Goal: Task Accomplishment & Management: Manage account settings

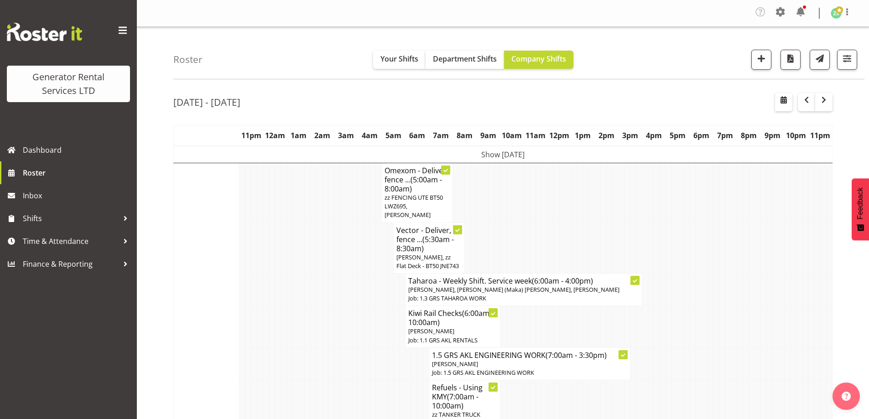
scroll to position [2098, 0]
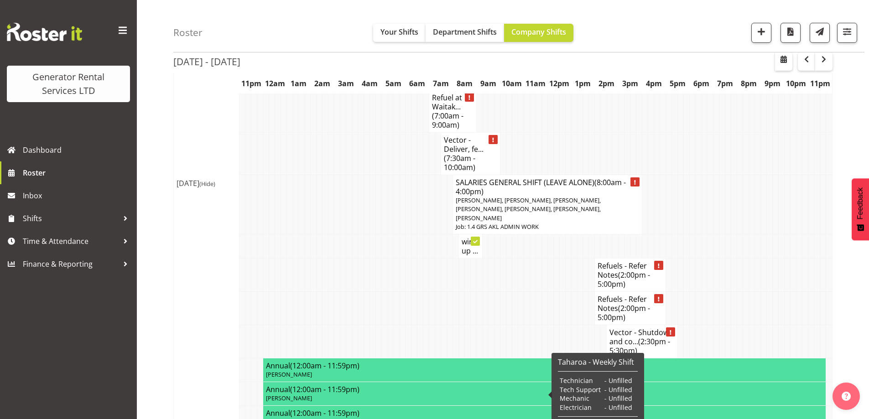
click at [291, 258] on td at bounding box center [290, 274] width 6 height 33
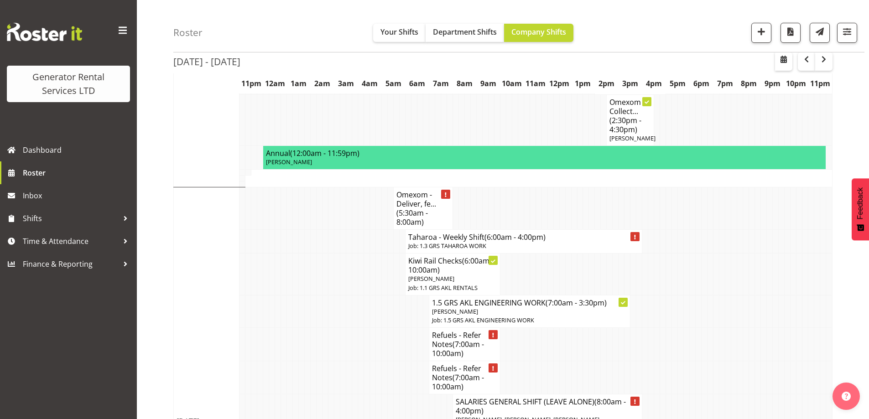
scroll to position [1323, 0]
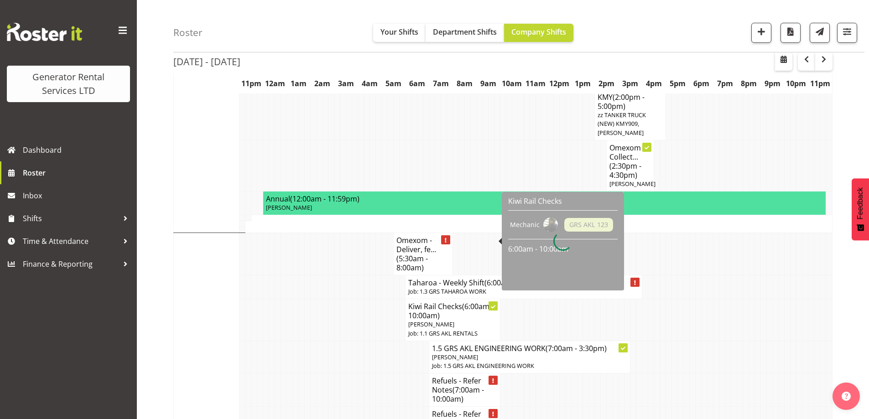
click at [305, 374] on td at bounding box center [308, 390] width 6 height 33
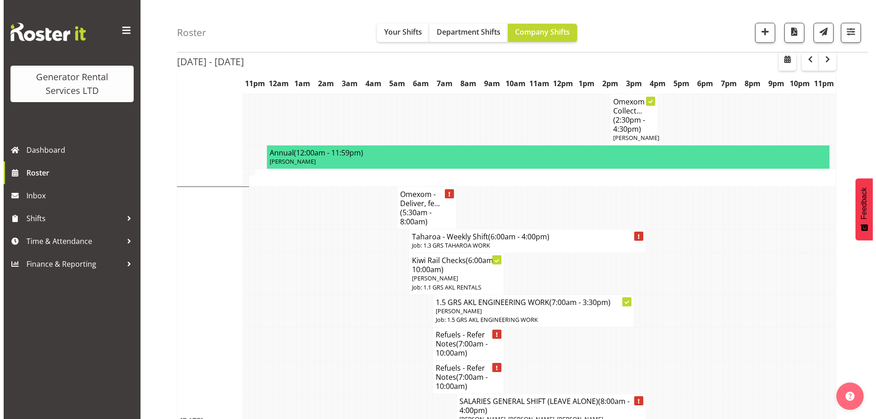
scroll to position [1368, 0]
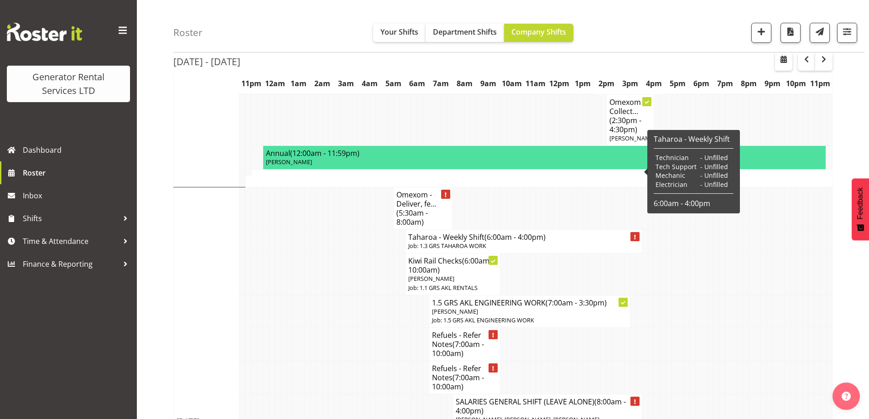
click at [473, 242] on p "Job: 1.3 GRS TAHAROA WORK" at bounding box center [523, 246] width 231 height 9
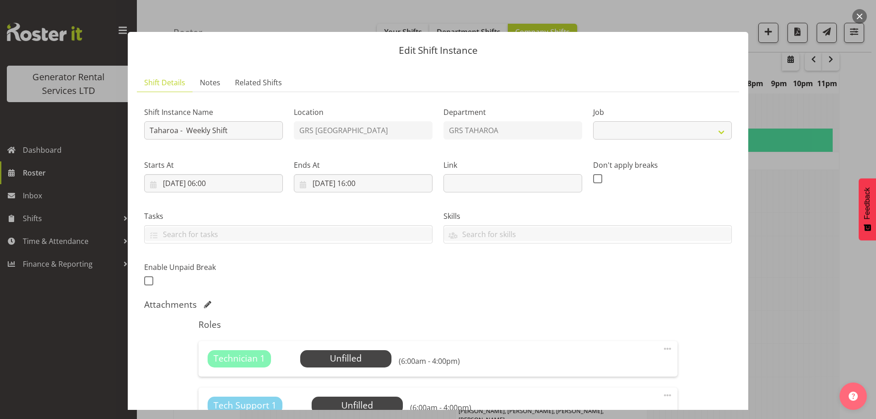
select select "874"
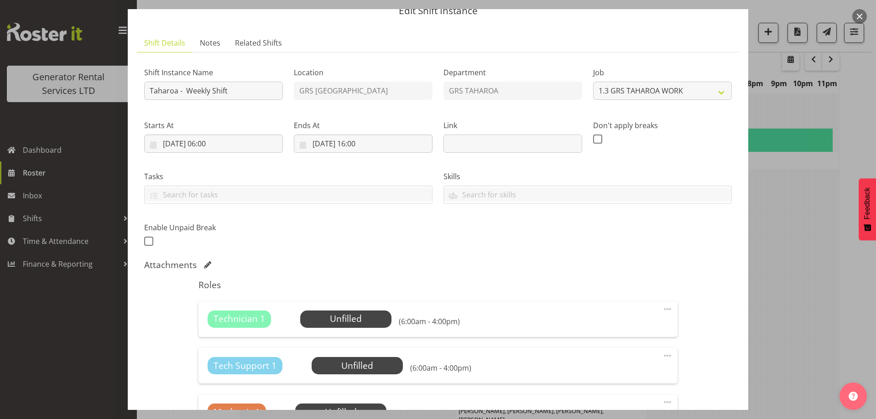
scroll to position [91, 0]
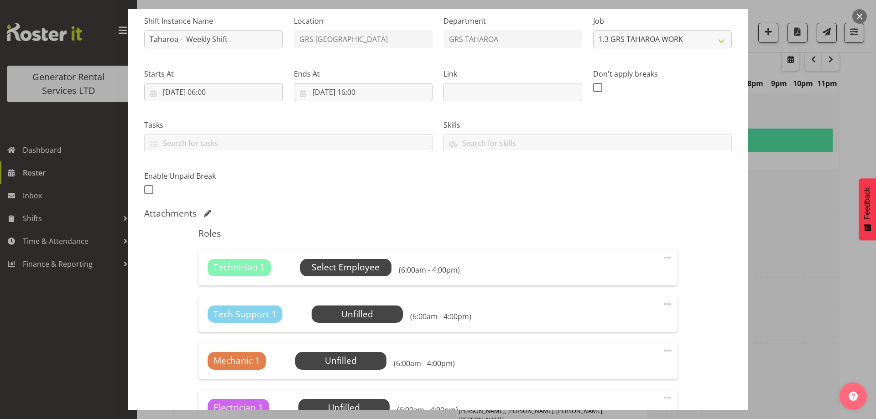
click at [312, 263] on span "Select Employee" at bounding box center [346, 267] width 68 height 13
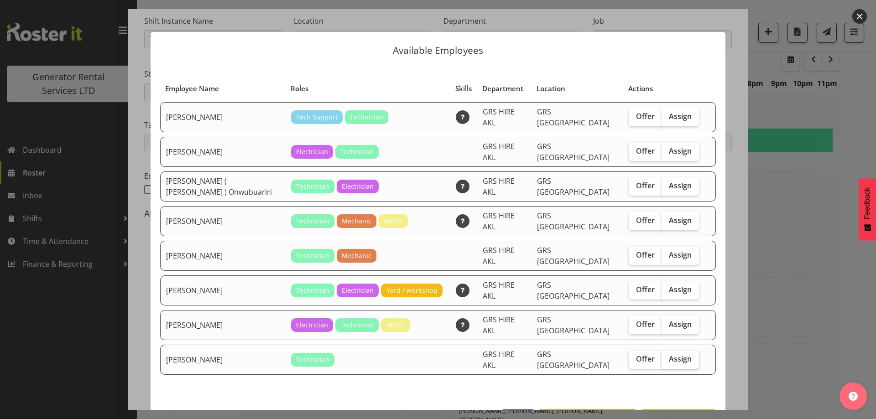
click at [676, 354] on span "Assign" at bounding box center [680, 358] width 23 height 9
click at [667, 356] on input "Assign" at bounding box center [664, 359] width 6 height 6
checkbox input "true"
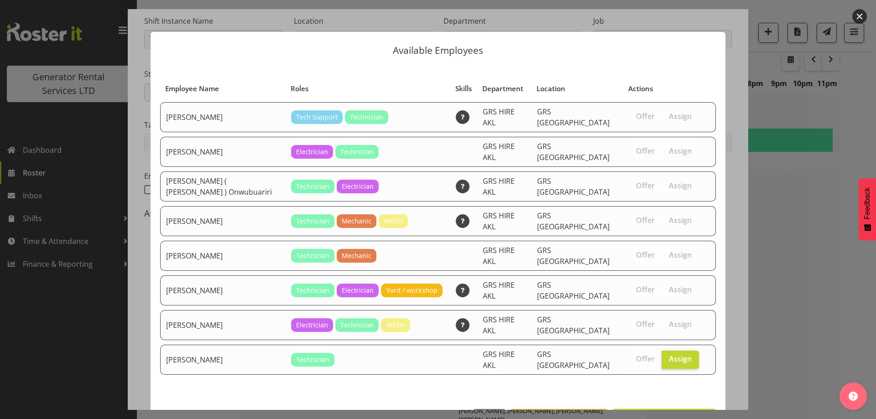
click at [669, 400] on footer "Close View Unavailable Staff Assign Simon Earney" at bounding box center [438, 421] width 575 height 43
click at [667, 414] on span "Assign Simon Earney" at bounding box center [664, 419] width 92 height 11
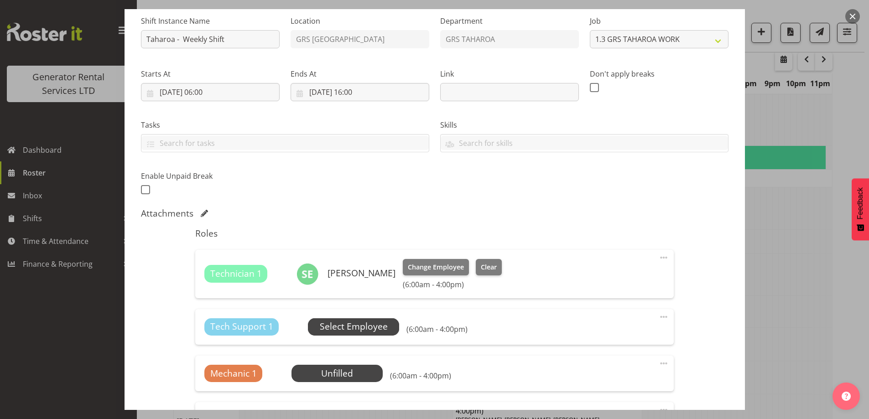
click at [369, 327] on span "Select Employee" at bounding box center [354, 326] width 68 height 13
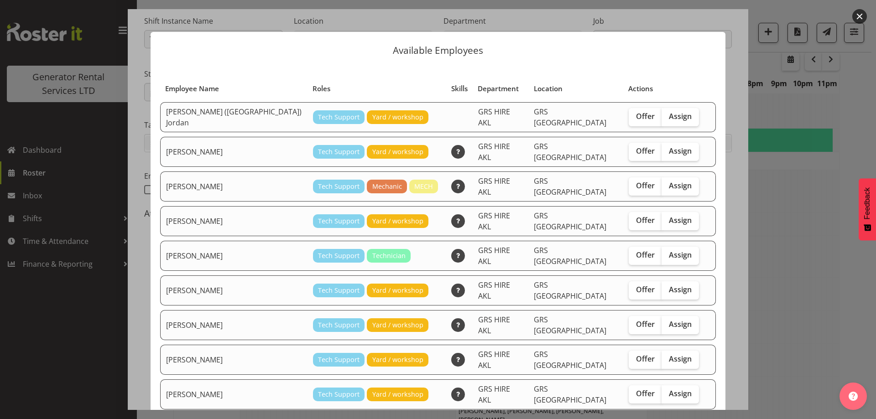
checkbox input "true"
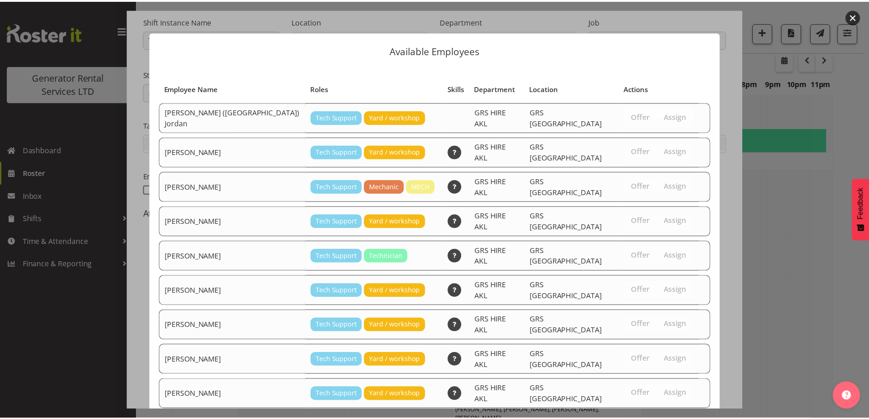
scroll to position [66, 0]
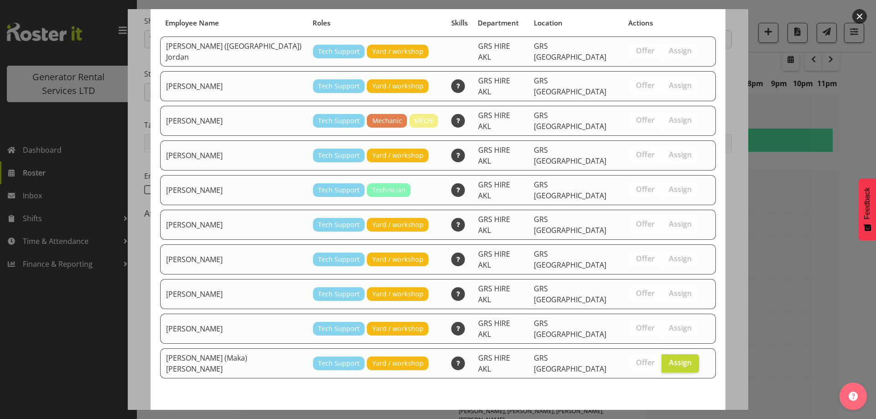
click at [655, 413] on button "Assign Sione (Maka) Fifita" at bounding box center [616, 423] width 199 height 20
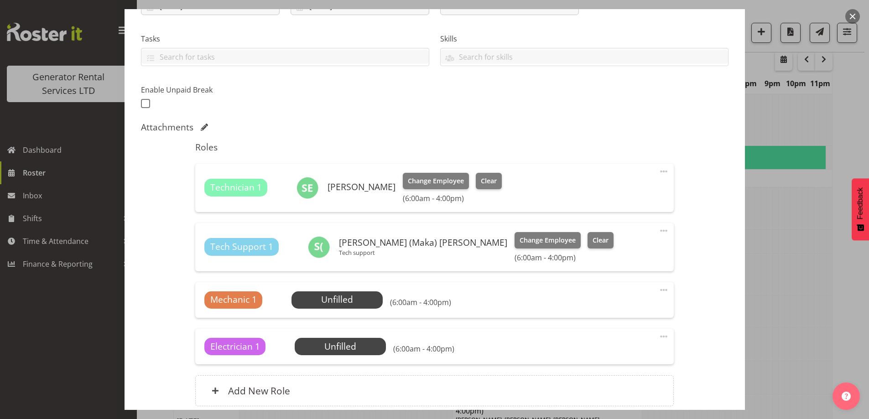
scroll to position [255, 0]
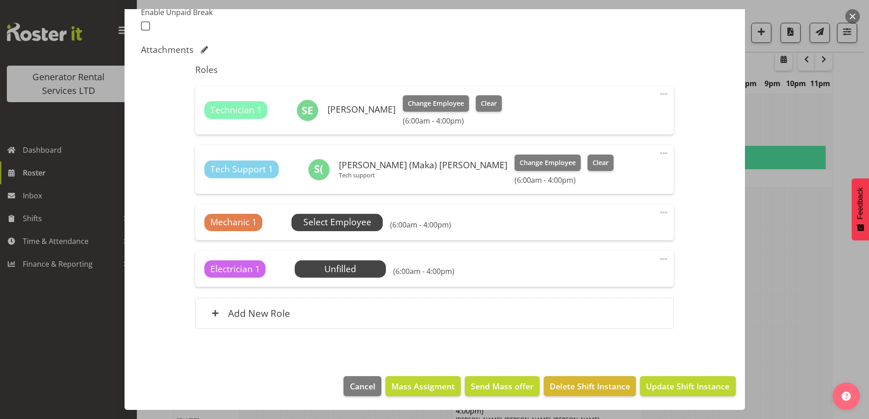
click at [327, 226] on span "Select Employee" at bounding box center [337, 222] width 68 height 13
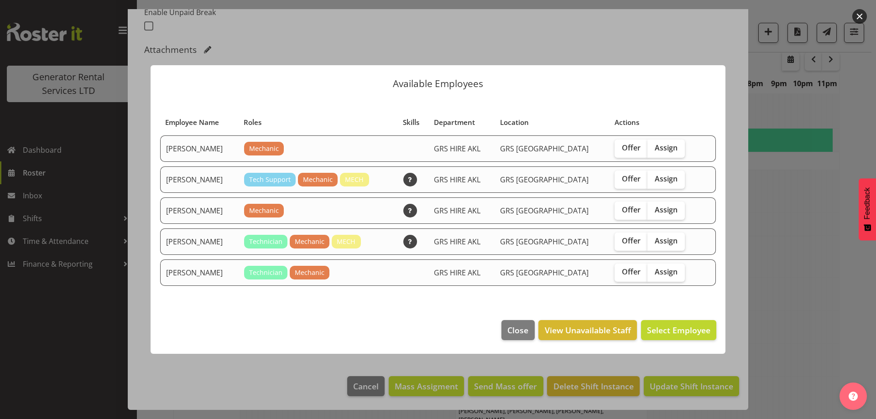
drag, startPoint x: 662, startPoint y: 236, endPoint x: 668, endPoint y: 257, distance: 22.2
click at [662, 236] on span "Assign" at bounding box center [666, 240] width 23 height 9
click at [653, 238] on input "Assign" at bounding box center [650, 241] width 6 height 6
checkbox input "true"
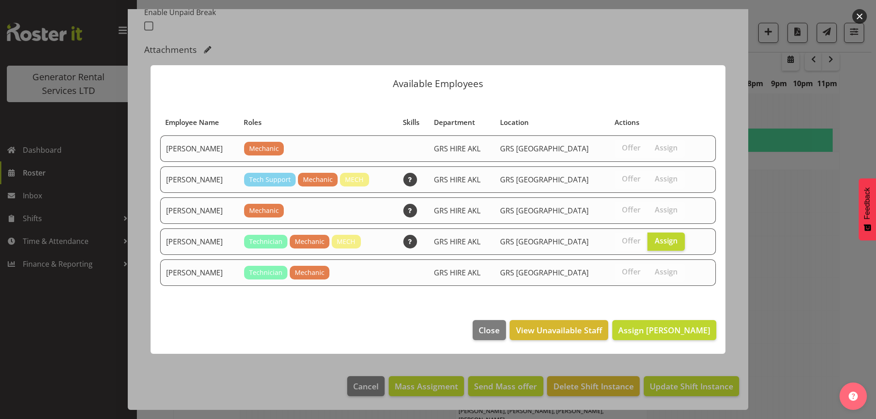
click at [673, 341] on footer "Close View Unavailable Staff Assign Mike Chalmers" at bounding box center [438, 332] width 575 height 43
click at [671, 334] on span "Assign Mike Chalmers" at bounding box center [664, 330] width 92 height 11
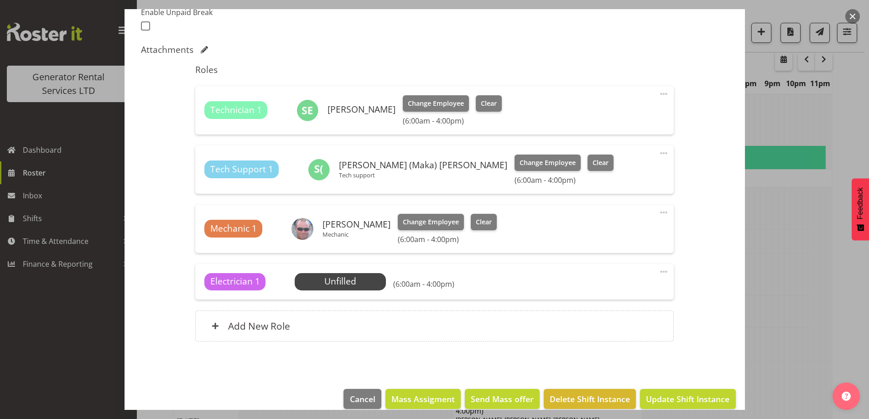
click at [658, 271] on span at bounding box center [663, 271] width 11 height 11
click at [608, 325] on link "Delete" at bounding box center [626, 326] width 88 height 16
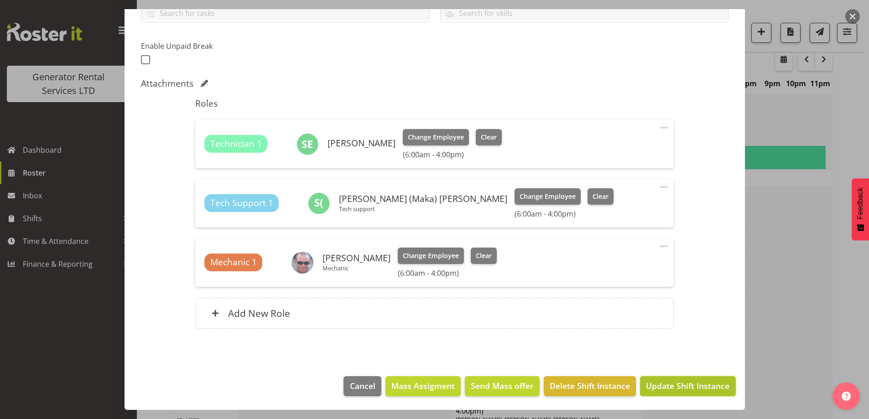
click at [648, 377] on button "Update Shift Instance" at bounding box center [687, 386] width 95 height 20
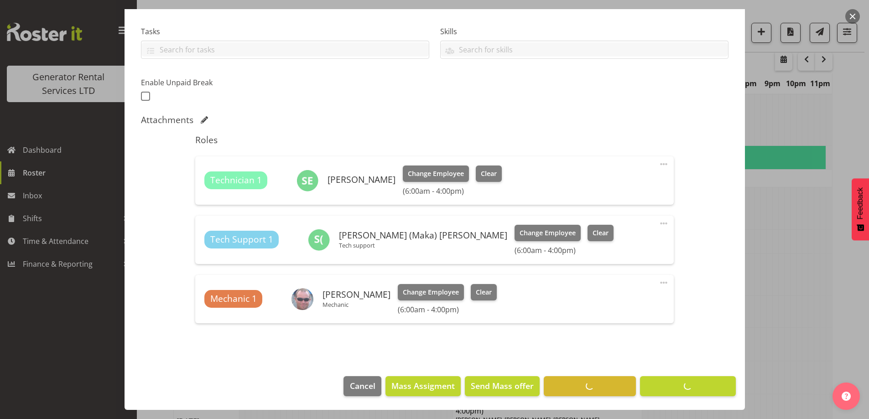
scroll to position [32, 0]
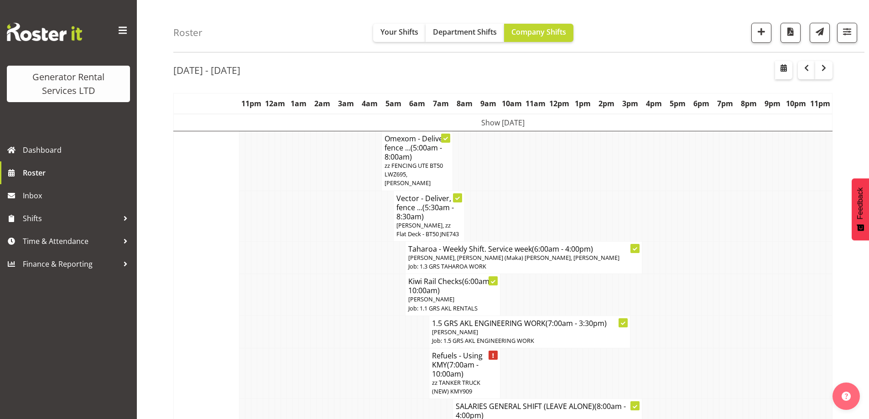
click at [274, 294] on td at bounding box center [272, 295] width 6 height 42
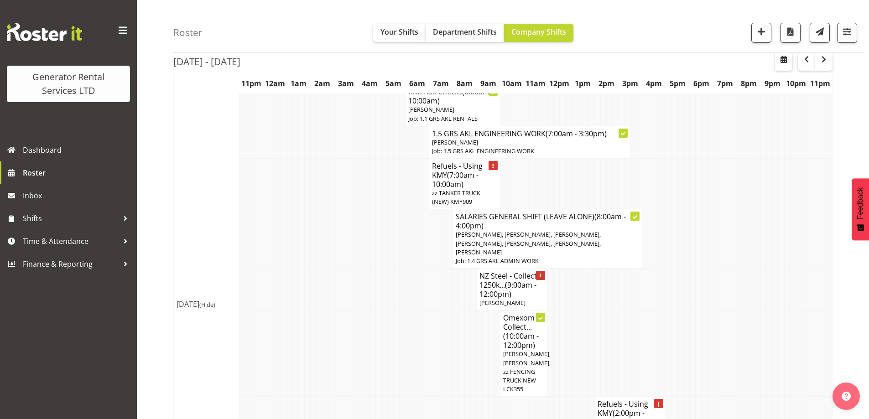
scroll to position [169, 0]
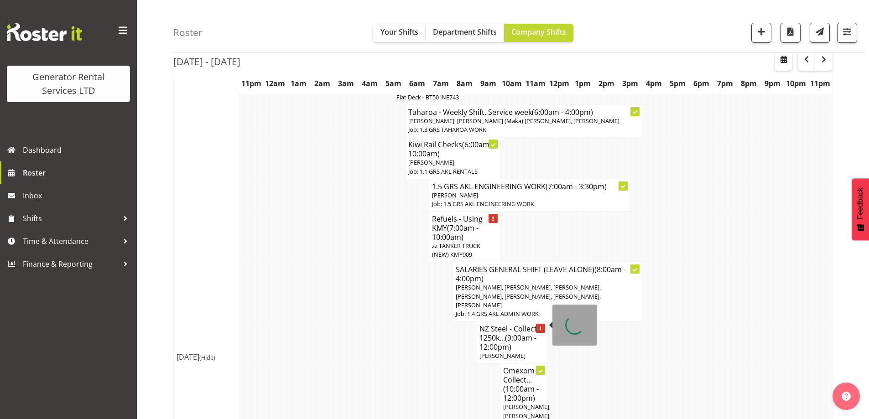
click at [500, 324] on h4 "NZ Steel - Collect 1250k... (9:00am - 12:00pm)" at bounding box center [511, 337] width 65 height 27
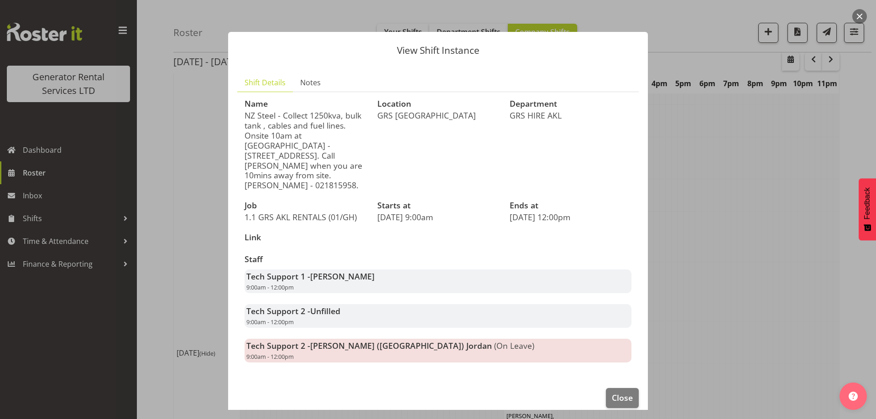
click at [700, 307] on div at bounding box center [438, 209] width 876 height 419
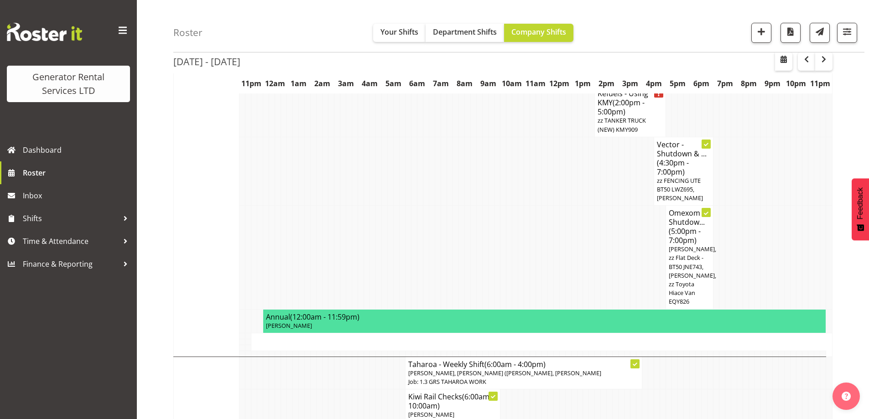
scroll to position [579, 0]
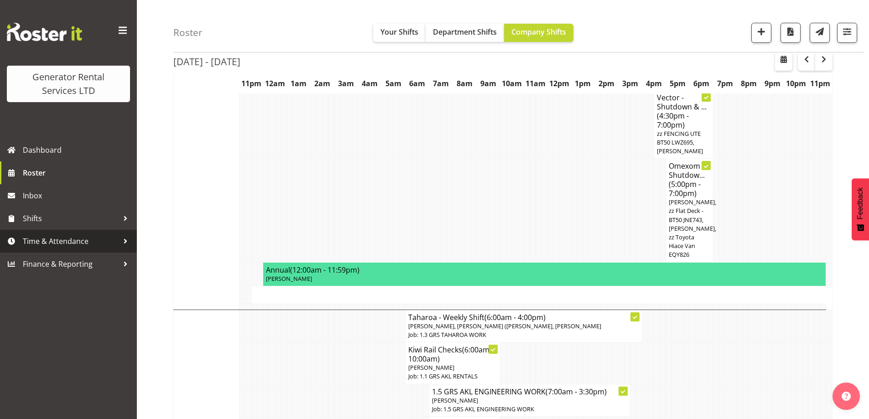
click at [61, 240] on span "Time & Attendance" at bounding box center [71, 241] width 96 height 14
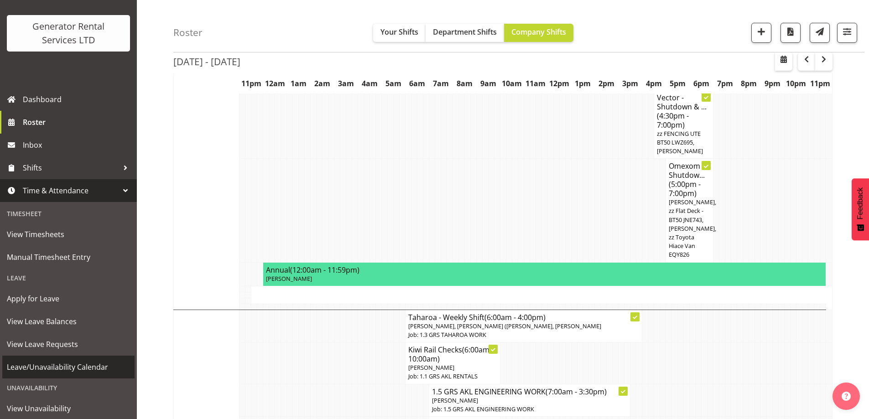
scroll to position [91, 0]
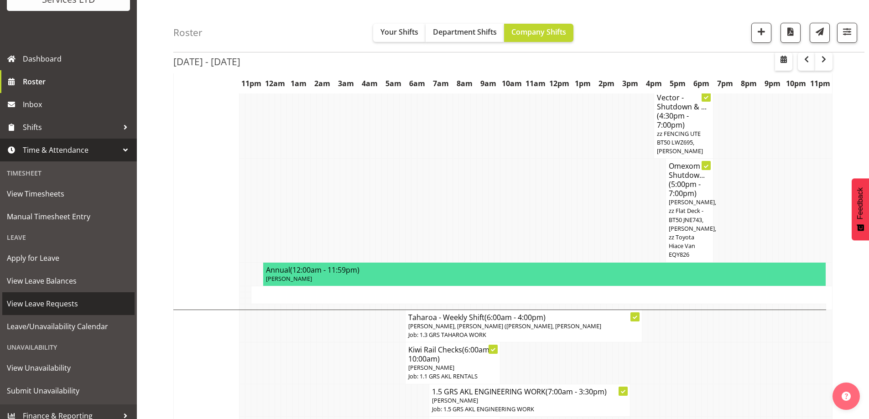
click at [56, 304] on span "View Leave Requests" at bounding box center [68, 304] width 123 height 14
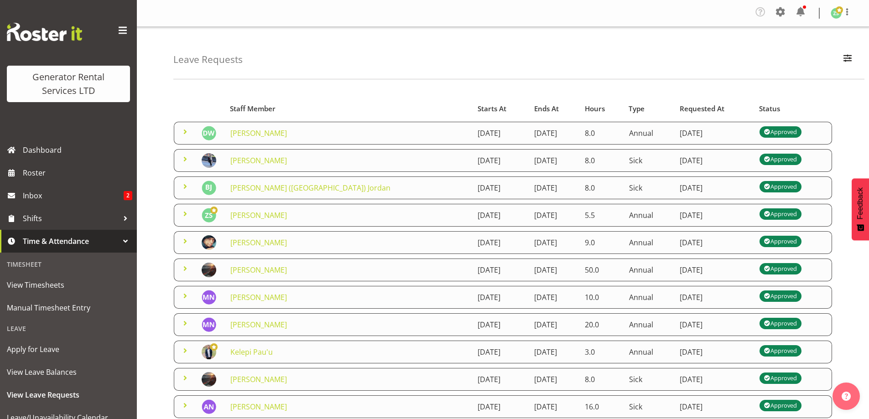
click at [182, 213] on span at bounding box center [185, 213] width 11 height 11
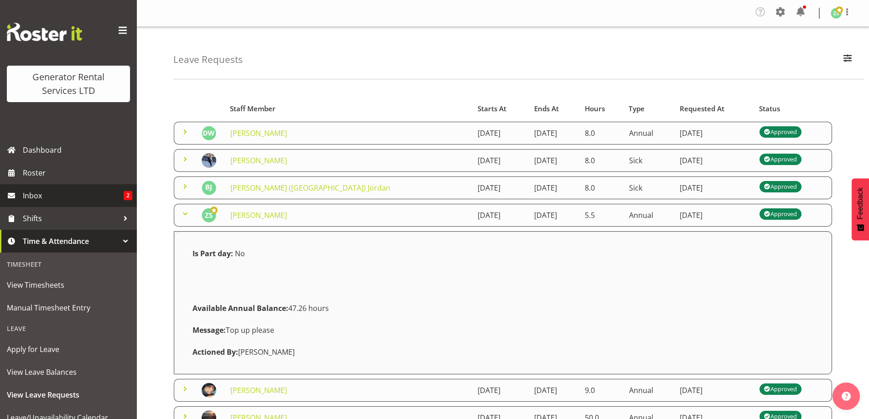
click at [52, 207] on link "Inbox 2" at bounding box center [68, 195] width 137 height 23
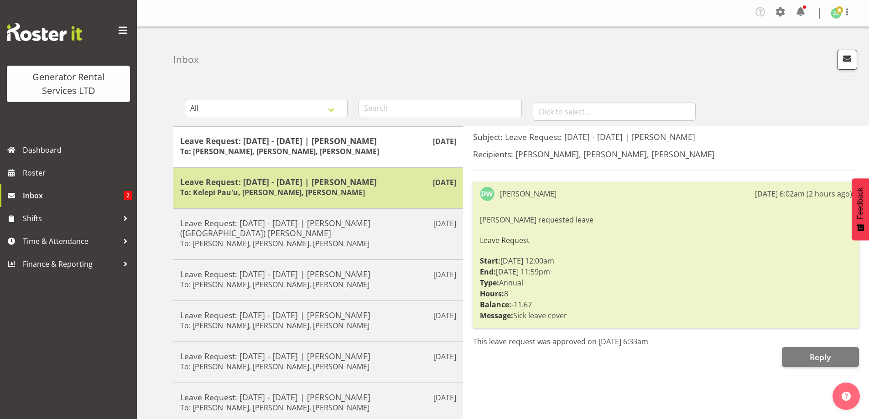
click at [304, 185] on h5 "Leave Request: 02/09/25 - 02/09/25 | Sam Carter" at bounding box center [318, 182] width 276 height 10
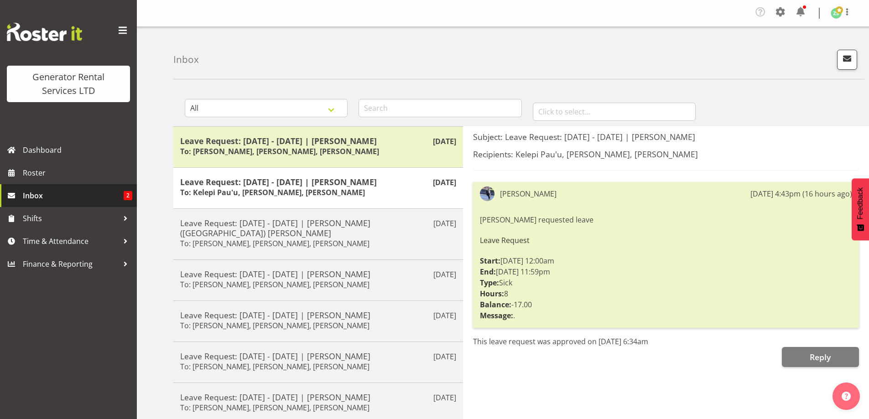
click at [89, 187] on link "Inbox 2" at bounding box center [68, 195] width 137 height 23
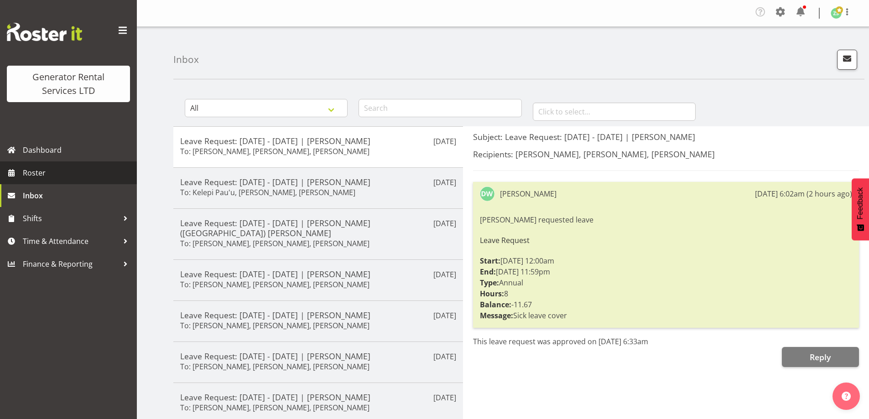
click at [18, 170] on link "Roster" at bounding box center [68, 172] width 137 height 23
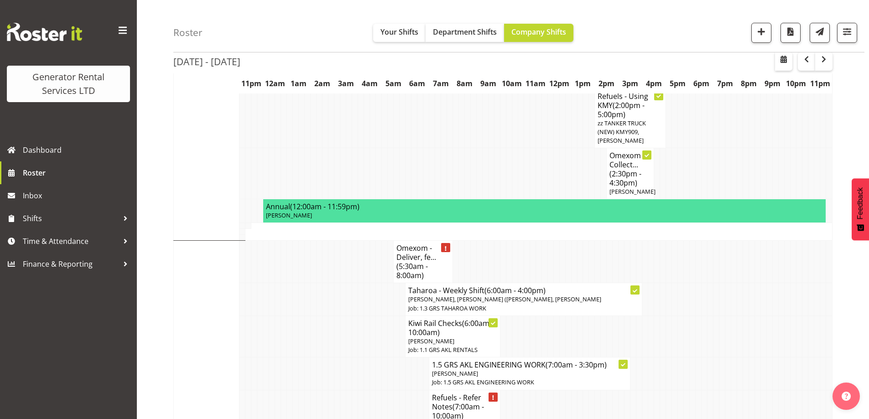
scroll to position [601, 0]
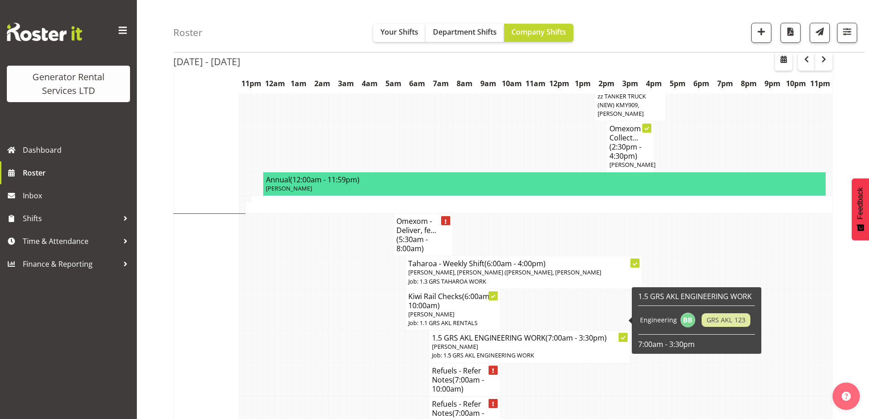
click at [319, 334] on td at bounding box center [320, 347] width 6 height 32
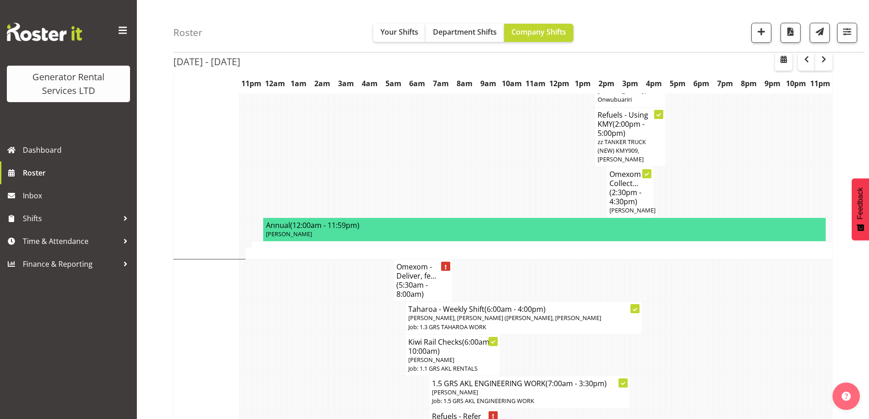
scroll to position [692, 0]
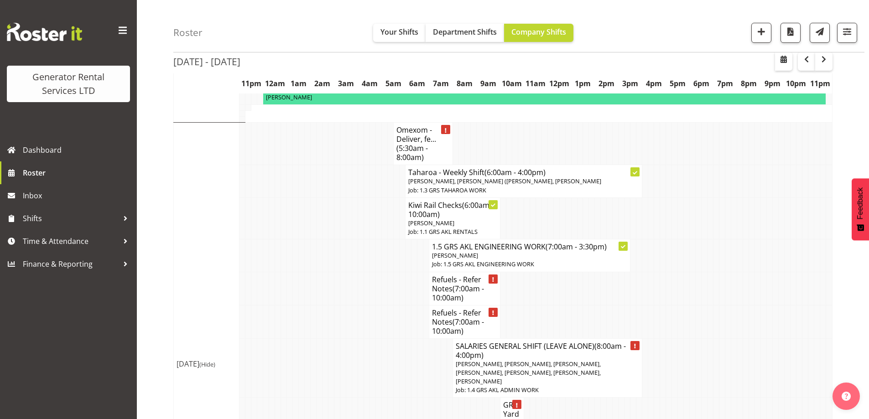
click at [324, 338] on td at bounding box center [325, 367] width 6 height 59
click at [493, 360] on span "Ryan Paulsen, Rick Ankers, Dave Wallace, Jacques Engelbrecht, Hamish MacMillan,…" at bounding box center [528, 373] width 145 height 26
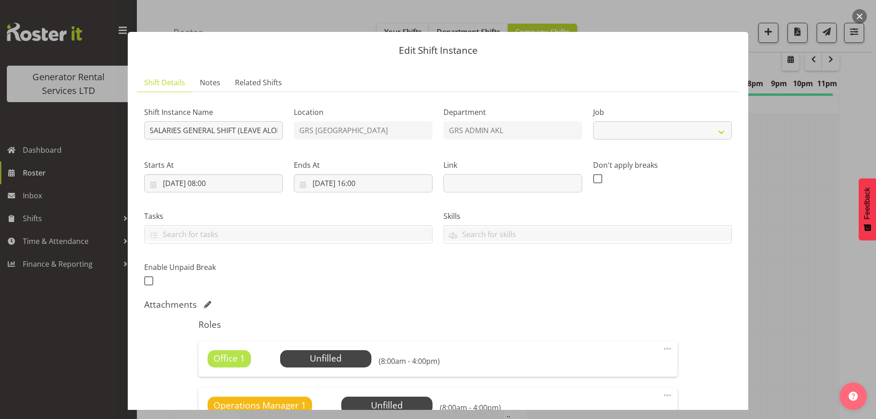
select select "875"
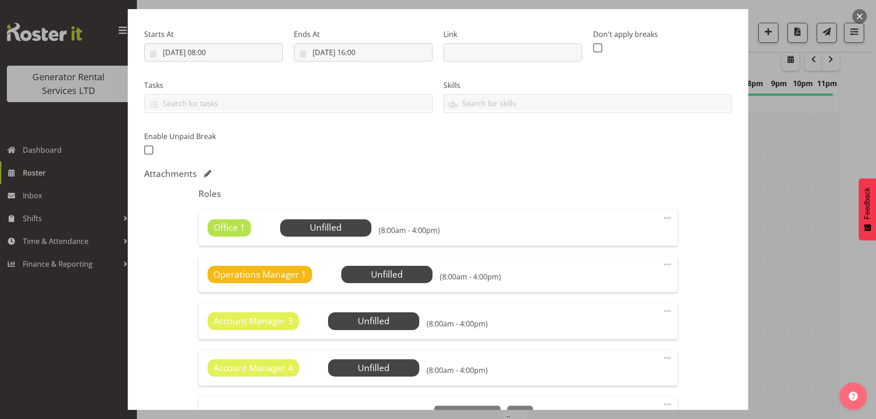
scroll to position [182, 0]
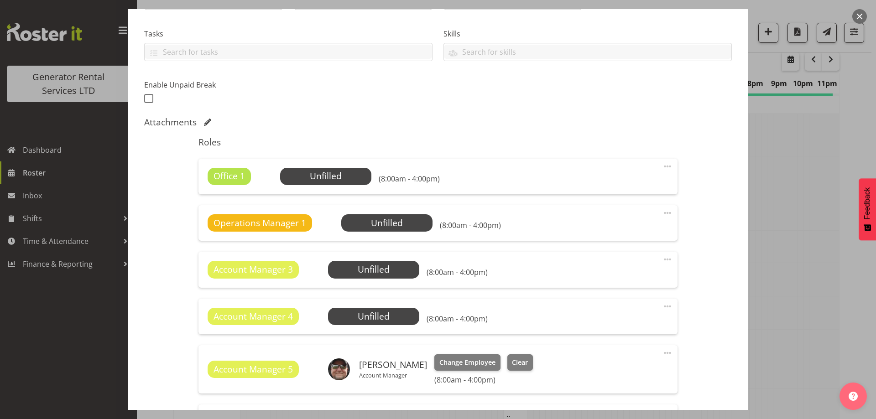
click at [662, 166] on span at bounding box center [667, 166] width 11 height 11
click at [610, 217] on link "Delete" at bounding box center [629, 221] width 88 height 16
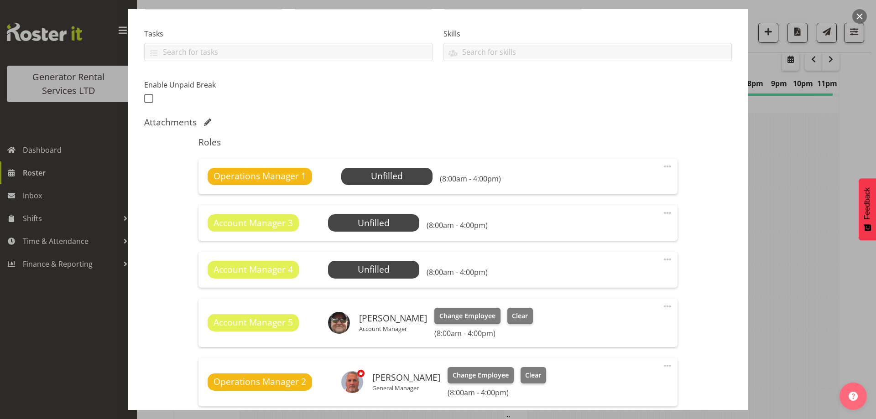
click at [662, 166] on span at bounding box center [667, 166] width 11 height 11
click at [624, 218] on link "Delete" at bounding box center [629, 221] width 88 height 16
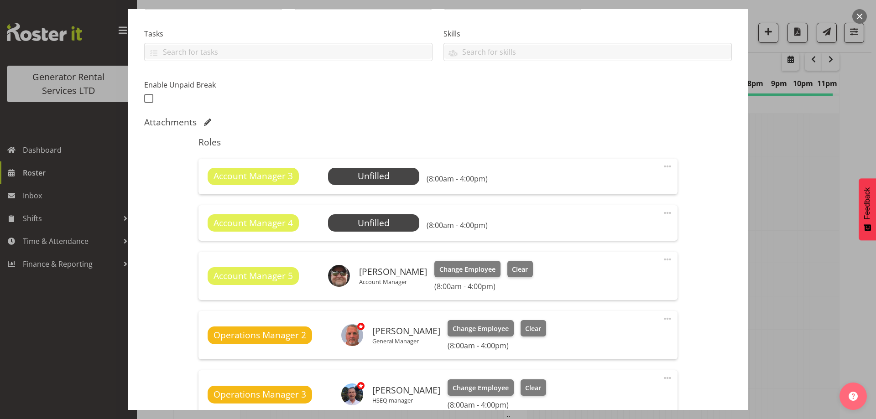
click at [662, 164] on span at bounding box center [667, 166] width 11 height 11
click at [636, 216] on link "Delete" at bounding box center [629, 221] width 88 height 16
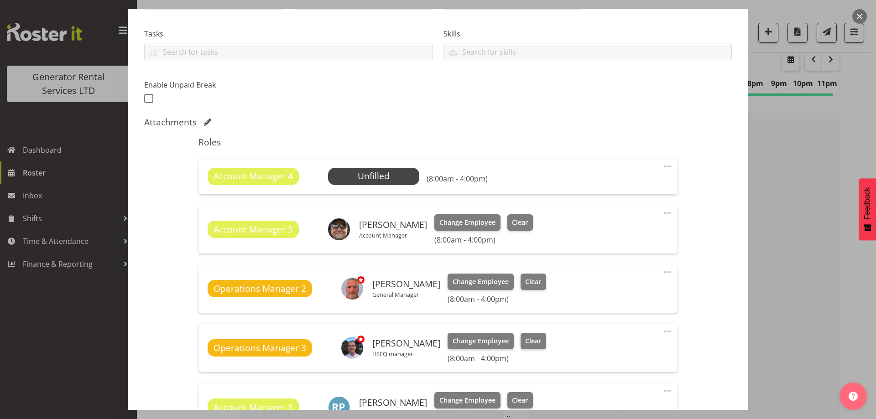
click at [662, 166] on span at bounding box center [667, 166] width 11 height 11
click at [632, 218] on link "Delete" at bounding box center [629, 221] width 88 height 16
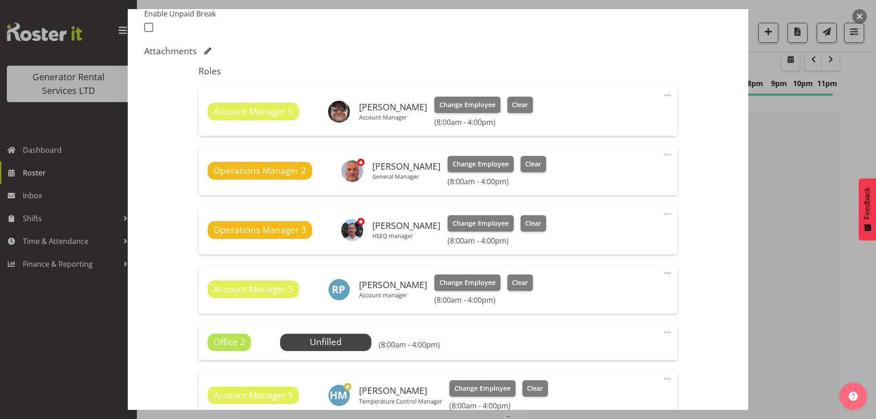
scroll to position [319, 0]
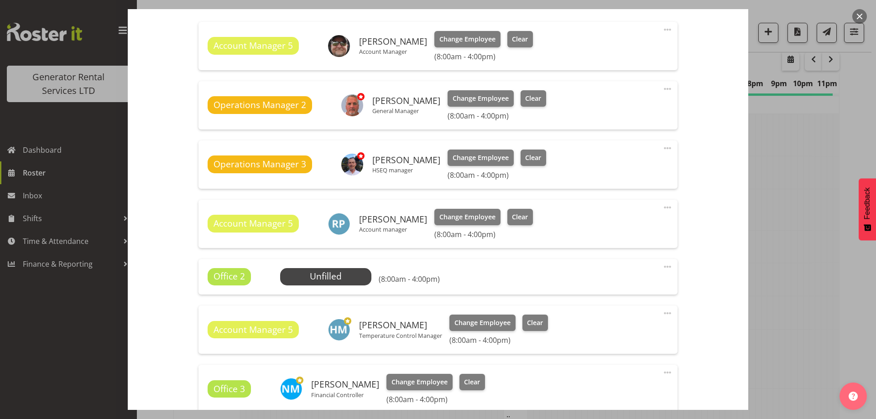
click at [662, 267] on span at bounding box center [667, 266] width 11 height 11
click at [603, 323] on link "Delete" at bounding box center [629, 321] width 88 height 16
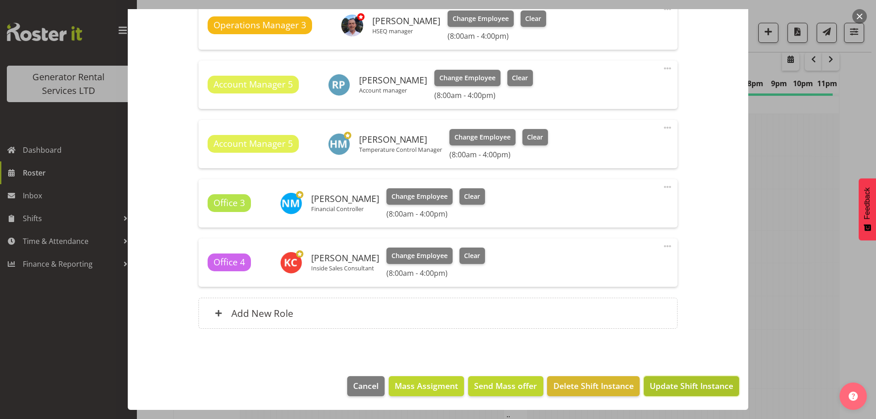
click at [672, 384] on span "Update Shift Instance" at bounding box center [691, 386] width 83 height 12
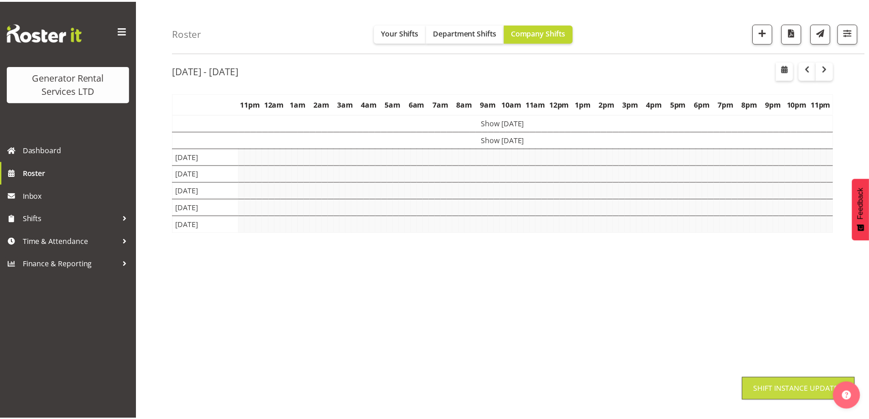
scroll to position [32, 0]
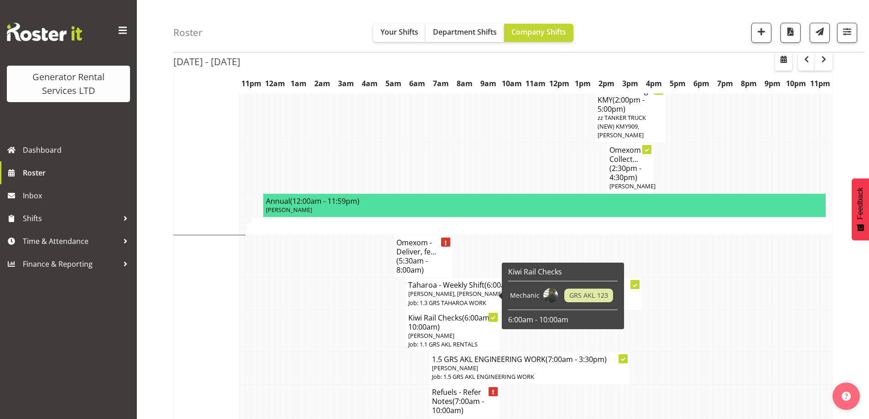
drag, startPoint x: 296, startPoint y: 328, endPoint x: 300, endPoint y: 326, distance: 5.3
click at [297, 352] on td at bounding box center [296, 368] width 6 height 32
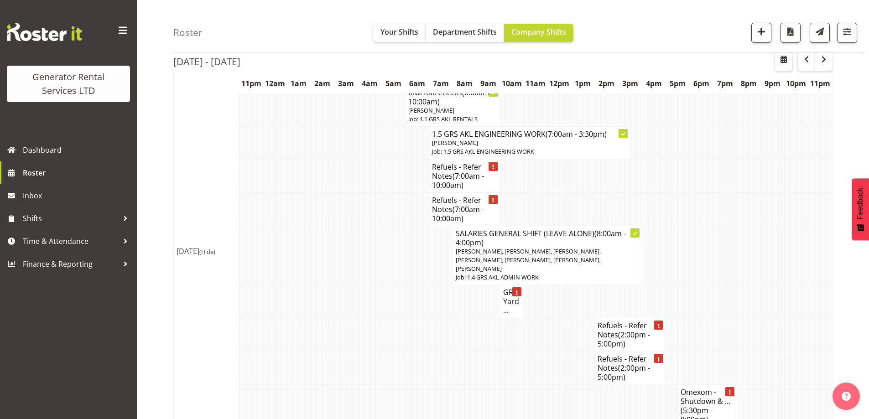
scroll to position [853, 0]
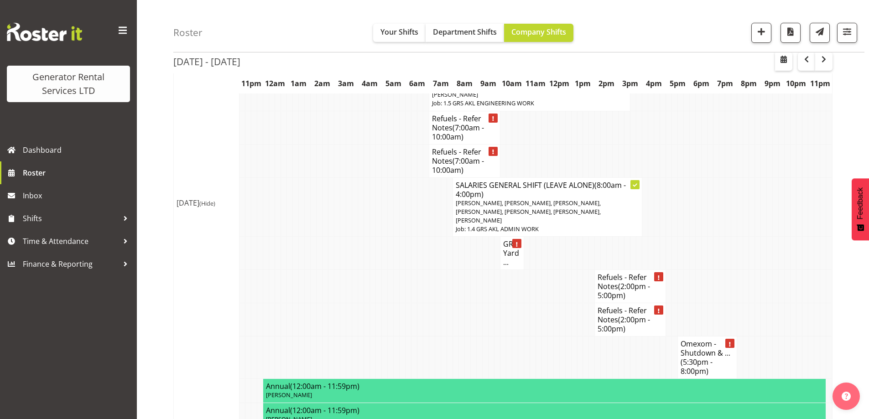
click at [389, 303] on td at bounding box center [391, 319] width 6 height 33
click at [421, 270] on td at bounding box center [420, 286] width 6 height 33
click at [551, 337] on td at bounding box center [550, 358] width 6 height 42
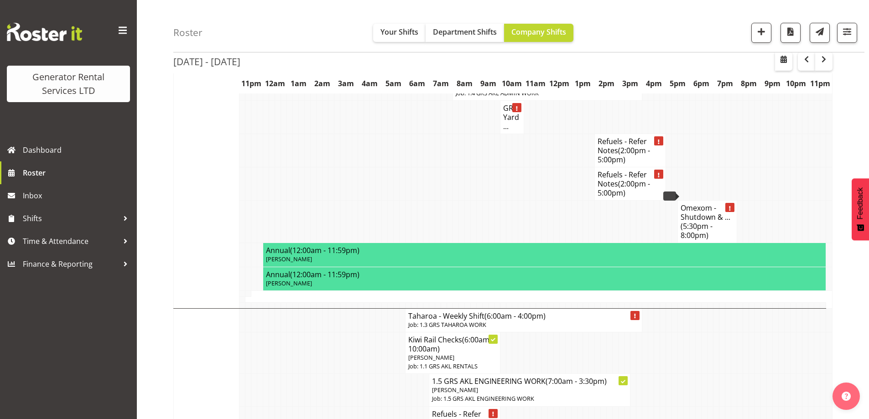
scroll to position [990, 0]
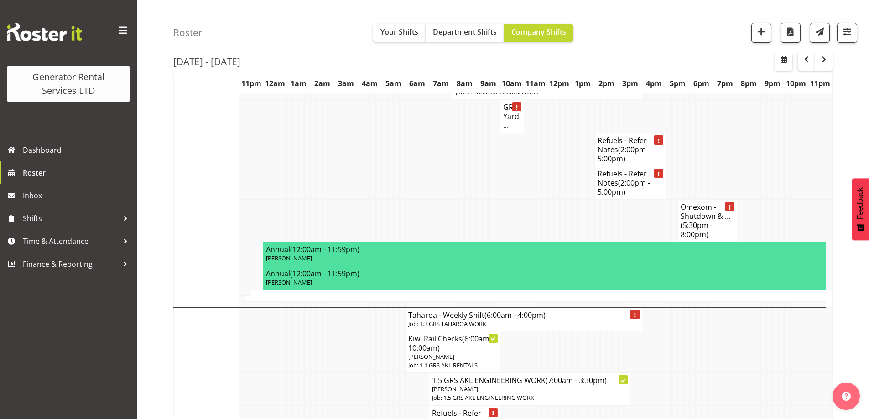
click at [351, 373] on td at bounding box center [349, 389] width 6 height 32
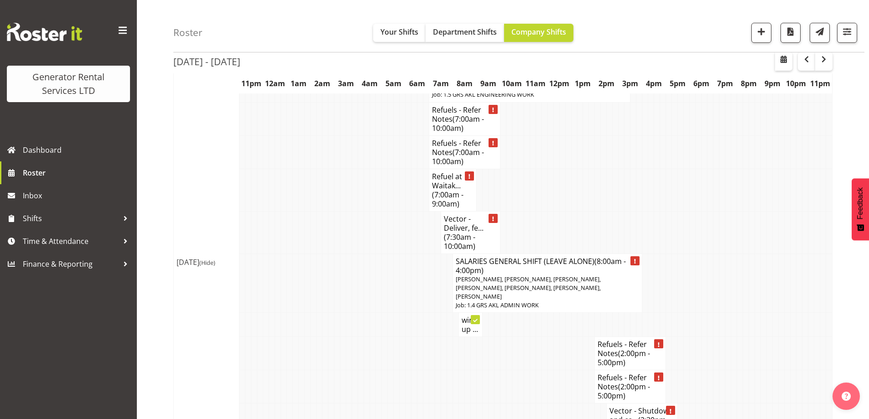
scroll to position [1309, 0]
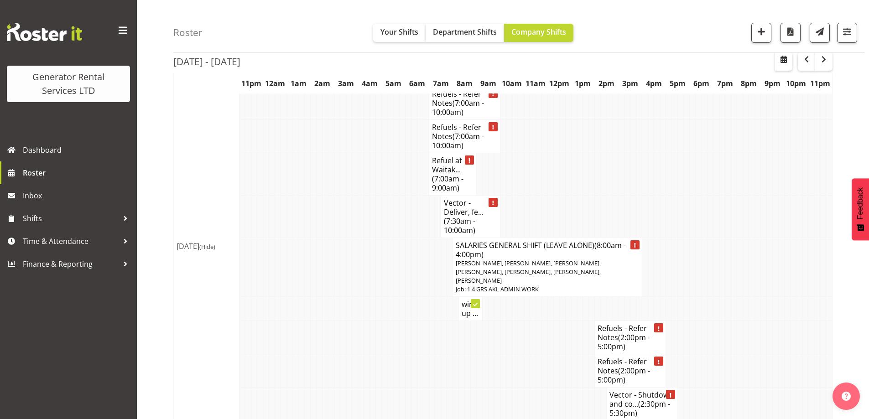
click at [352, 321] on td at bounding box center [355, 337] width 6 height 33
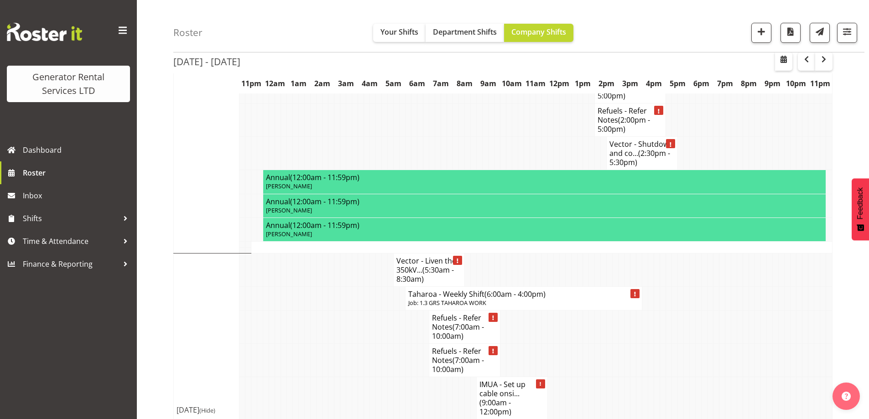
scroll to position [1553, 0]
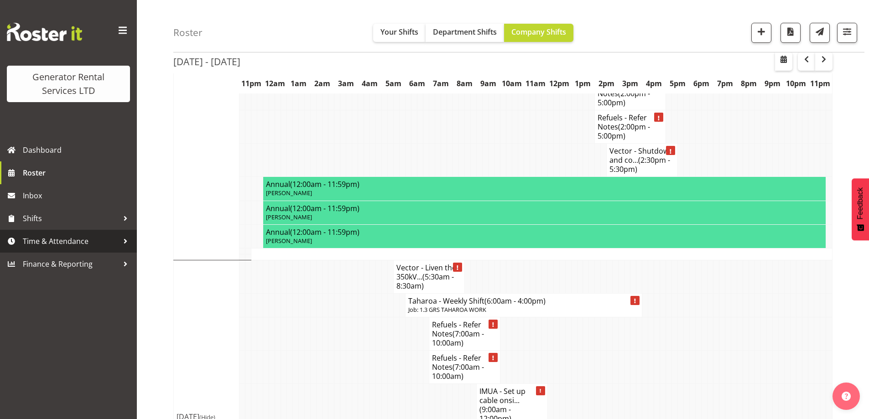
click at [66, 243] on span "Time & Attendance" at bounding box center [71, 241] width 96 height 14
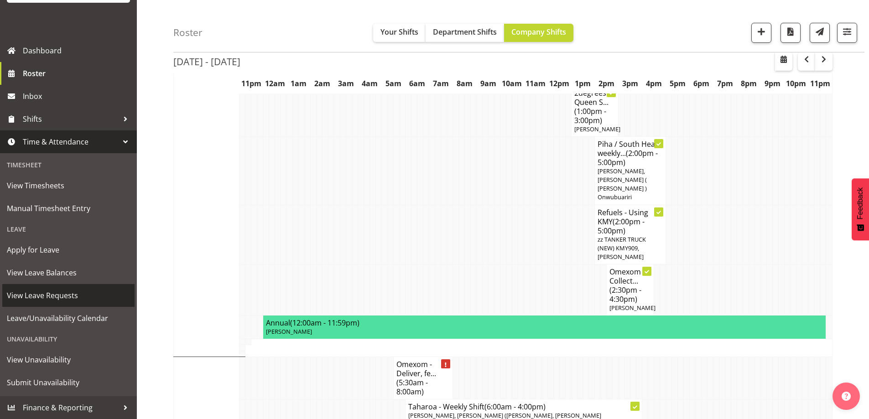
scroll to position [458, 0]
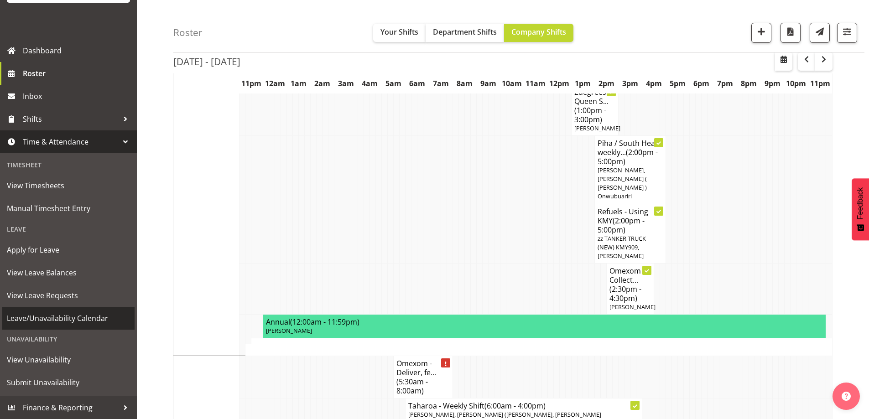
click at [78, 316] on span "Leave/Unavailability Calendar" at bounding box center [68, 319] width 123 height 14
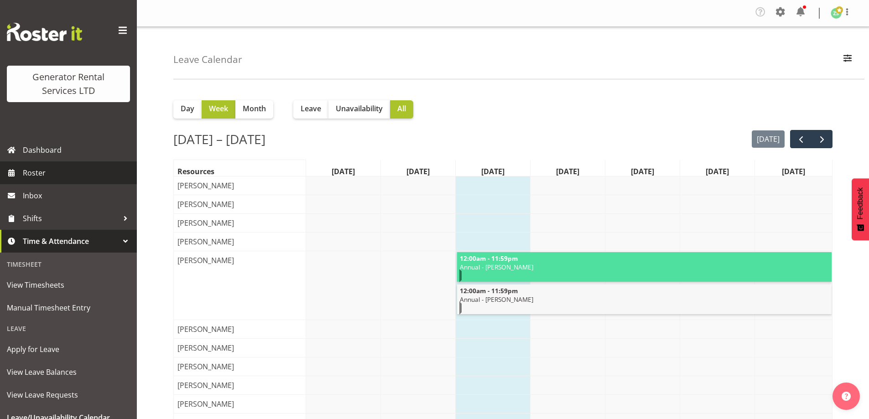
click at [65, 175] on span "Roster" at bounding box center [77, 173] width 109 height 14
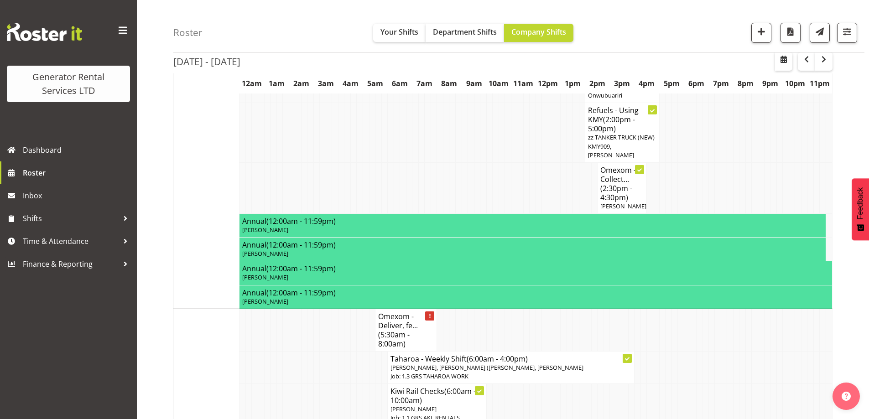
scroll to position [593, 0]
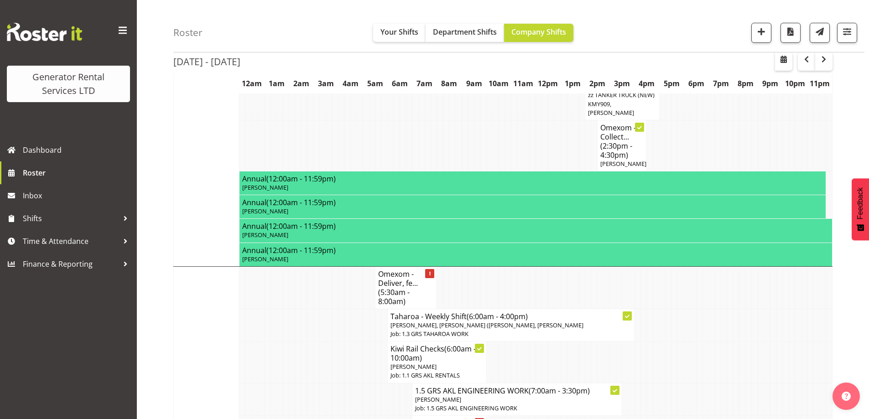
click at [314, 342] on td at bounding box center [316, 363] width 6 height 42
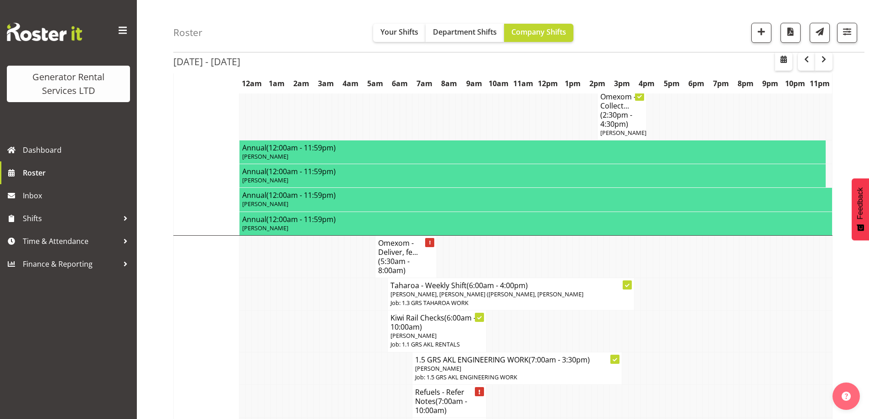
scroll to position [639, 0]
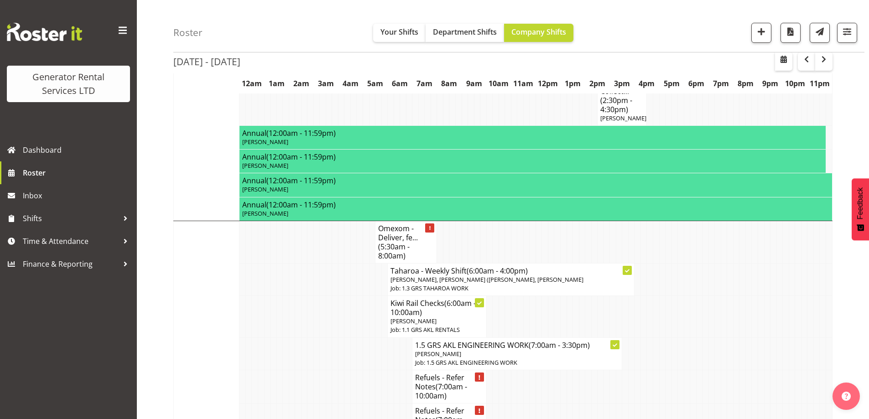
click at [341, 370] on td at bounding box center [341, 386] width 6 height 33
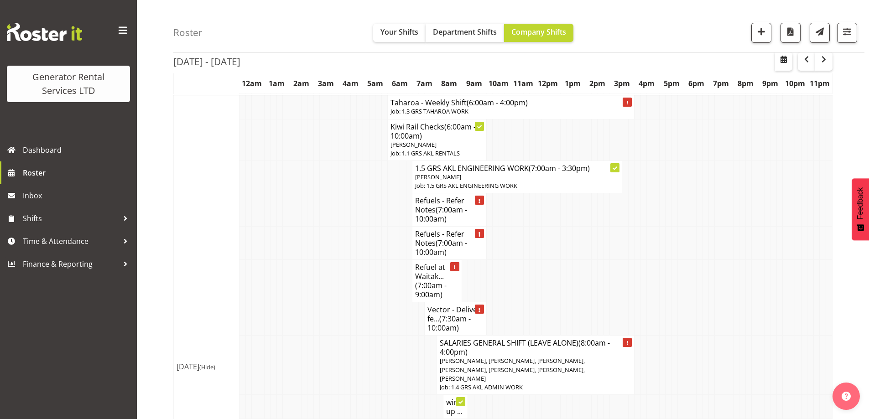
scroll to position [1368, 0]
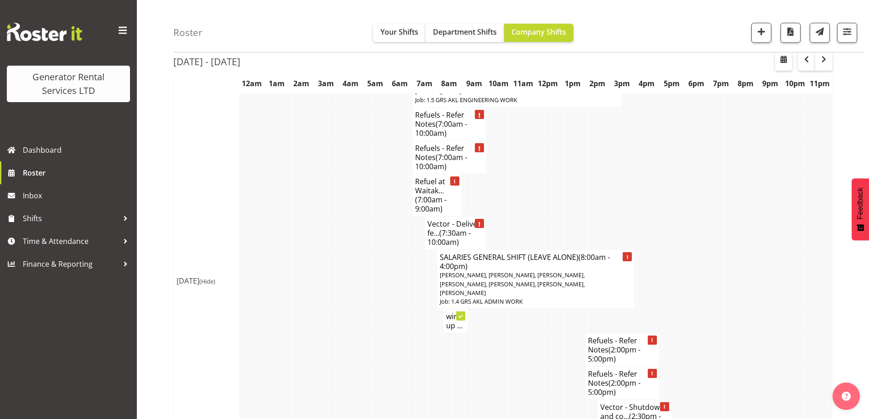
click at [351, 367] on td at bounding box center [353, 383] width 6 height 33
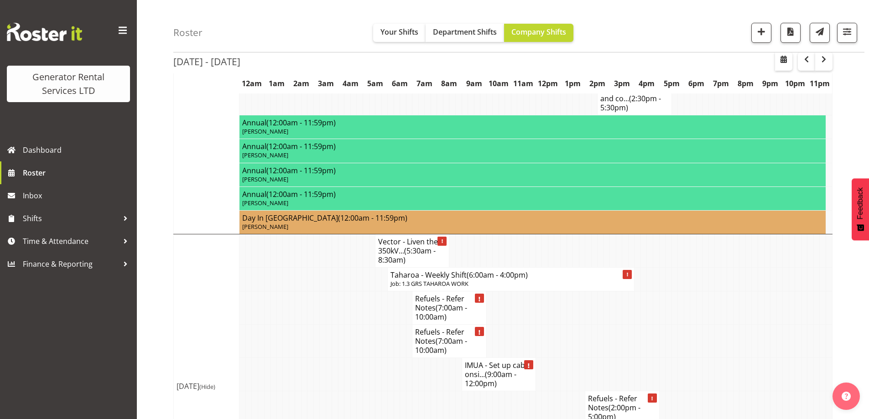
scroll to position [1825, 0]
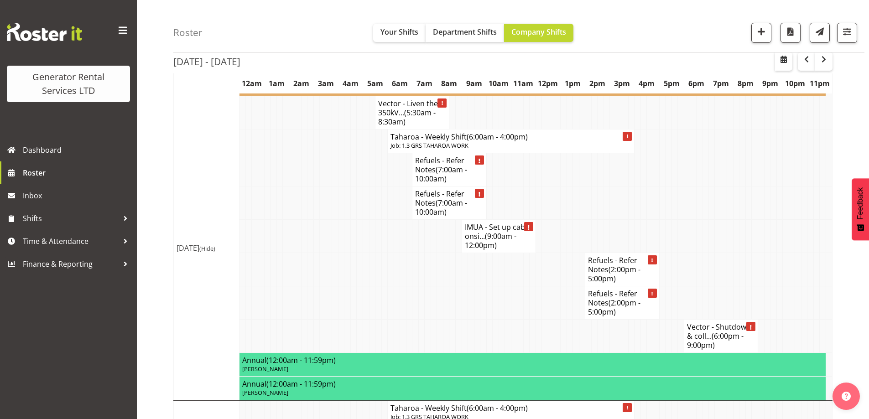
click at [347, 286] on td at bounding box center [347, 302] width 6 height 33
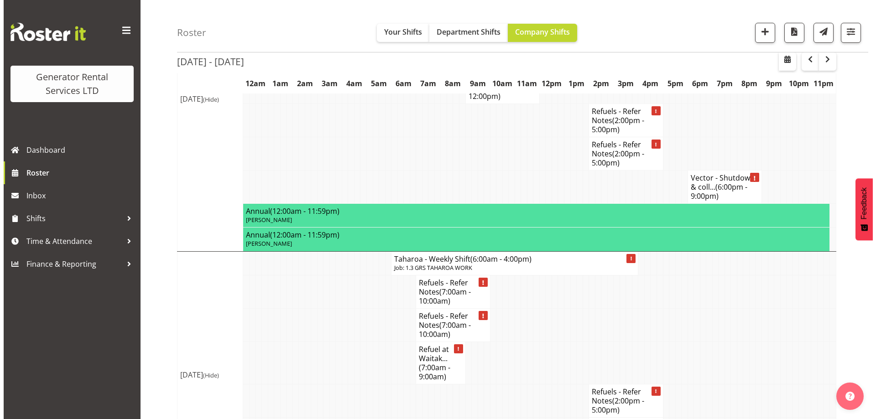
scroll to position [1981, 0]
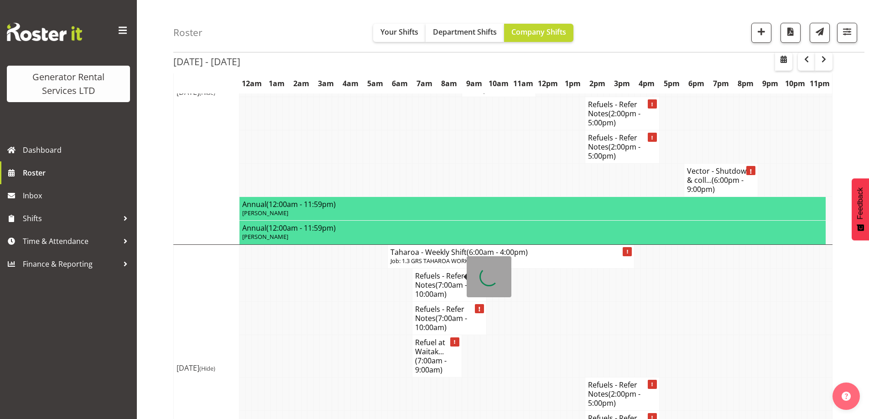
click at [433, 356] on span "(7:00am - 9:00am)" at bounding box center [430, 365] width 31 height 19
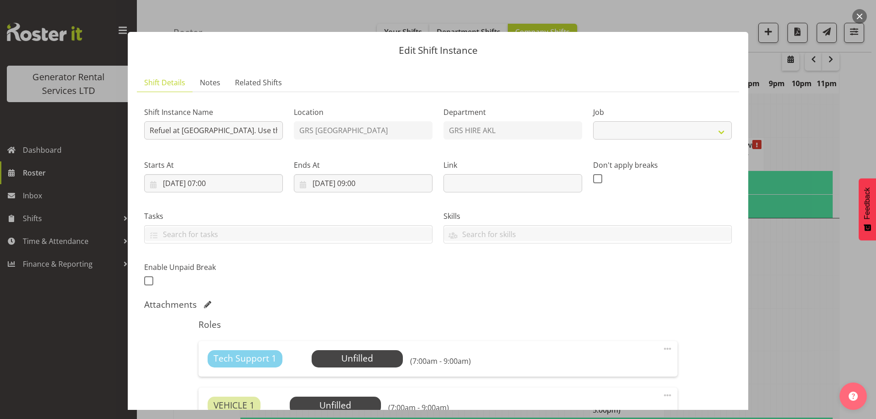
select select "9"
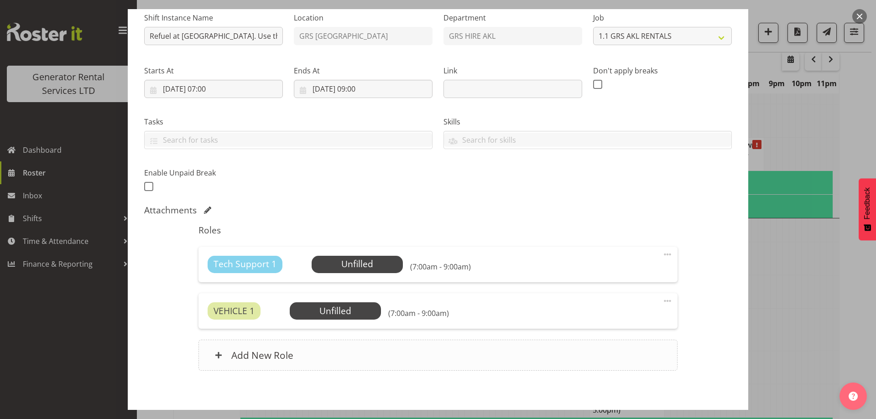
scroll to position [136, 0]
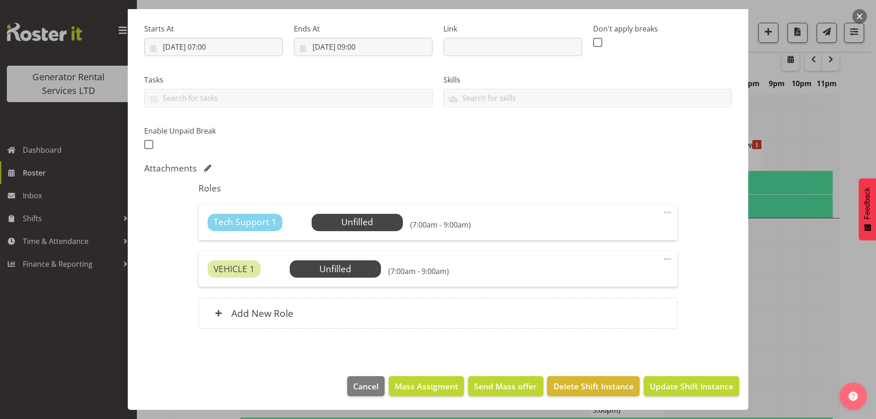
click at [553, 373] on footer "Cancel Mass Assigment Send Mass offer Delete Shift Instance Update Shift Instan…" at bounding box center [438, 388] width 620 height 43
click at [564, 381] on span "Delete Shift Instance" at bounding box center [593, 386] width 80 height 12
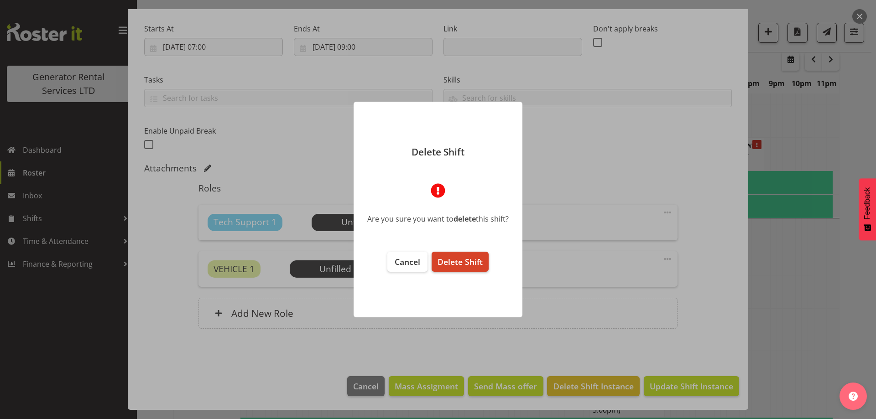
click at [479, 261] on span "Delete Shift" at bounding box center [459, 261] width 45 height 11
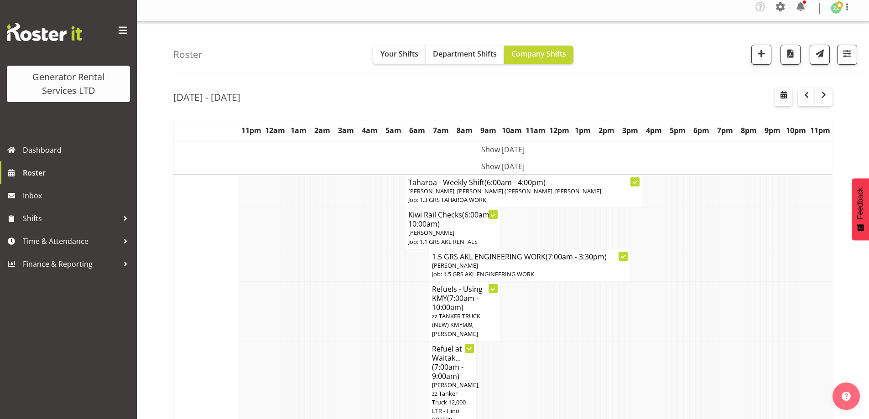
scroll to position [0, 0]
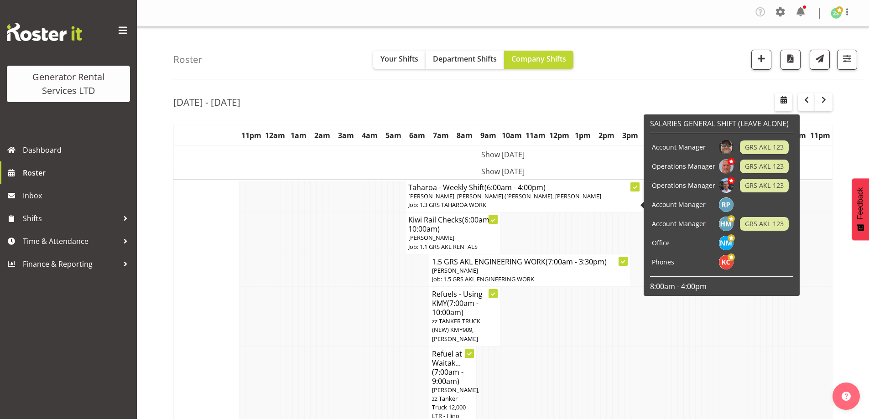
click at [515, 177] on td "Show Tue 2nd Sep 2025" at bounding box center [503, 171] width 659 height 17
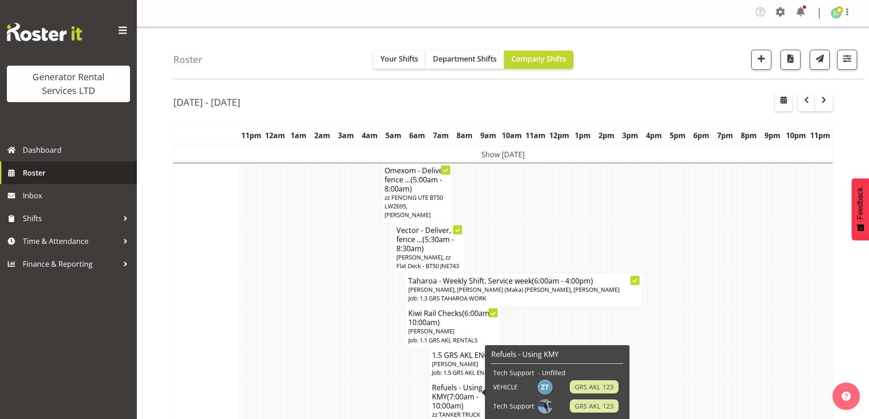
click at [41, 175] on span "Roster" at bounding box center [77, 173] width 109 height 14
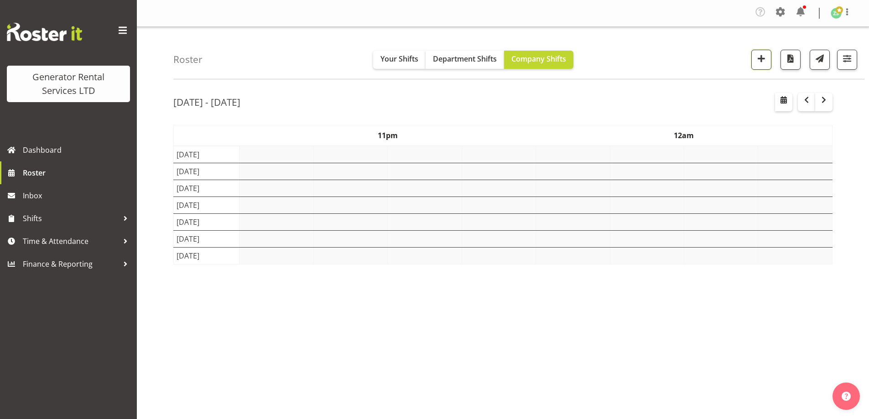
click at [760, 61] on span "button" at bounding box center [761, 58] width 12 height 12
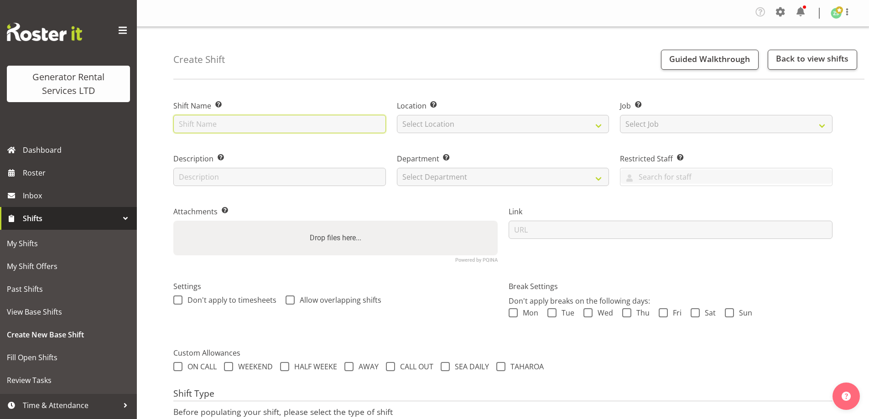
click at [325, 130] on input "text" at bounding box center [279, 124] width 213 height 18
type input "Waitemata Health NZ - Deliver"
drag, startPoint x: 300, startPoint y: 120, endPoint x: 62, endPoint y: 120, distance: 238.1
click at [62, 120] on div "Generator Rental Services LTD Dashboard Roster Inbox Shifts My Shifts My Shift …" at bounding box center [434, 244] width 869 height 489
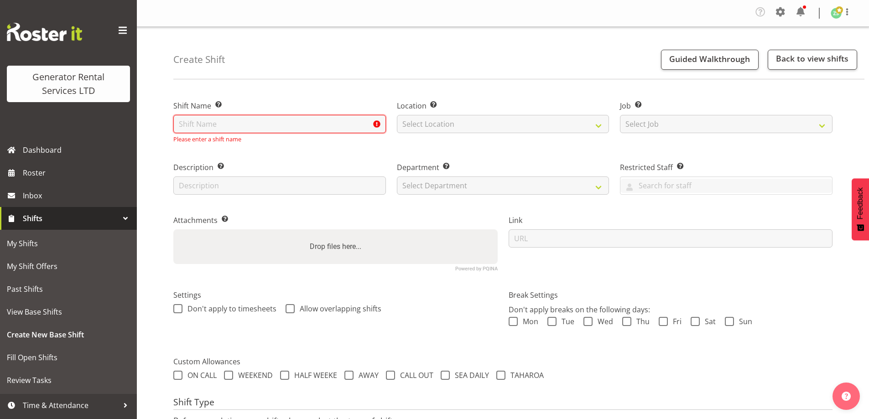
click at [227, 127] on input "text" at bounding box center [279, 124] width 213 height 18
paste input "Waitemata Health NZ – Deliver, fence, soundproof and put online a 500kva contai…"
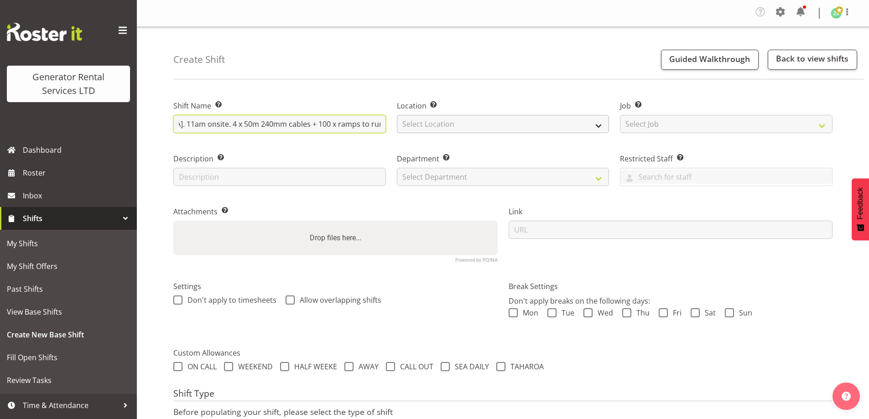
type input "Waitemata Health NZ – Deliver, fence, soundproof and put online a 500kva contai…"
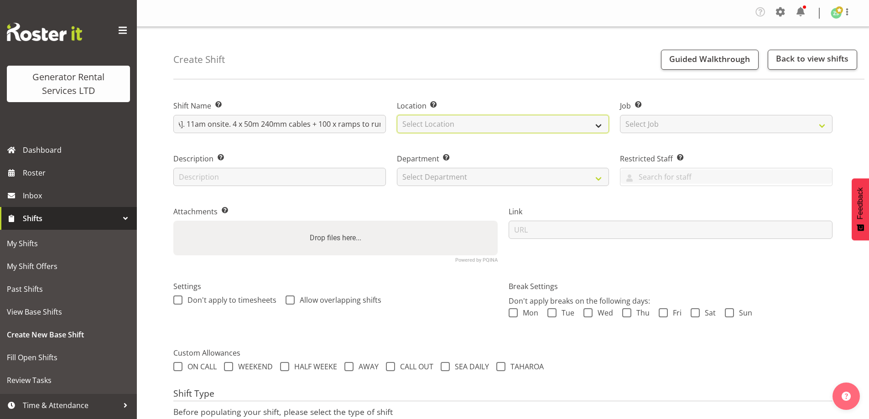
scroll to position [0, 0]
drag, startPoint x: 459, startPoint y: 120, endPoint x: 454, endPoint y: 129, distance: 10.8
click at [458, 120] on select "Select Location [GEOGRAPHIC_DATA] [GEOGRAPHIC_DATA]" at bounding box center [503, 124] width 213 height 18
select select "28"
click at [397, 115] on select "Select Location [GEOGRAPHIC_DATA] [GEOGRAPHIC_DATA]" at bounding box center [503, 124] width 213 height 18
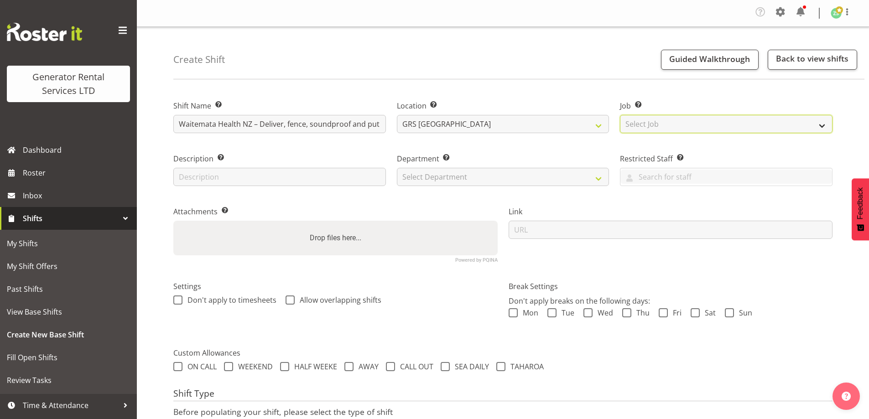
click at [660, 126] on select "Select Job Create new job 1.1 GRS AKL RENTALS 1.1 GRS AKL RENTALS AC 1.1 GRS AK…" at bounding box center [726, 124] width 213 height 18
select select "9"
click at [620, 115] on select "Select Job Create new job 1.1 GRS AKL RENTALS 1.1 GRS AKL RENTALS AC 1.1 GRS AK…" at bounding box center [726, 124] width 213 height 18
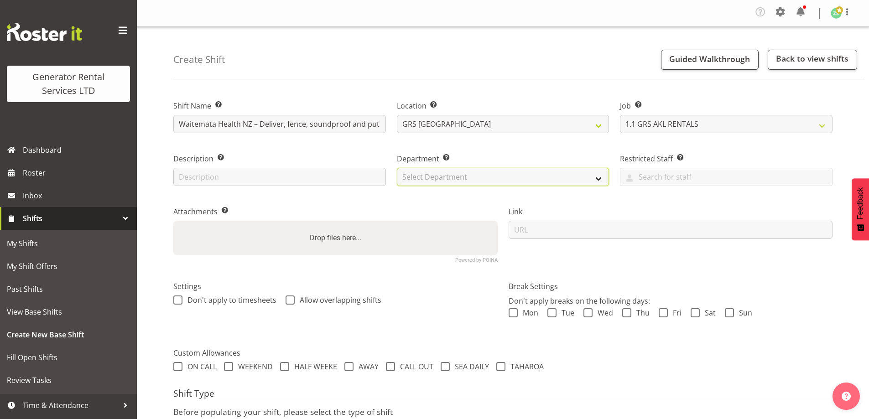
click at [565, 182] on select "Select Department GRS ADMIN AKL GRS HIRE AKL GRS HIRE TGA GRS HIRE HST GRS ENGI…" at bounding box center [503, 177] width 213 height 18
select select "20"
click at [397, 168] on select "Select Department GRS ADMIN AKL GRS HIRE AKL GRS HIRE TGA GRS HIRE HST GRS ENGI…" at bounding box center [503, 177] width 213 height 18
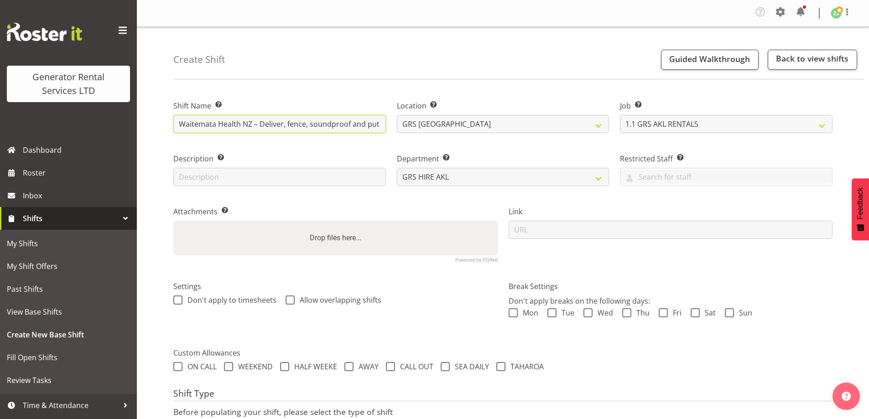
click at [364, 126] on input "Waitemata Health NZ – Deliver, fence, soundproof and put online a 500kva contai…" at bounding box center [279, 124] width 213 height 18
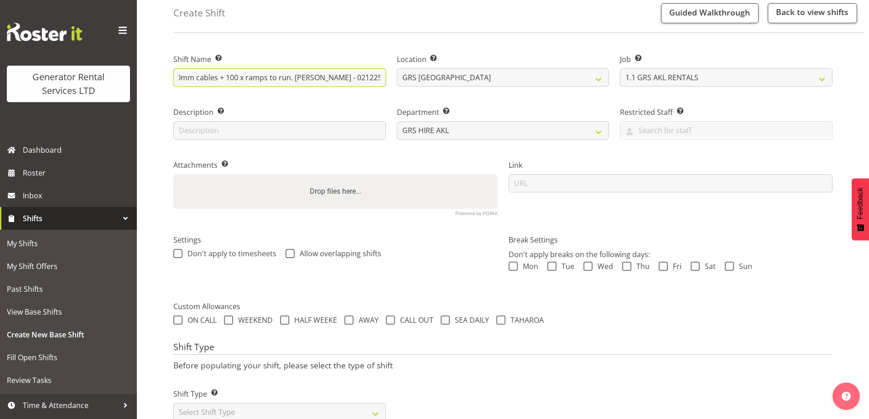
scroll to position [77, 0]
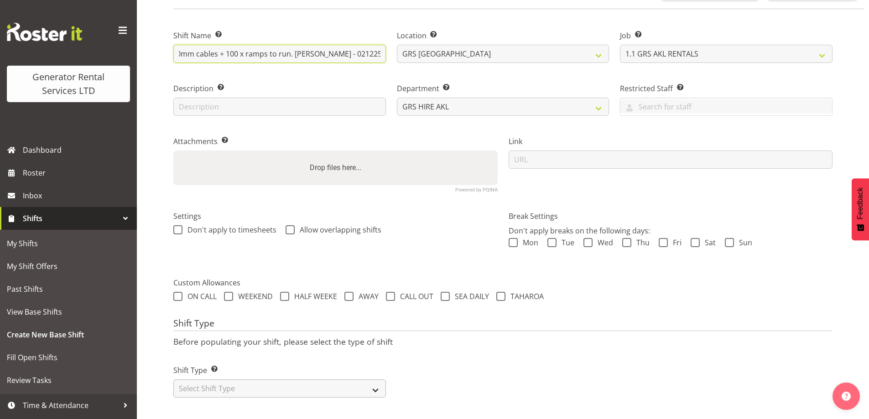
type input "Waitemata Health NZ – Deliver, fence, soundproof and set up cable for a 500kva …"
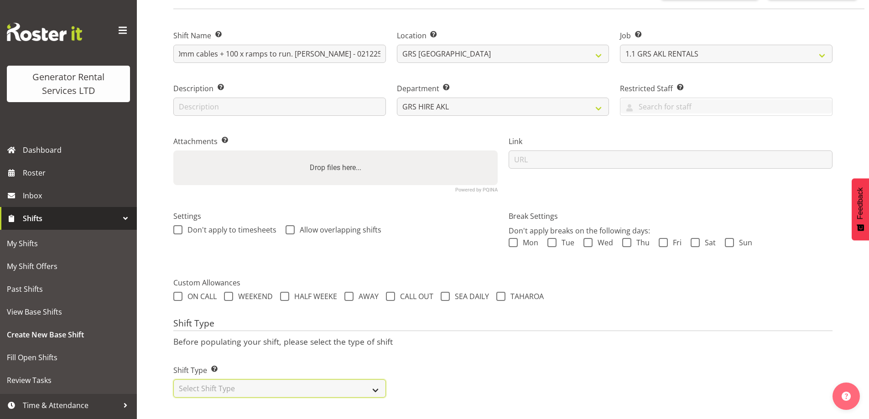
click at [278, 386] on select "Select Shift Type One Off Shift Recurring Shift Rotating Shift" at bounding box center [279, 389] width 213 height 18
select select "one_off"
click at [173, 380] on select "Select Shift Type One Off Shift Recurring Shift Rotating Shift" at bounding box center [279, 389] width 213 height 18
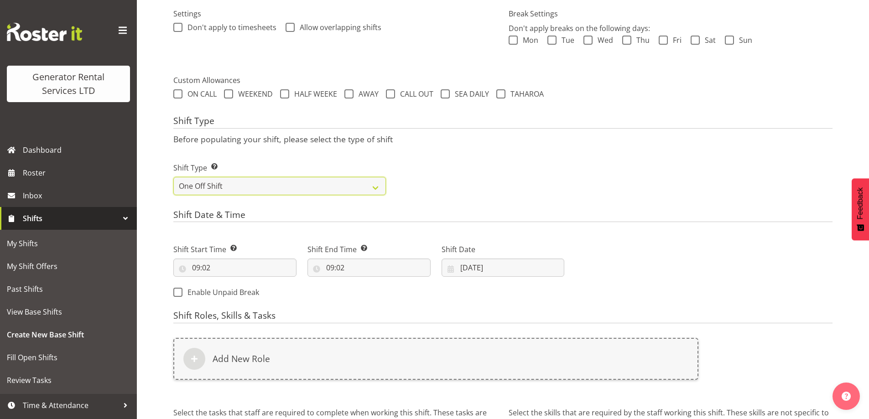
scroll to position [305, 0]
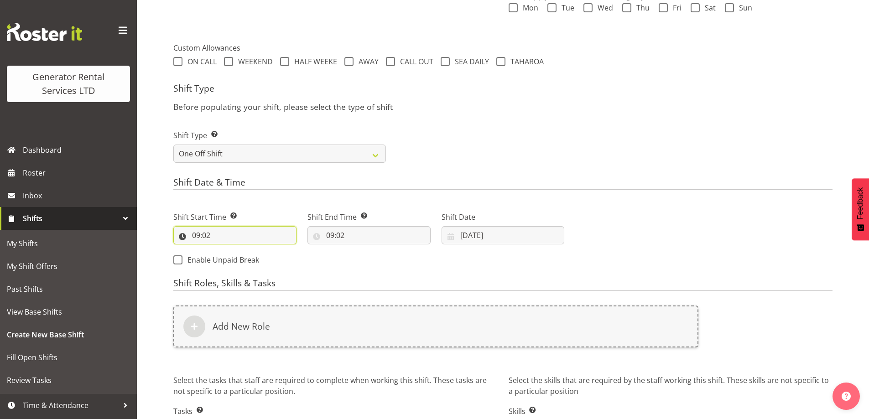
click at [236, 234] on input "09:02" at bounding box center [234, 235] width 123 height 18
drag, startPoint x: 234, startPoint y: 259, endPoint x: 232, endPoint y: 251, distance: 8.1
click at [234, 259] on select "00 01 02 03 04 05 06 07 08 09 10 11 12 13 14 15 16 17 18 19 20 21 22 23" at bounding box center [235, 259] width 21 height 18
select select "10"
click at [225, 250] on select "00 01 02 03 04 05 06 07 08 09 10 11 12 13 14 15 16 17 18 19 20 21 22 23" at bounding box center [235, 259] width 21 height 18
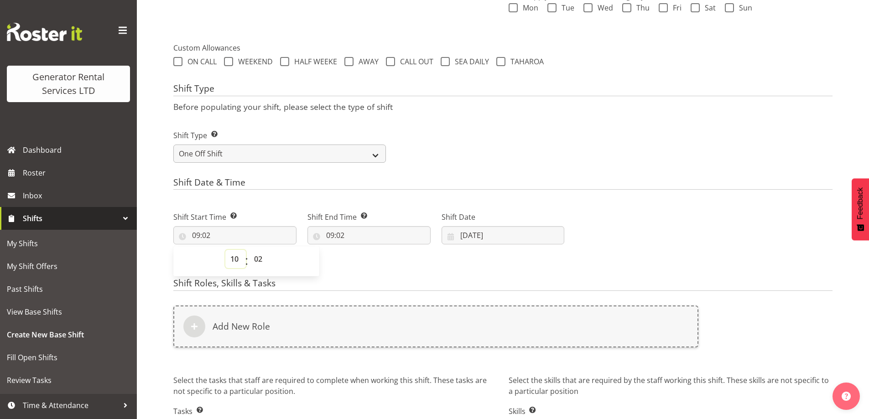
type input "10:02"
click at [259, 260] on select "00 01 02 03 04 05 06 07 08 09 10 11 12 13 14 15 16 17 18 19 20 21 22 23 24 25 2…" at bounding box center [259, 259] width 21 height 18
select select "0"
click at [249, 250] on select "00 01 02 03 04 05 06 07 08 09 10 11 12 13 14 15 16 17 18 19 20 21 22 23 24 25 2…" at bounding box center [259, 259] width 21 height 18
type input "10:00"
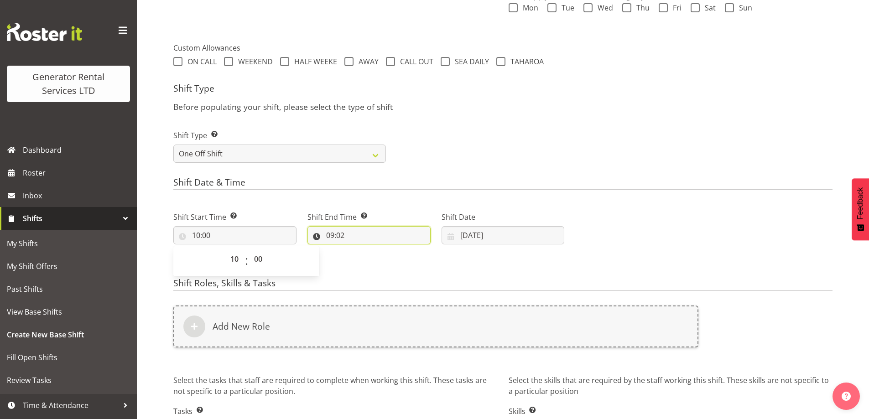
click at [375, 240] on input "09:02" at bounding box center [368, 235] width 123 height 18
click at [367, 261] on select "00 01 02 03 04 05 06 07 08 09 10 11 12 13 14 15 16 17 18 19 20 21 22 23" at bounding box center [369, 259] width 21 height 18
select select "14"
click at [359, 250] on select "00 01 02 03 04 05 06 07 08 09 10 11 12 13 14 15 16 17 18 19 20 21 22 23" at bounding box center [369, 259] width 21 height 18
type input "14:02"
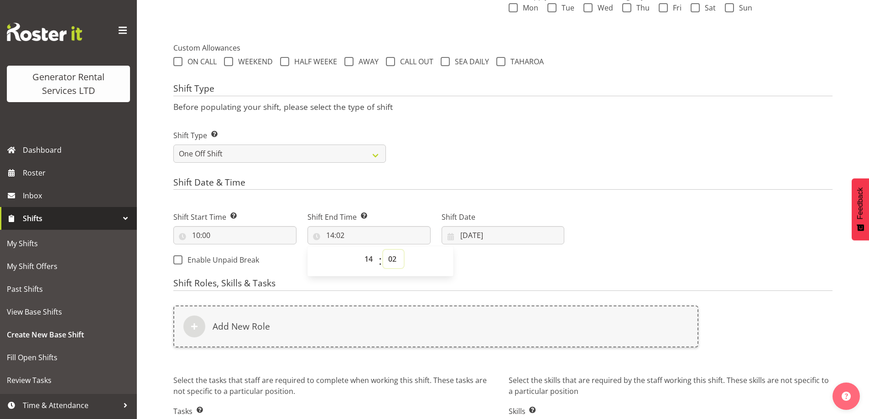
drag, startPoint x: 393, startPoint y: 266, endPoint x: 392, endPoint y: 259, distance: 6.9
click at [393, 266] on select "00 01 02 03 04 05 06 07 08 09 10 11 12 13 14 15 16 17 18 19 20 21 22 23 24 25 2…" at bounding box center [393, 259] width 21 height 18
select select "0"
click at [383, 250] on select "00 01 02 03 04 05 06 07 08 09 10 11 12 13 14 15 16 17 18 19 20 21 22 23 24 25 2…" at bounding box center [393, 259] width 21 height 18
type input "14:00"
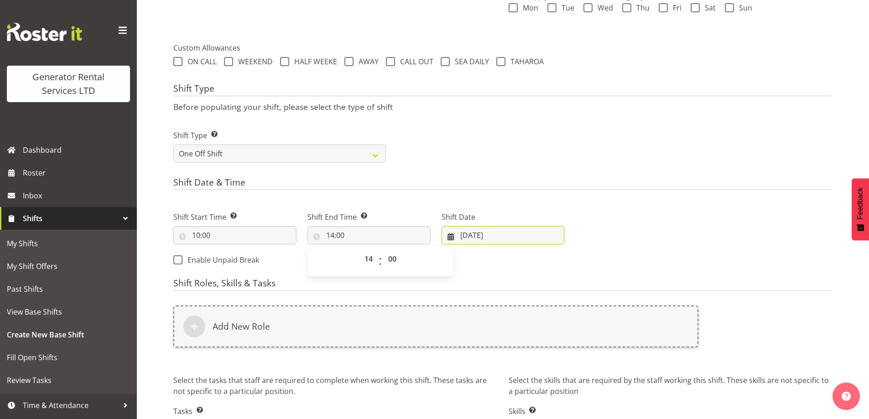
click at [502, 234] on input "[DATE]" at bounding box center [503, 235] width 123 height 18
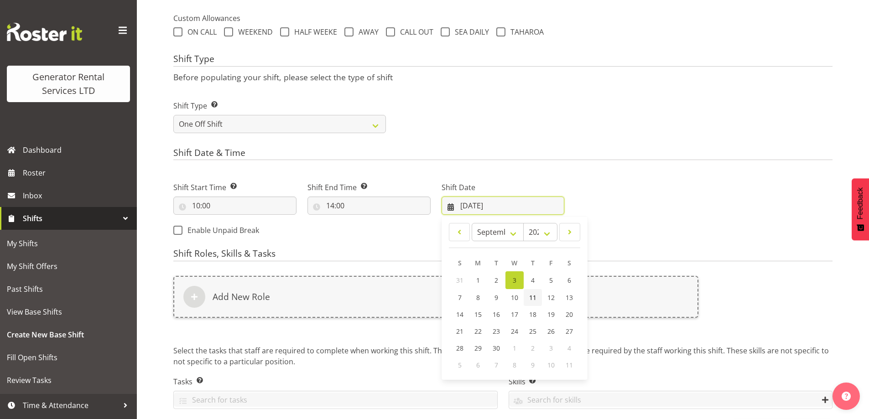
scroll to position [369, 0]
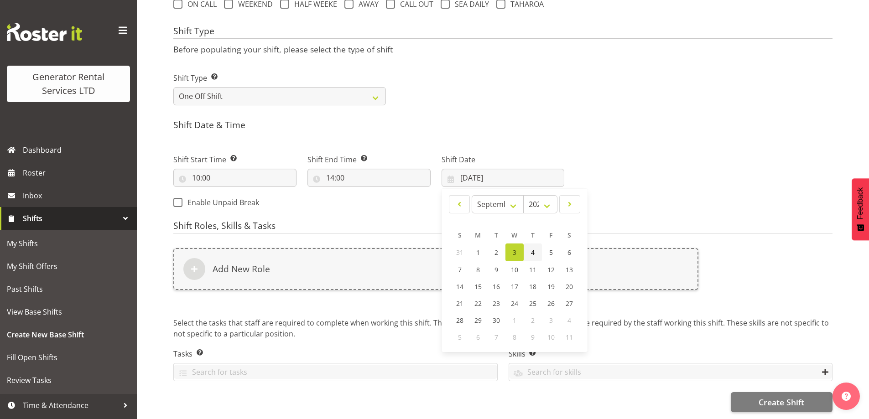
click at [529, 246] on link "4" at bounding box center [533, 253] width 18 height 18
type input "[DATE]"
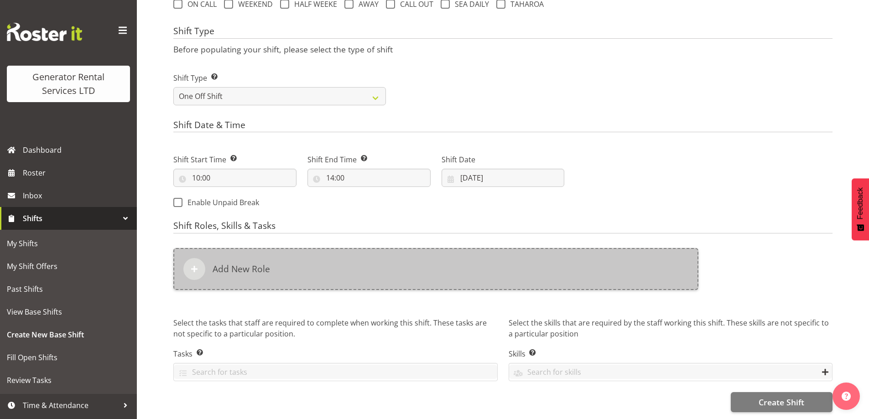
click at [446, 251] on div "Add New Role" at bounding box center [435, 269] width 525 height 42
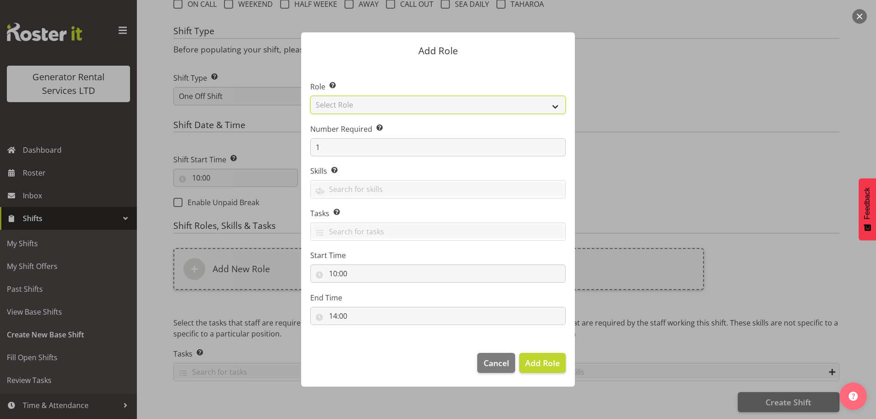
click at [369, 110] on select "Select Role Account Manager Electrician Engineering GM HSEQ manager MECH Mechan…" at bounding box center [437, 105] width 255 height 18
select select "20"
click at [310, 96] on select "Select Role Account Manager Electrician Engineering GM HSEQ manager MECH Mechan…" at bounding box center [437, 105] width 255 height 18
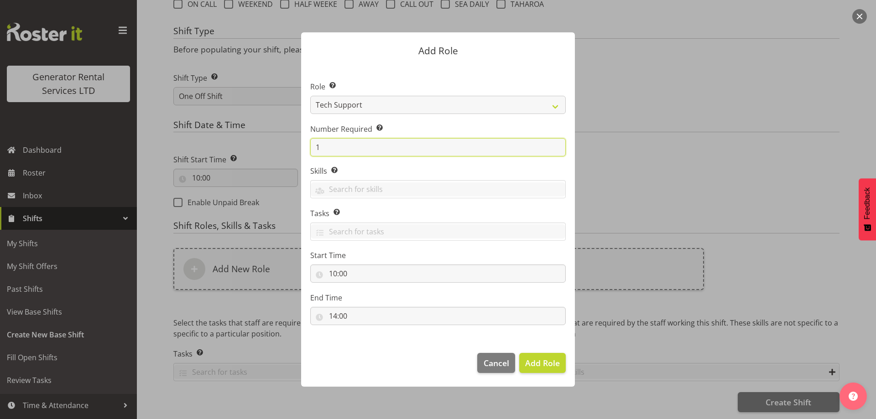
click at [366, 142] on input "1" at bounding box center [437, 147] width 255 height 18
type input "3"
click at [525, 364] on span "Add 3 Roles" at bounding box center [537, 363] width 46 height 11
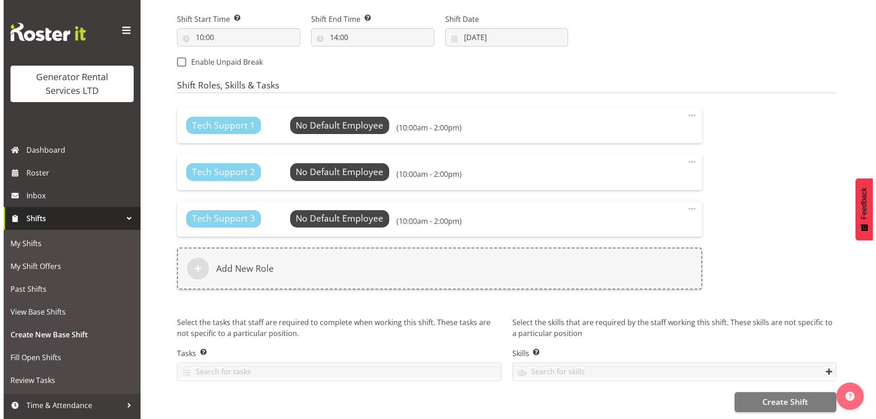
scroll to position [510, 0]
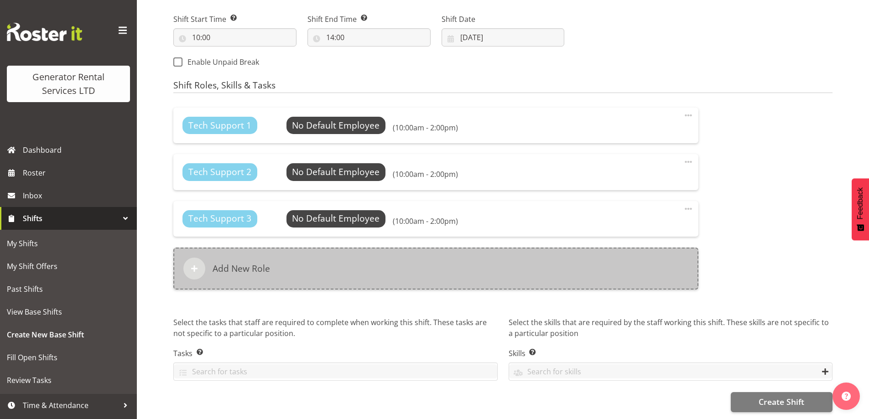
click at [314, 269] on div "Add New Role" at bounding box center [435, 269] width 525 height 42
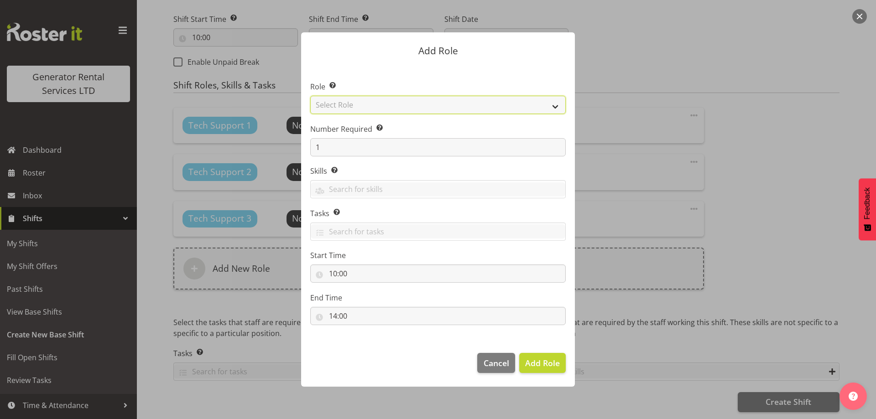
click at [347, 107] on select "Select Role Account Manager Electrician Engineering GM HSEQ manager MECH Mechan…" at bounding box center [437, 105] width 255 height 18
select select "295"
click at [310, 96] on select "Select Role Account Manager Electrician Engineering GM HSEQ manager MECH Mechan…" at bounding box center [437, 105] width 255 height 18
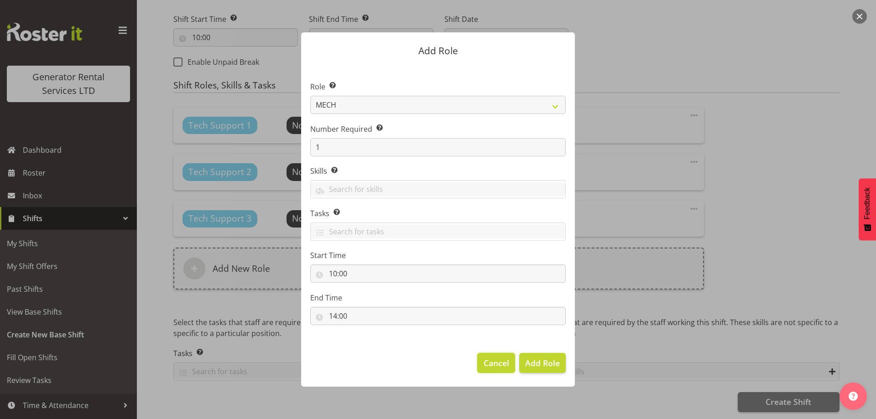
click at [489, 363] on span "Cancel" at bounding box center [497, 363] width 26 height 12
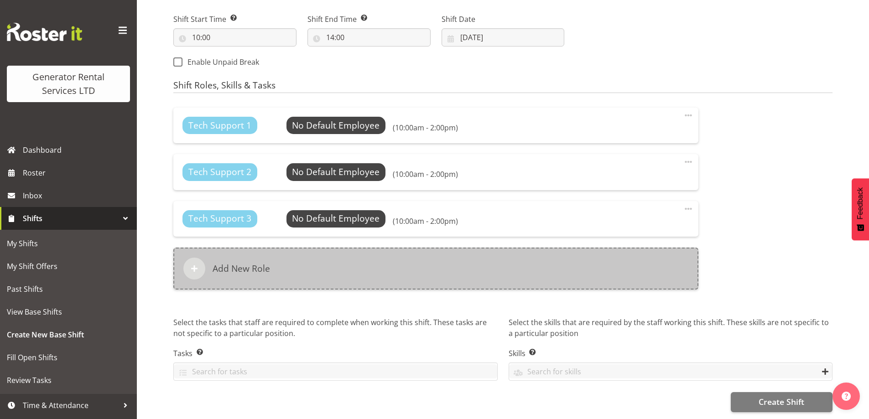
click at [344, 267] on div "Add New Role" at bounding box center [435, 269] width 525 height 42
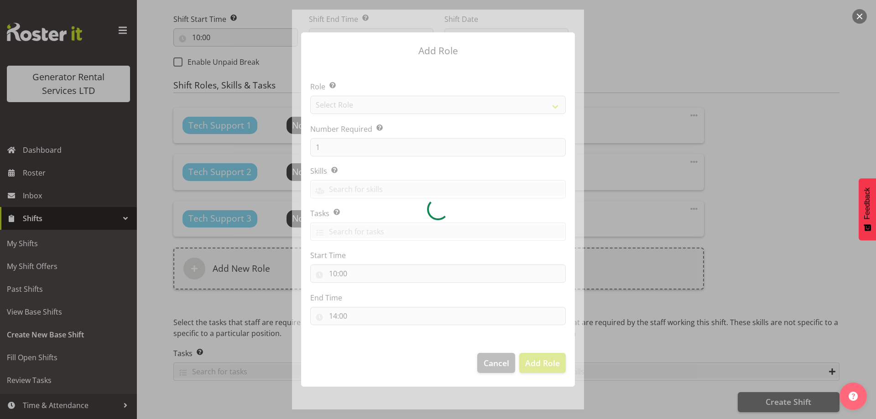
click at [338, 107] on div at bounding box center [438, 210] width 292 height 400
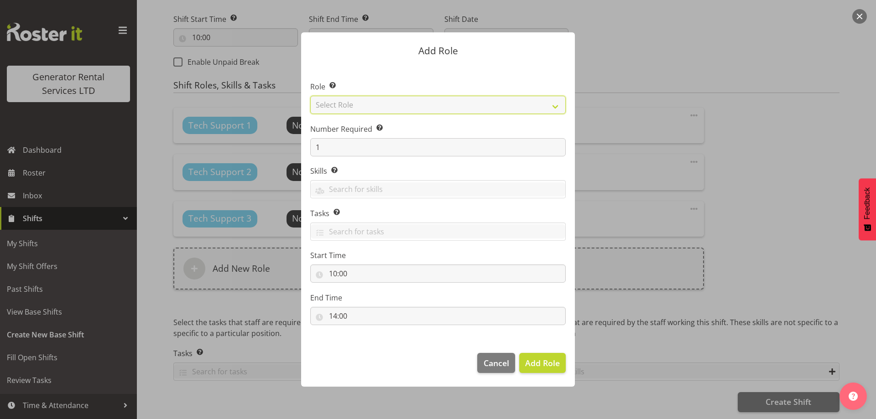
click at [338, 107] on select "Select Role Account Manager Electrician Engineering GM HSEQ manager MECH Mechan…" at bounding box center [437, 105] width 255 height 18
select select "24"
click at [310, 96] on select "Select Role Account Manager Electrician Engineering GM HSEQ manager MECH Mechan…" at bounding box center [437, 105] width 255 height 18
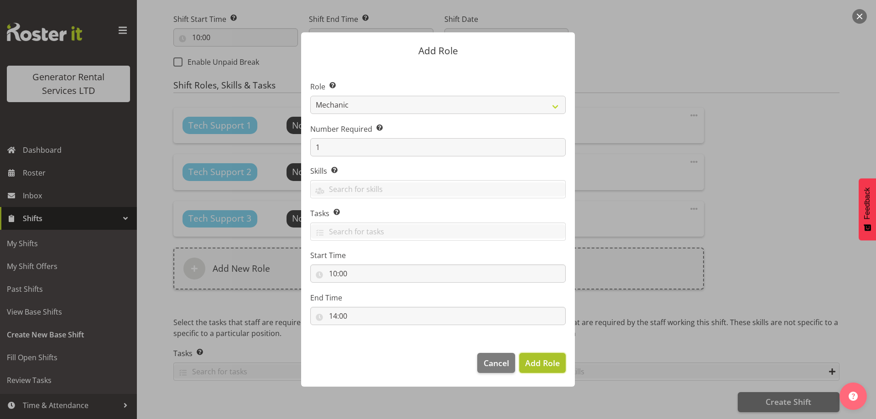
click at [530, 361] on span "Add Role" at bounding box center [542, 363] width 35 height 11
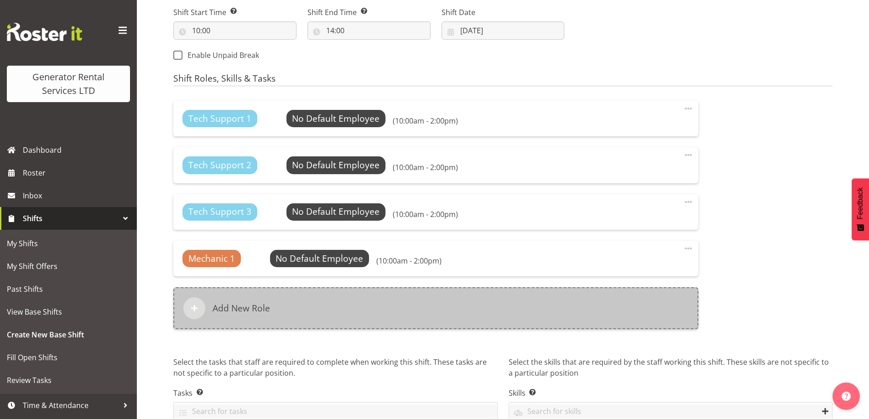
click at [316, 300] on div "Add New Role" at bounding box center [435, 308] width 525 height 42
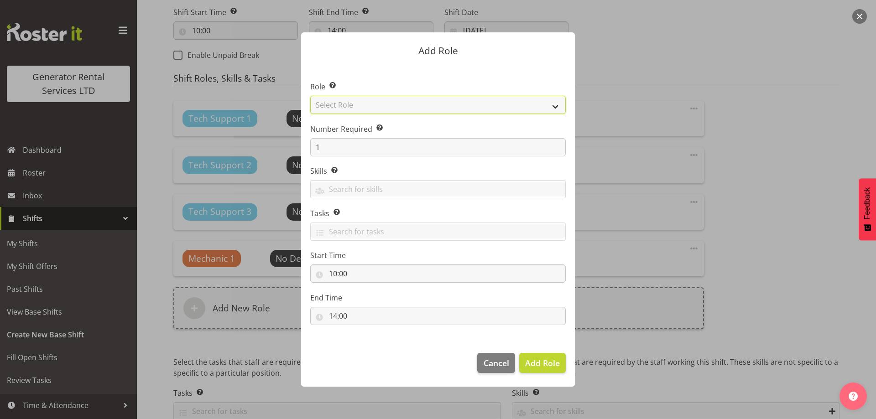
click at [363, 103] on select "Select Role Account Manager Electrician Engineering GM HSEQ manager MECH Mechan…" at bounding box center [437, 105] width 255 height 18
select select "21"
click at [310, 96] on select "Select Role Account Manager Electrician Engineering GM HSEQ manager MECH Mechan…" at bounding box center [437, 105] width 255 height 18
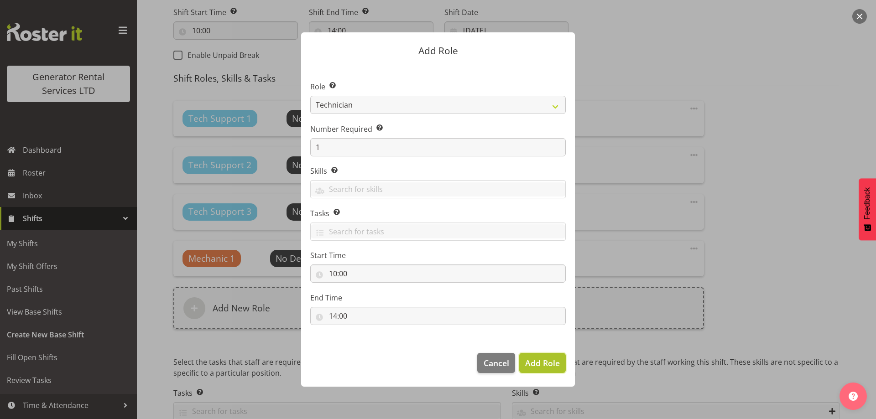
drag, startPoint x: 541, startPoint y: 362, endPoint x: 485, endPoint y: 309, distance: 76.8
click at [540, 361] on span "Add Role" at bounding box center [542, 363] width 35 height 11
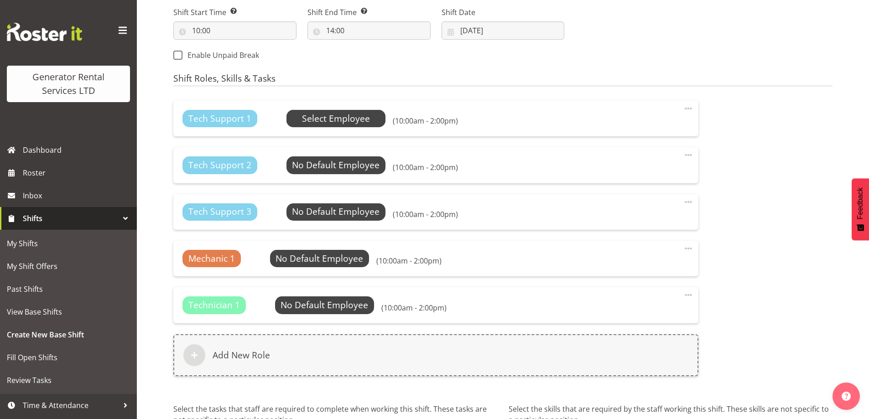
click at [364, 114] on span "Select Employee" at bounding box center [336, 118] width 68 height 13
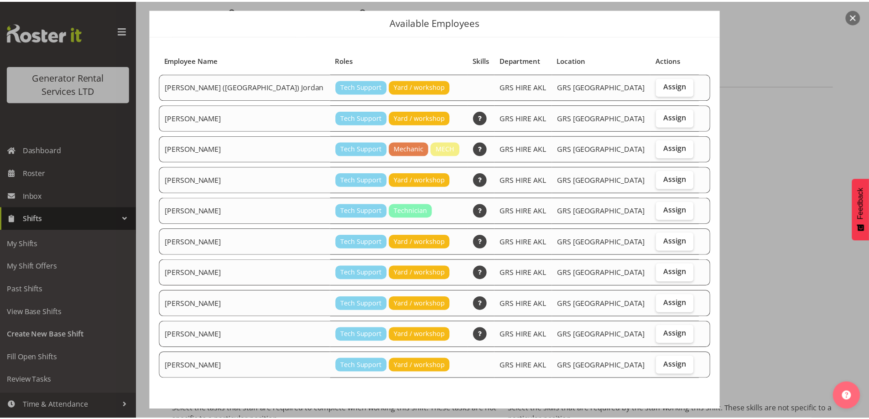
scroll to position [66, 0]
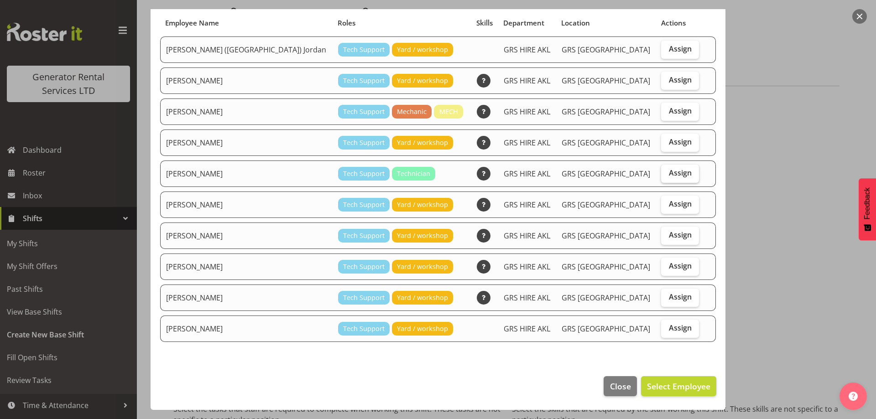
click at [673, 172] on span "Assign" at bounding box center [680, 172] width 23 height 9
click at [667, 172] on input "Assign" at bounding box center [664, 173] width 6 height 6
checkbox input "true"
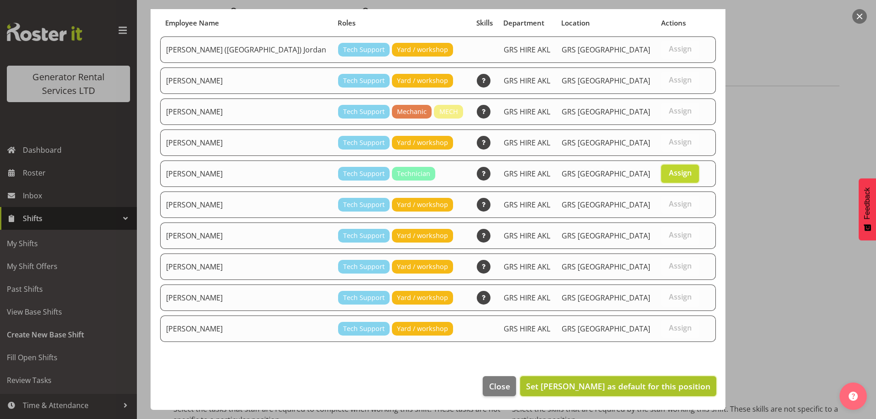
click at [653, 388] on span "Set Craig Barrett as default for this position" at bounding box center [618, 386] width 184 height 11
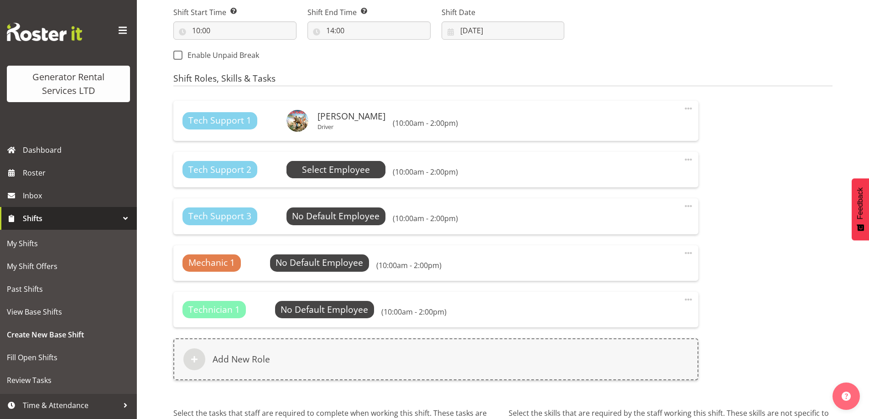
click at [342, 172] on span "Select Employee" at bounding box center [336, 169] width 68 height 13
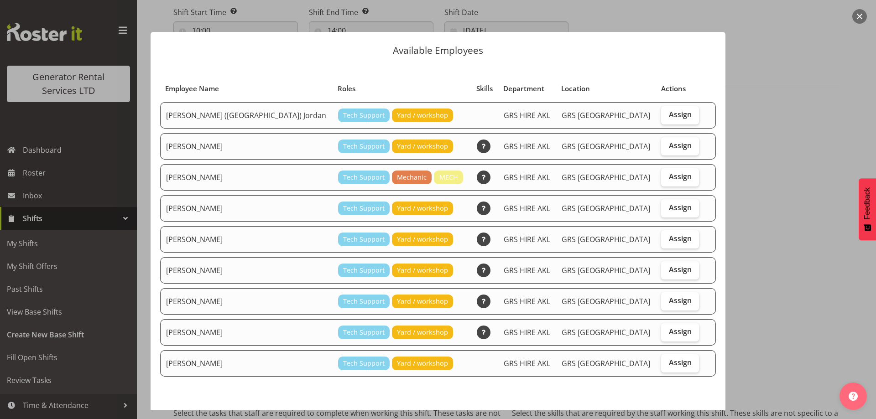
click at [775, 286] on div at bounding box center [438, 209] width 876 height 419
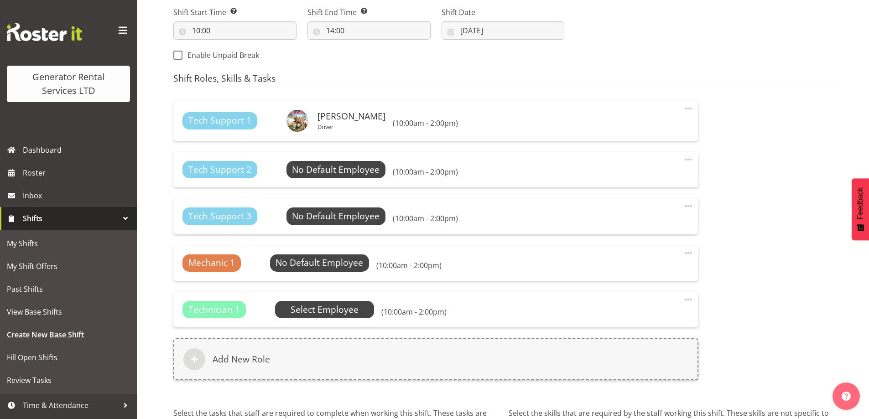
click at [0, 0] on span "Select Employee" at bounding box center [0, 0] width 0 height 0
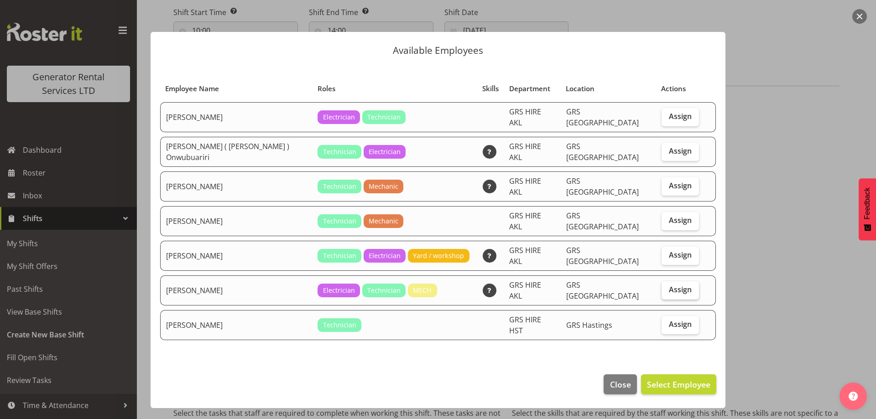
click at [685, 285] on span "Assign" at bounding box center [680, 289] width 23 height 9
click at [667, 287] on input "Assign" at bounding box center [664, 290] width 6 height 6
checkbox input "true"
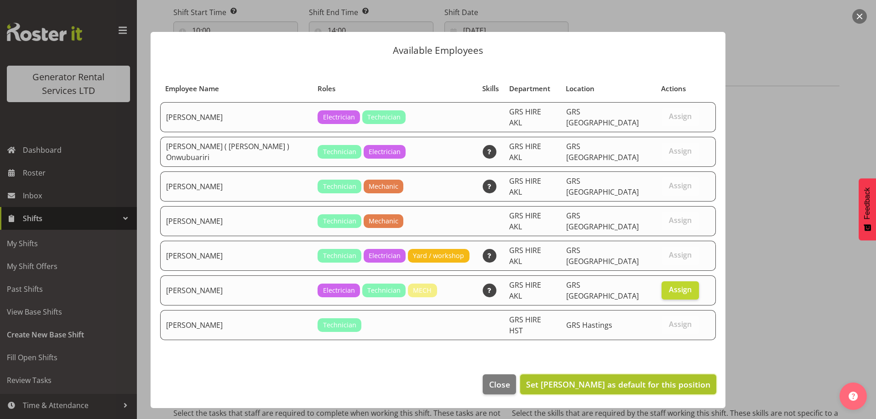
click at [675, 379] on span "Set Sam Peters as default for this position" at bounding box center [618, 384] width 184 height 11
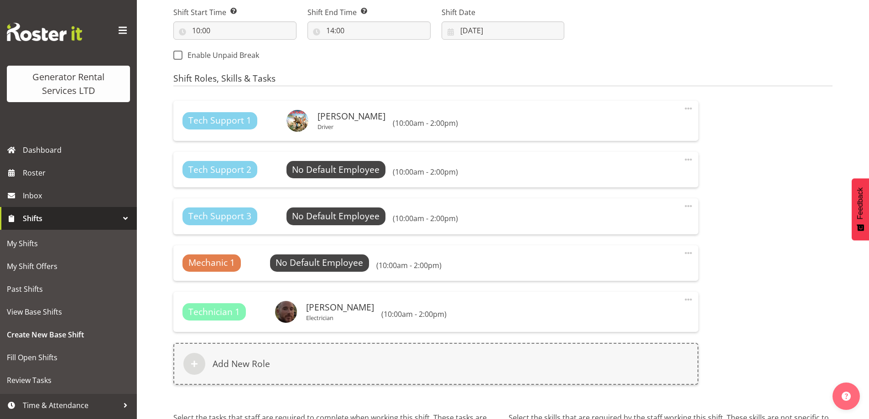
click at [313, 274] on div "Mechanic 1 No Default Employee Select Employee (10:00am - 2:00pm) Edit Delete" at bounding box center [435, 263] width 525 height 36
click at [0, 0] on span "Select Employee" at bounding box center [0, 0] width 0 height 0
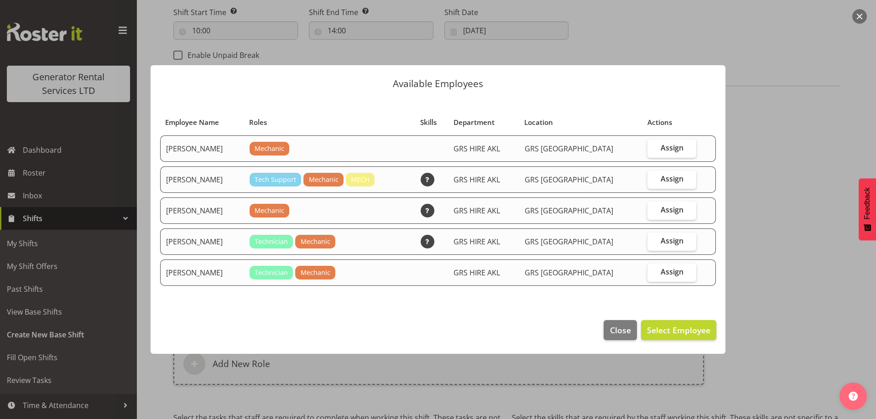
drag, startPoint x: 660, startPoint y: 210, endPoint x: 658, endPoint y: 221, distance: 11.5
click at [660, 210] on span "Assign" at bounding box center [671, 209] width 23 height 9
click at [653, 210] on input "Assign" at bounding box center [650, 210] width 6 height 6
checkbox input "true"
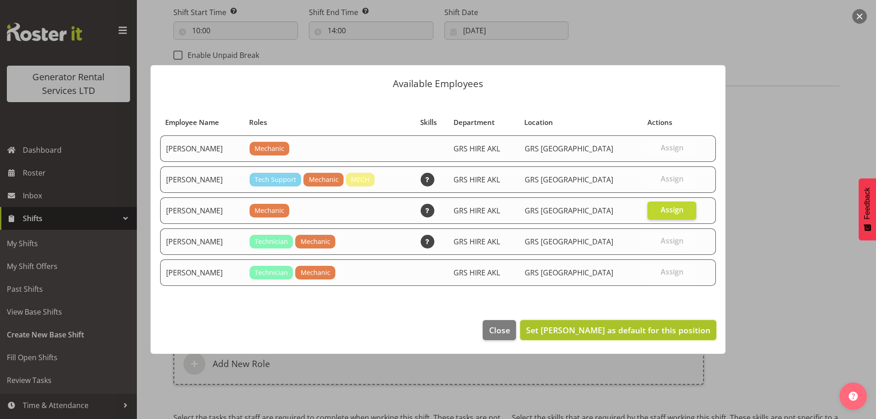
click at [640, 329] on span "Set James Kim as default for this position" at bounding box center [618, 330] width 184 height 11
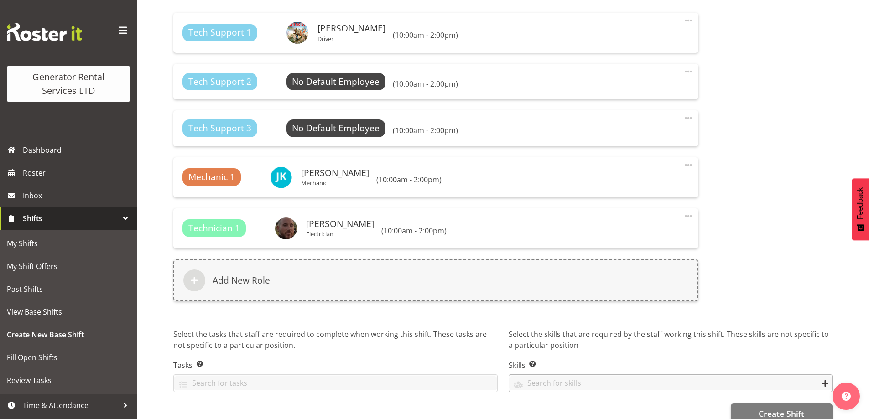
scroll to position [616, 0]
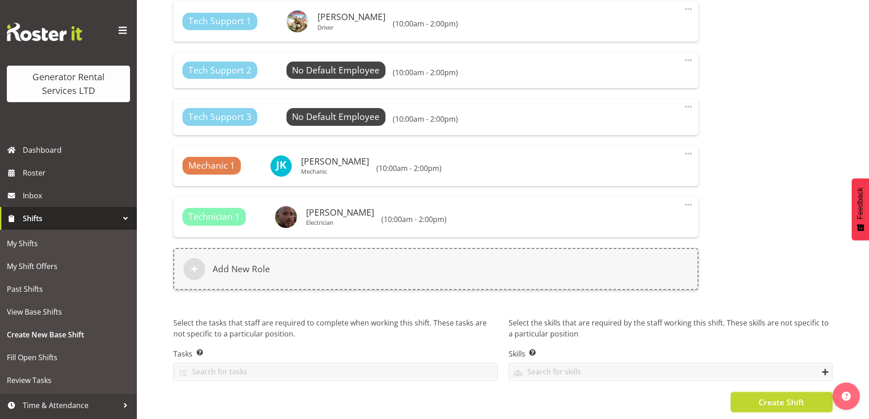
click at [763, 396] on span "Create Shift" at bounding box center [782, 402] width 46 height 12
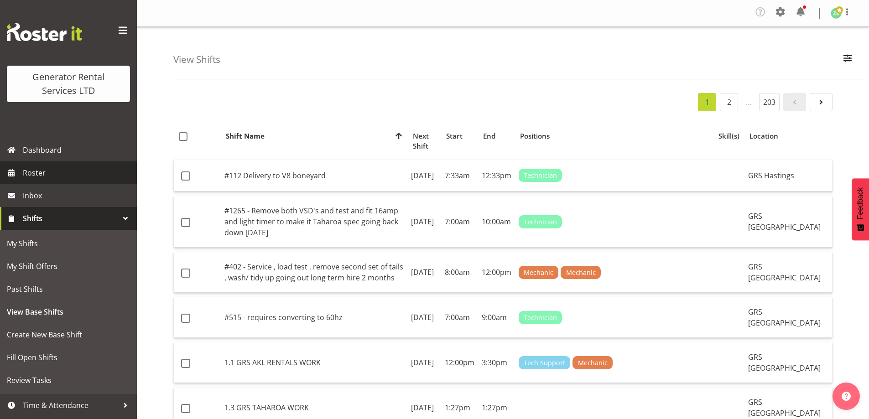
click at [65, 181] on link "Roster" at bounding box center [68, 172] width 137 height 23
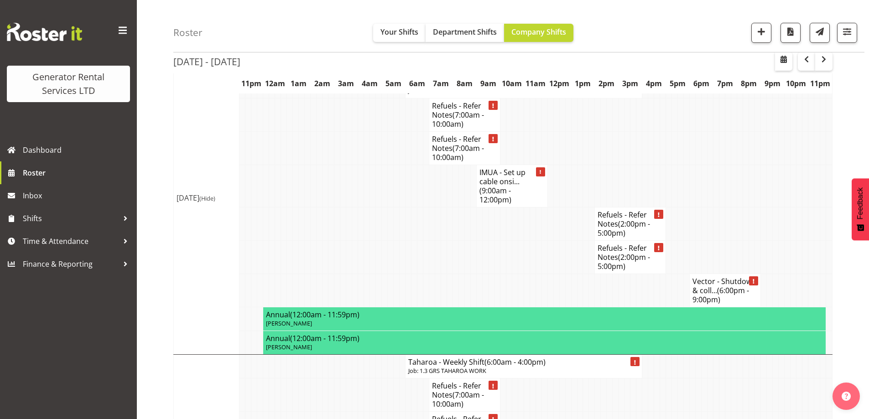
scroll to position [1825, 0]
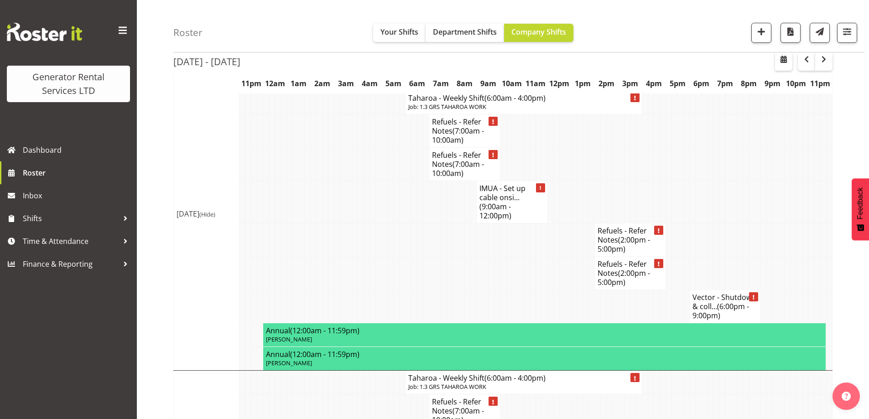
click at [451, 256] on td at bounding box center [450, 272] width 6 height 33
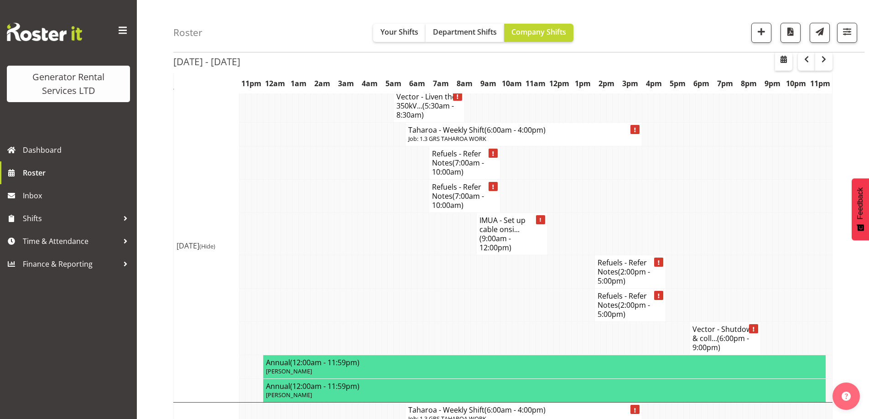
scroll to position [1779, 0]
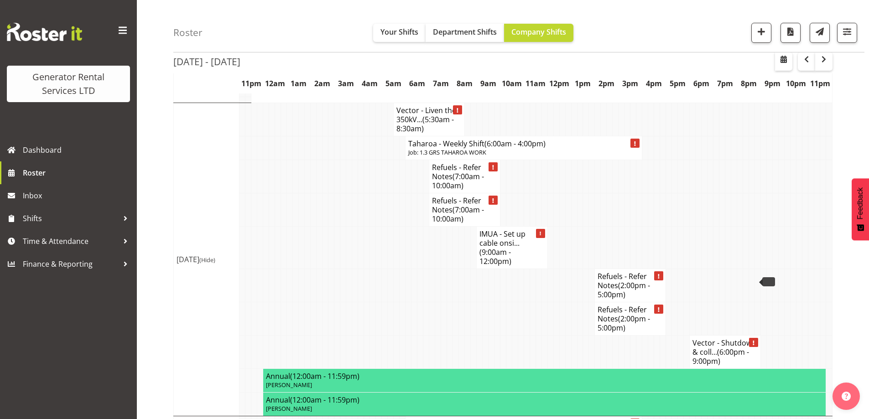
click at [442, 302] on td at bounding box center [444, 318] width 6 height 33
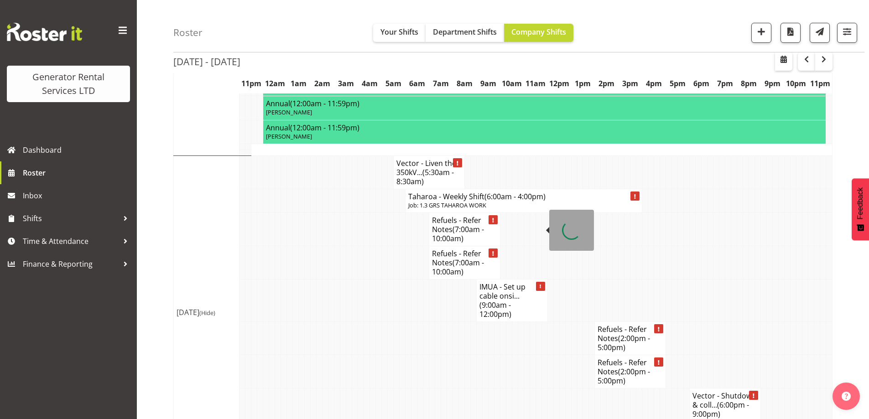
scroll to position [1735, 0]
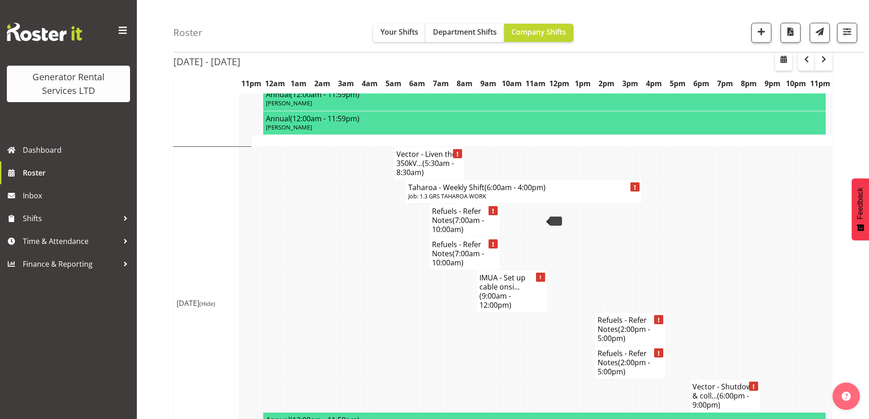
click at [357, 270] on td at bounding box center [355, 291] width 6 height 42
click at [308, 312] on td at bounding box center [308, 328] width 6 height 33
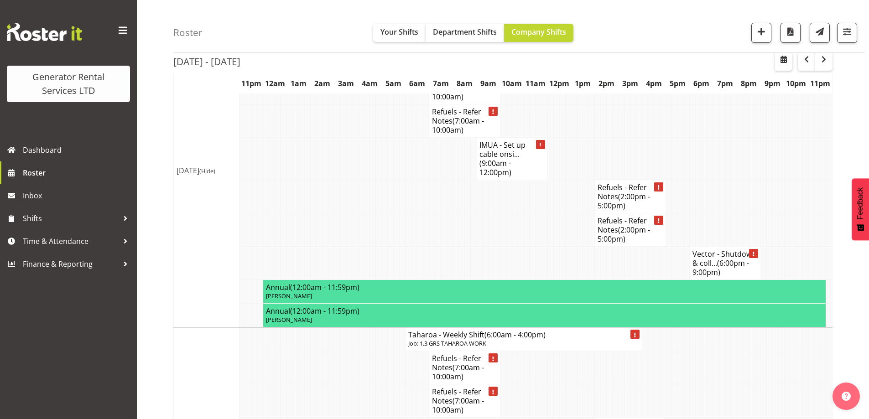
scroll to position [1918, 0]
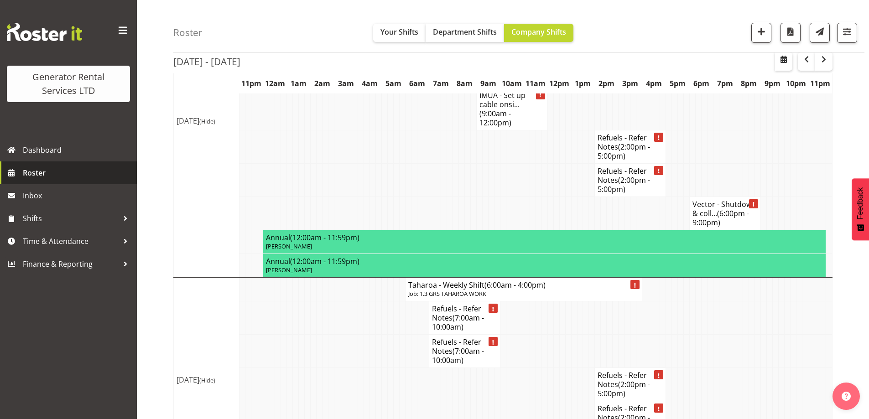
click at [105, 176] on span "Roster" at bounding box center [77, 173] width 109 height 14
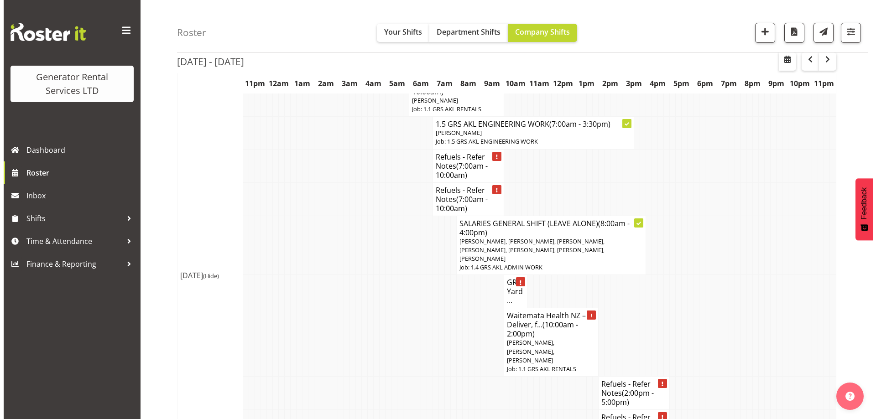
scroll to position [821, 0]
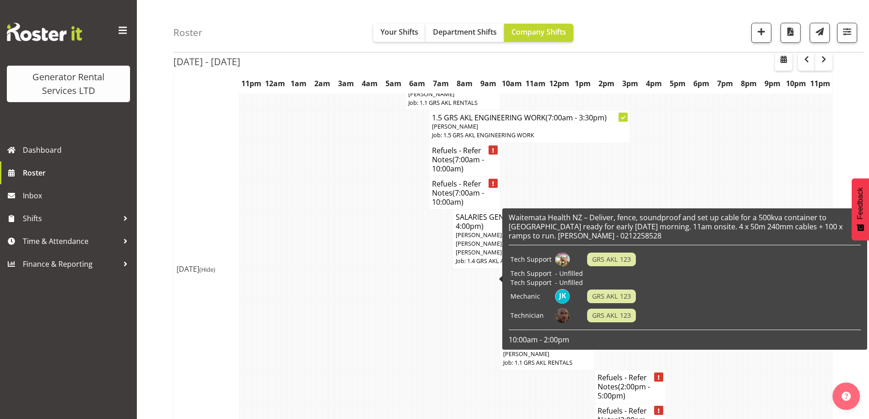
click at [538, 293] on td "Mechanic" at bounding box center [531, 296] width 45 height 19
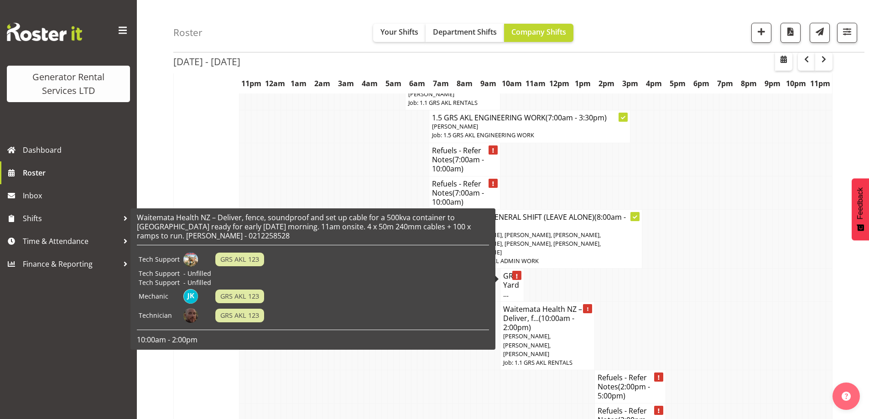
click at [550, 332] on span "[PERSON_NAME], [PERSON_NAME], [PERSON_NAME]" at bounding box center [526, 345] width 47 height 26
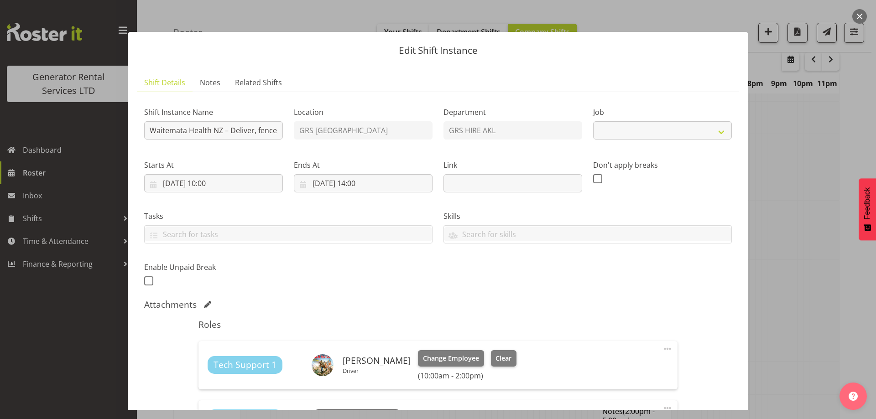
select select "9"
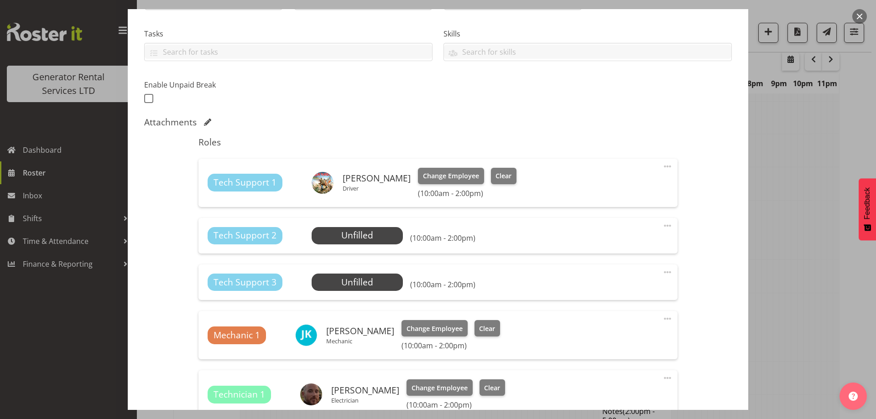
scroll to position [0, 0]
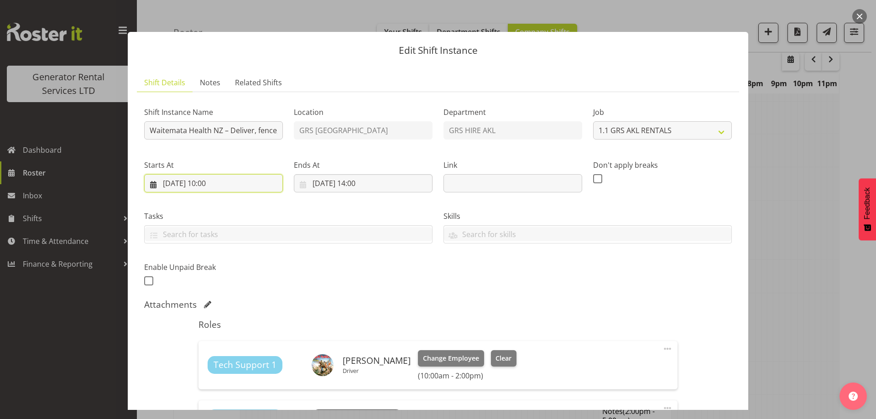
click at [229, 188] on input "[DATE] 10:00" at bounding box center [213, 183] width 139 height 18
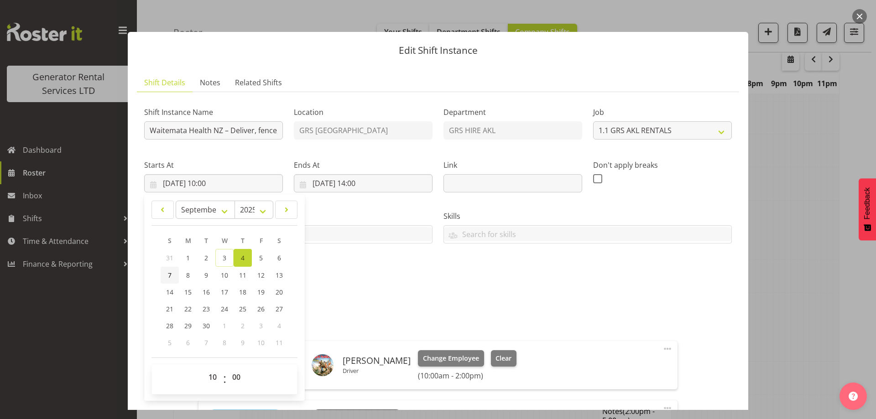
click at [171, 275] on span "7" at bounding box center [170, 275] width 4 height 9
type input "[DATE] 10:00"
click at [384, 183] on input "[DATE] 14:00" at bounding box center [363, 183] width 139 height 18
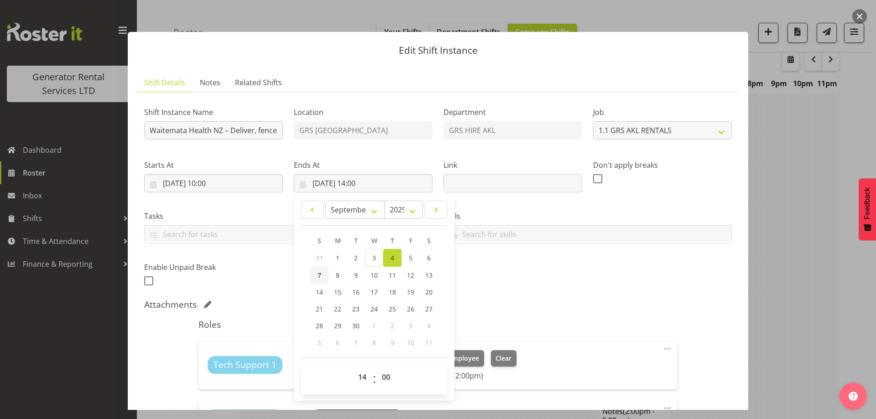
click at [320, 275] on link "7" at bounding box center [319, 275] width 18 height 17
type input "[DATE] 14:00"
click at [549, 253] on div "Shift Instance Name Waitemata Health NZ – Deliver, fence, soundproof and set up…" at bounding box center [438, 194] width 598 height 200
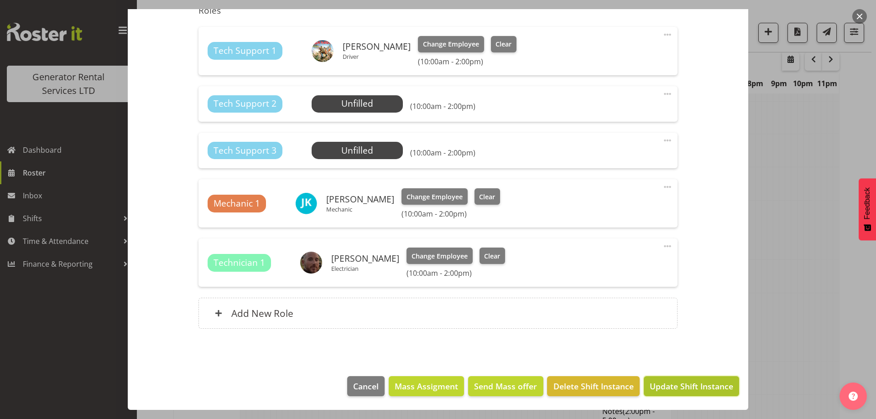
click at [680, 387] on span "Update Shift Instance" at bounding box center [691, 386] width 83 height 12
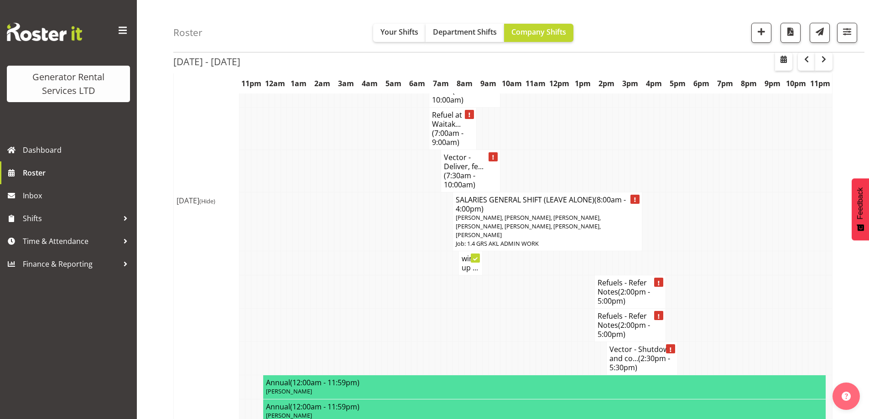
scroll to position [1583, 0]
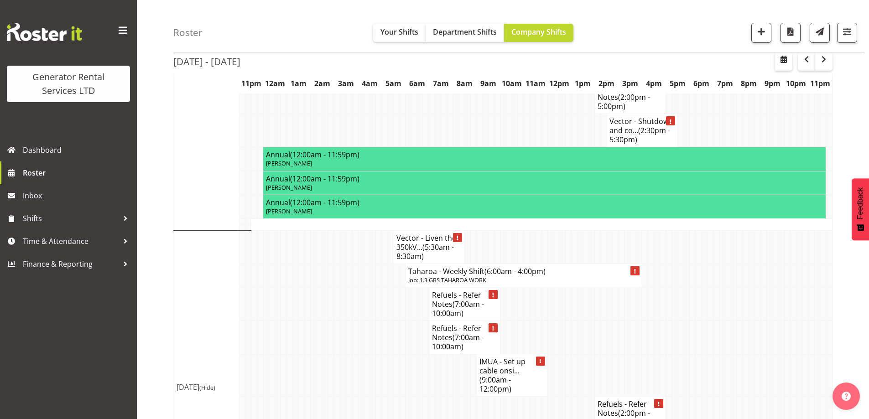
click at [313, 321] on td at bounding box center [314, 337] width 6 height 33
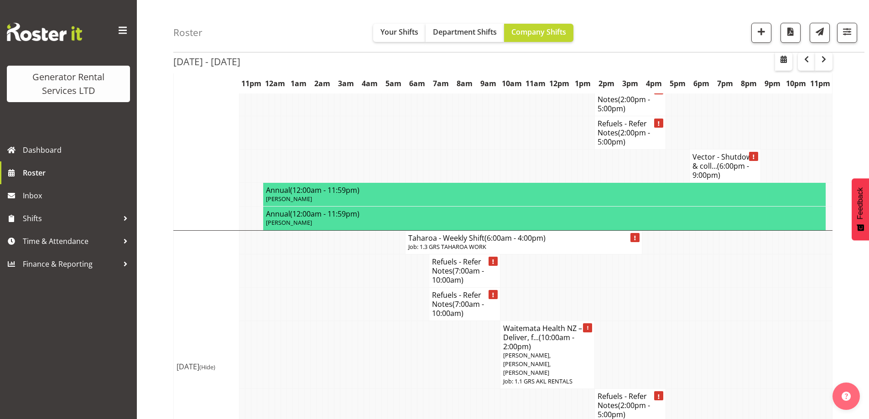
scroll to position [1918, 0]
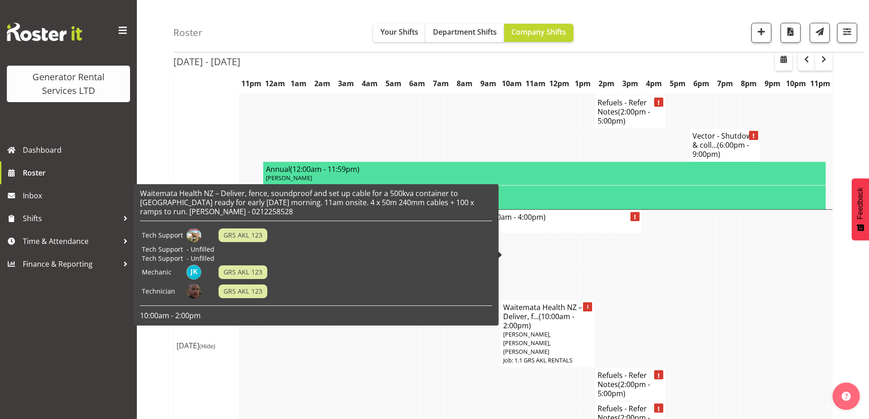
click at [681, 266] on td at bounding box center [681, 282] width 6 height 33
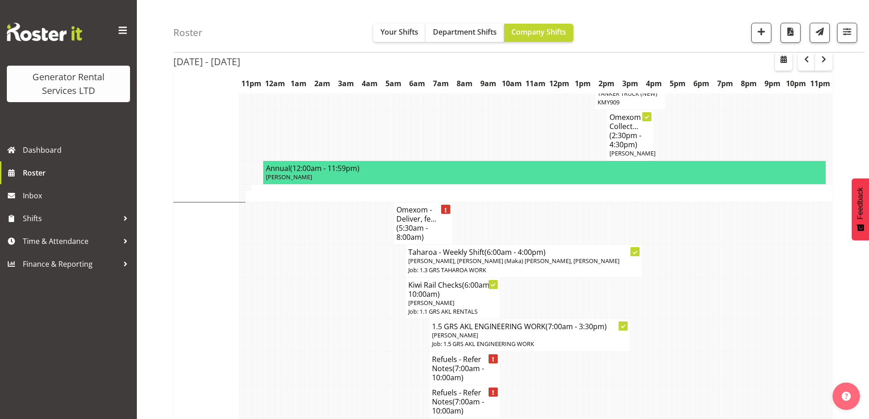
scroll to position [504, 0]
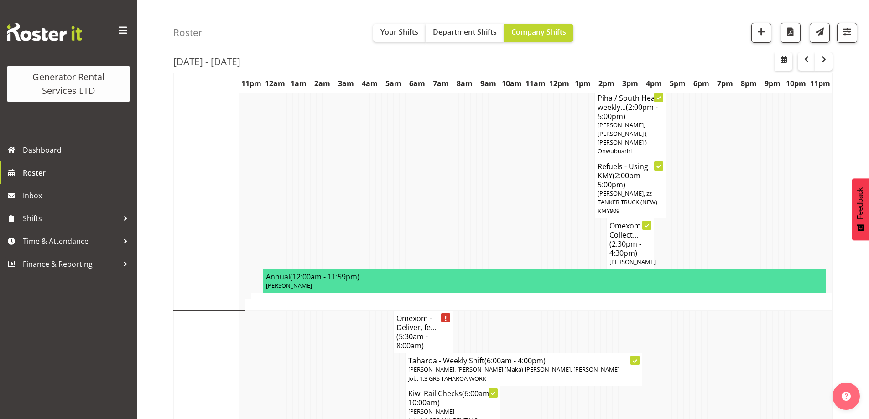
click at [287, 218] on td at bounding box center [290, 243] width 6 height 51
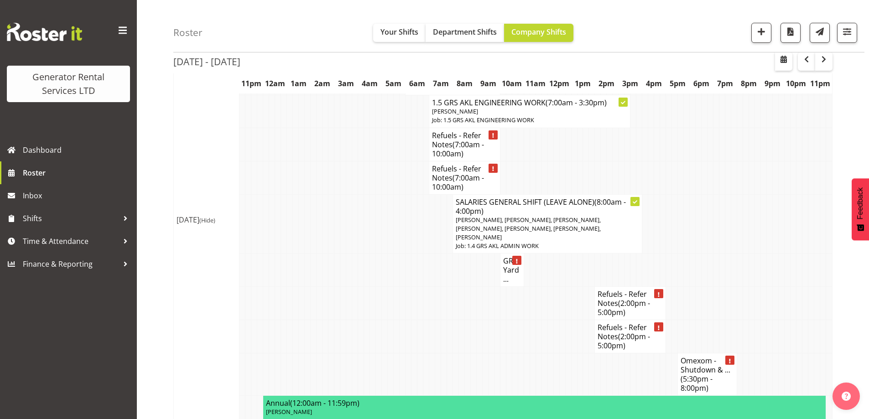
scroll to position [868, 0]
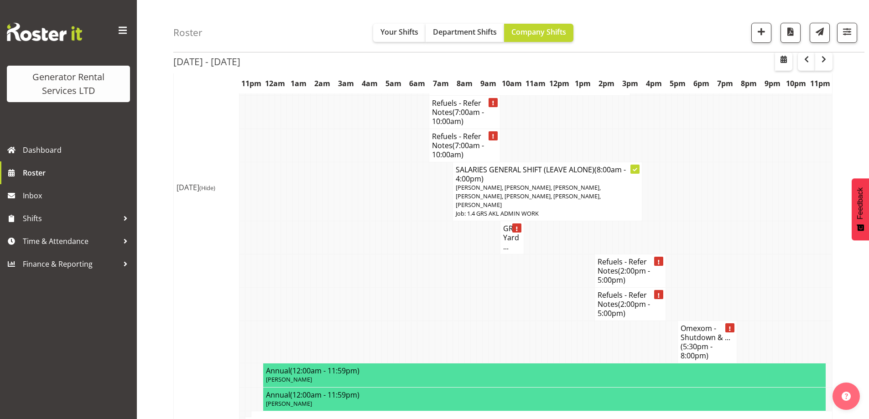
drag, startPoint x: 364, startPoint y: 218, endPoint x: 368, endPoint y: 212, distance: 7.1
click at [366, 255] on td at bounding box center [367, 271] width 6 height 33
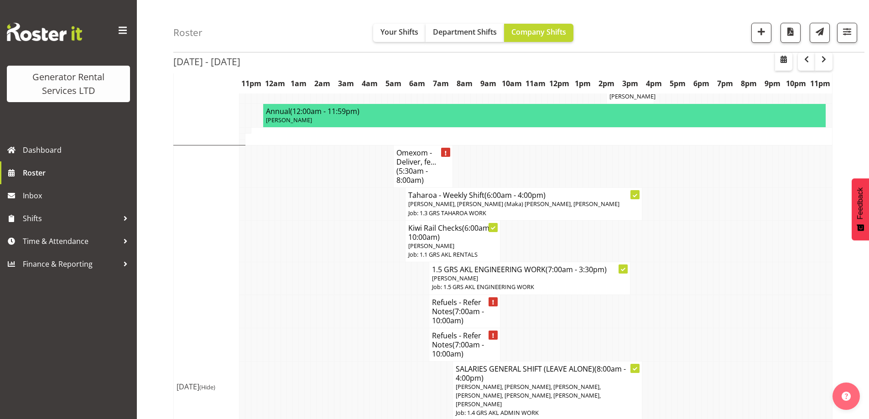
scroll to position [686, 0]
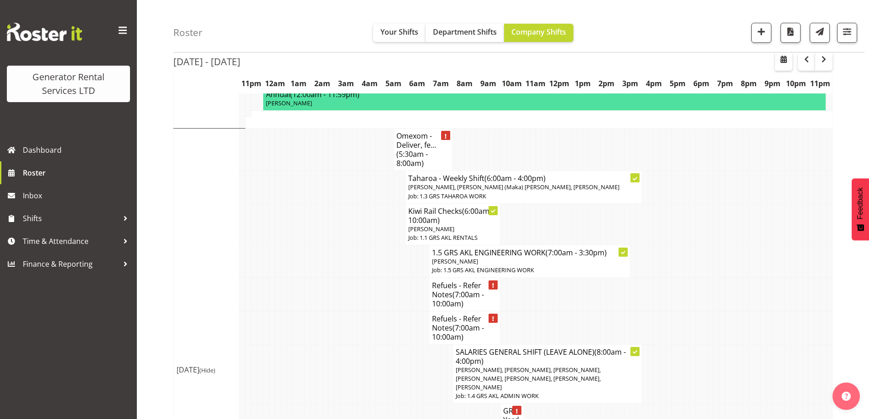
click at [356, 278] on td at bounding box center [355, 294] width 6 height 33
click at [419, 344] on td at bounding box center [420, 373] width 6 height 59
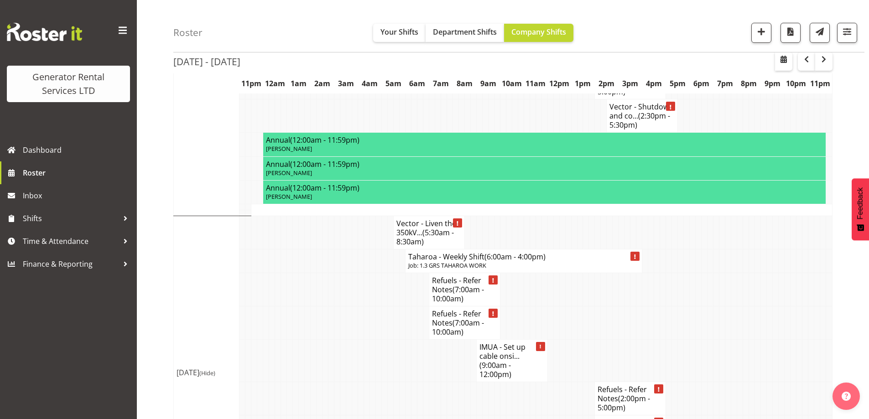
scroll to position [1553, 0]
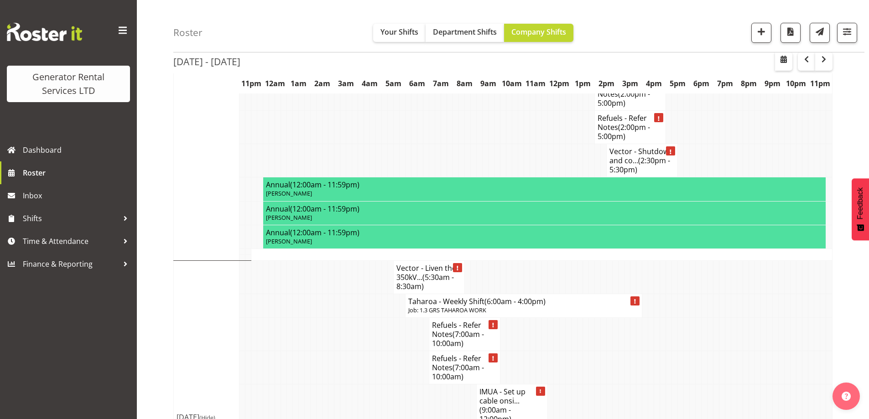
click at [305, 385] on td at bounding box center [308, 406] width 6 height 42
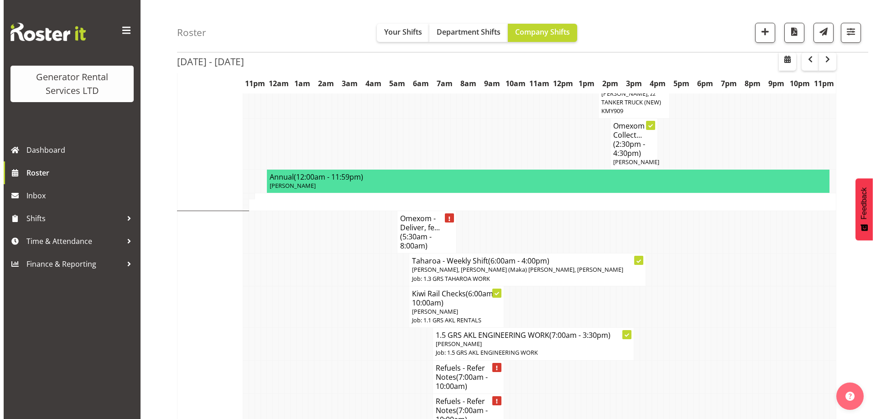
scroll to position [595, 0]
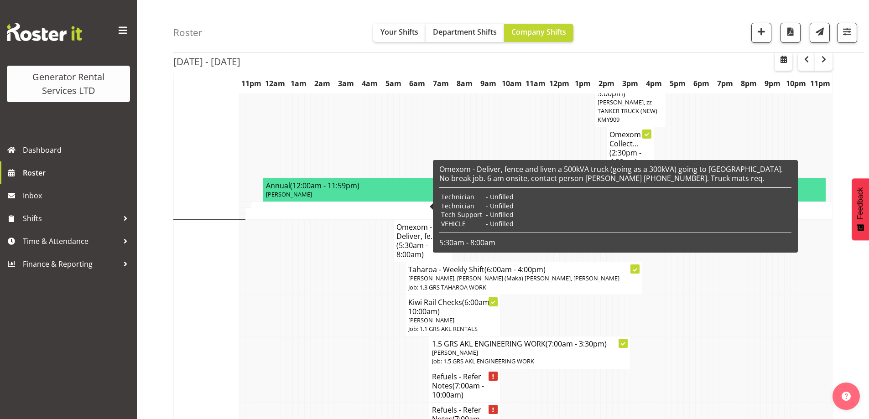
click at [431, 210] on div at bounding box center [432, 206] width 4 height 7
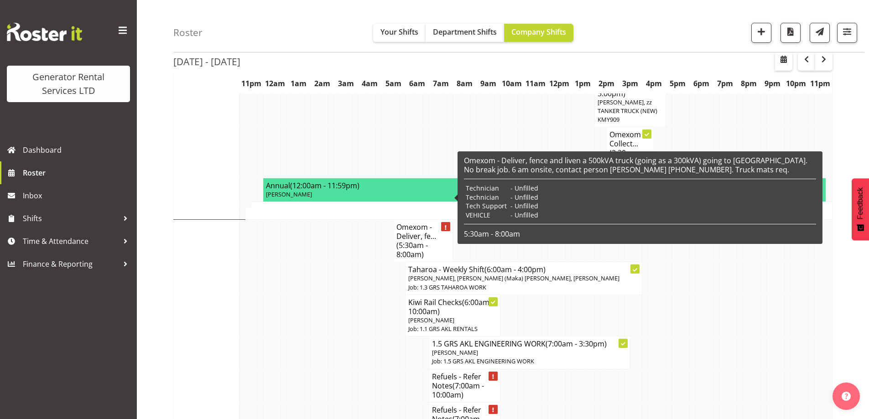
click at [416, 240] on span "(5:30am - 8:00am)" at bounding box center [411, 249] width 31 height 19
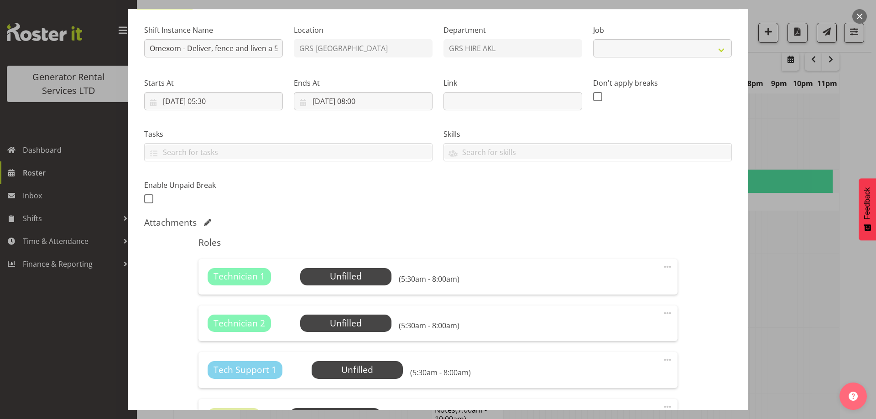
scroll to position [182, 0]
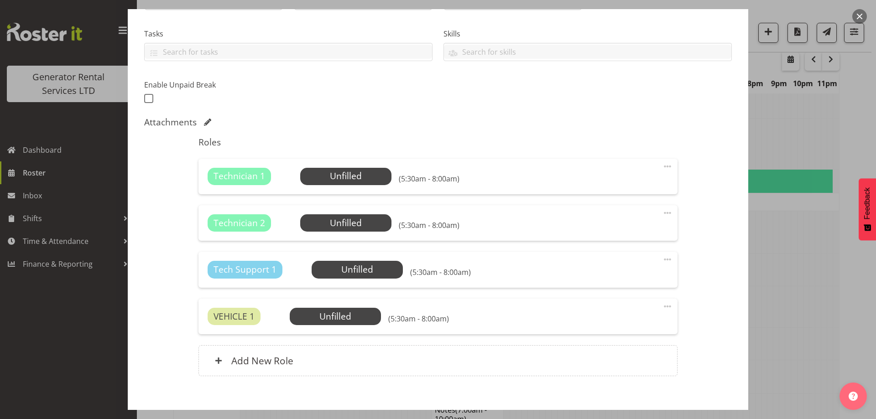
select select "7504"
click at [338, 193] on div "Technician 1 Unfilled Select Employee (5:30am - 8:00am) Edit Cover Role Delete" at bounding box center [437, 177] width 478 height 36
click at [339, 186] on div "Technician 1 Unfilled Select Employee (5:30am - 8:00am) Edit Cover Role Delete" at bounding box center [437, 177] width 478 height 36
click at [340, 188] on div "Technician 1 Unfilled Select Employee (5:30am - 8:00am) Edit Cover Role Delete" at bounding box center [437, 177] width 478 height 36
click at [352, 171] on span "Select Employee" at bounding box center [346, 176] width 68 height 13
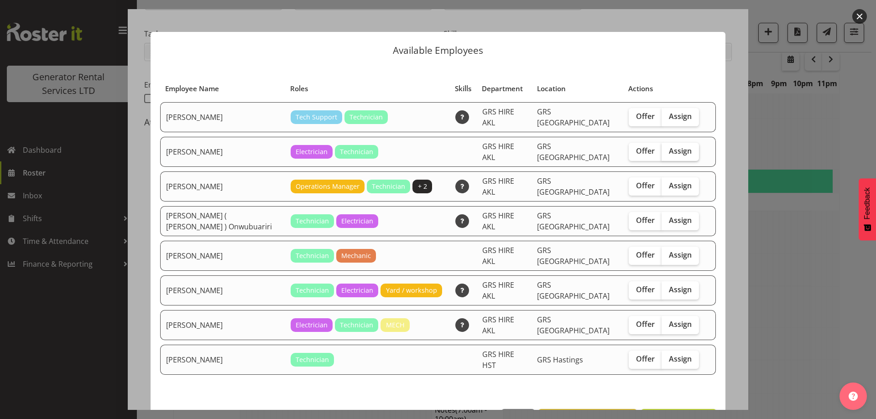
click at [669, 146] on span "Assign" at bounding box center [680, 150] width 23 height 9
click at [666, 148] on input "Assign" at bounding box center [664, 151] width 6 height 6
checkbox input "true"
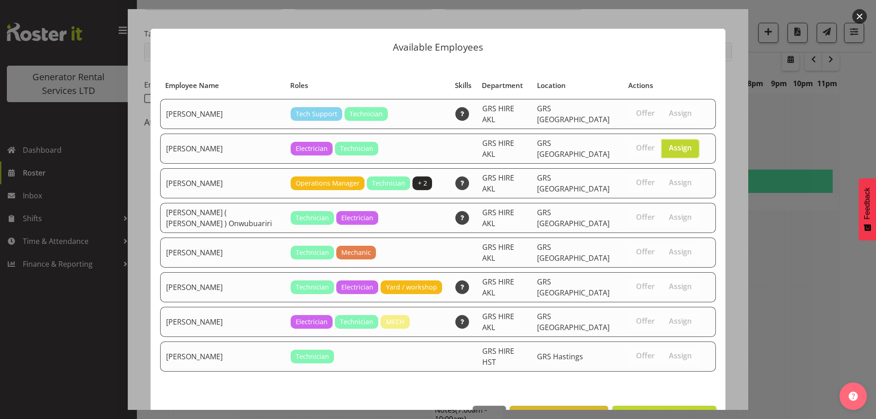
scroll to position [4, 0]
click at [653, 410] on span "Assign [PERSON_NAME]" at bounding box center [664, 415] width 92 height 11
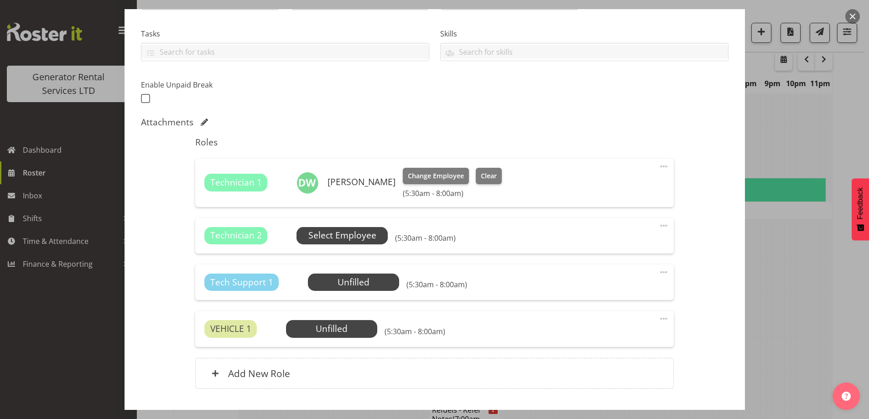
click at [354, 238] on span "Select Employee" at bounding box center [342, 235] width 68 height 13
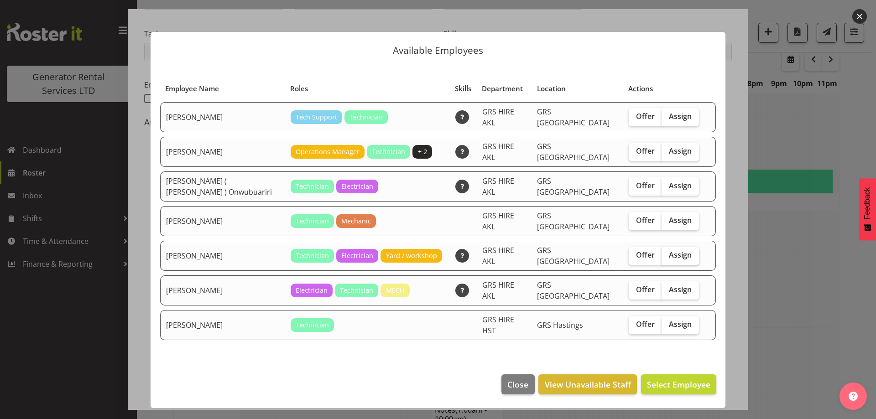
click at [685, 250] on span "Assign" at bounding box center [680, 254] width 23 height 9
click at [667, 252] on input "Assign" at bounding box center [664, 255] width 6 height 6
checkbox input "true"
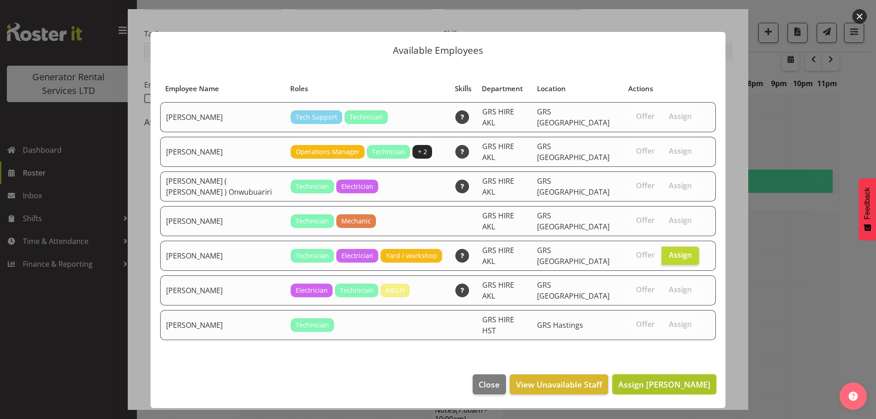
click at [686, 379] on span "Assign [PERSON_NAME]" at bounding box center [664, 384] width 92 height 11
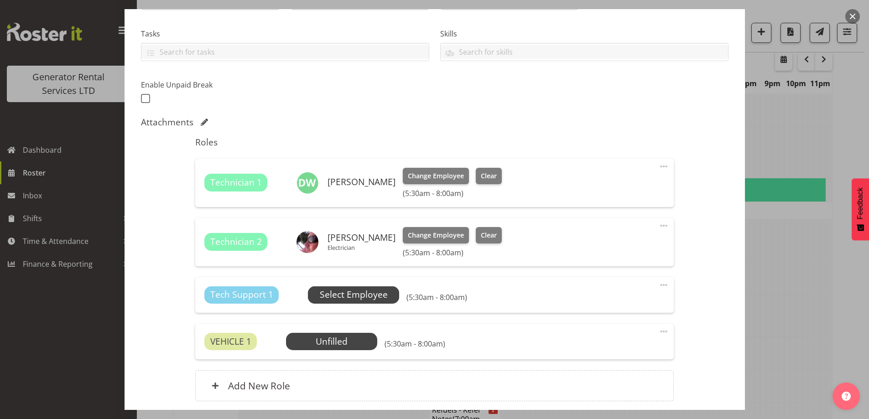
click at [350, 299] on span "Select Employee" at bounding box center [354, 294] width 68 height 13
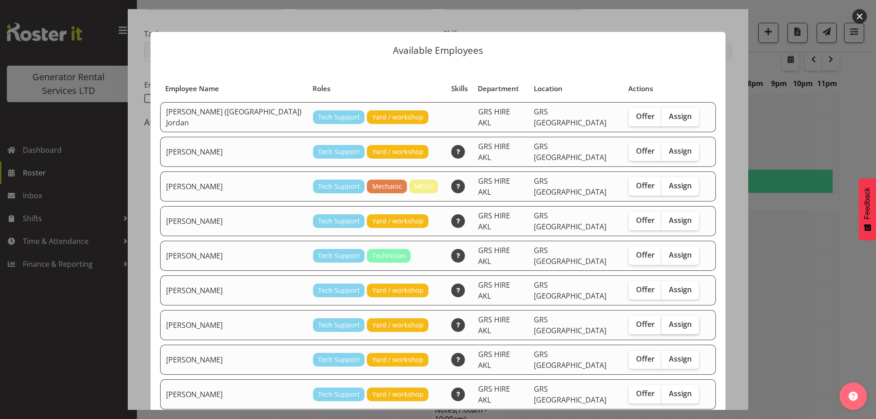
click at [669, 320] on span "Assign" at bounding box center [680, 324] width 23 height 9
click at [661, 322] on input "Assign" at bounding box center [664, 325] width 6 height 6
checkbox input "true"
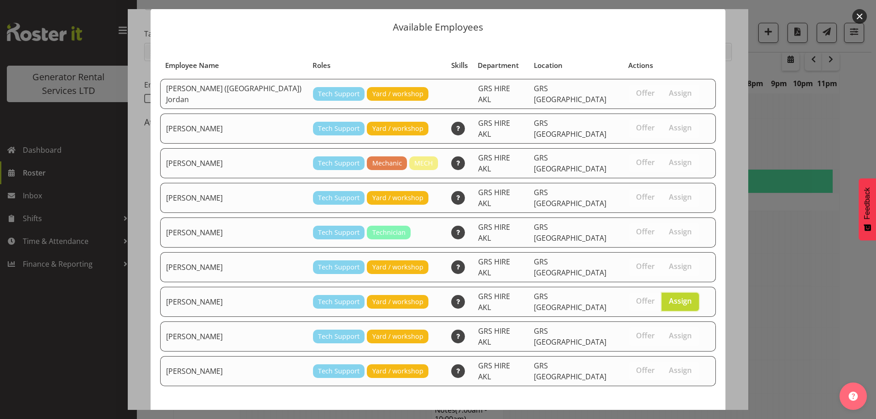
scroll to position [35, 0]
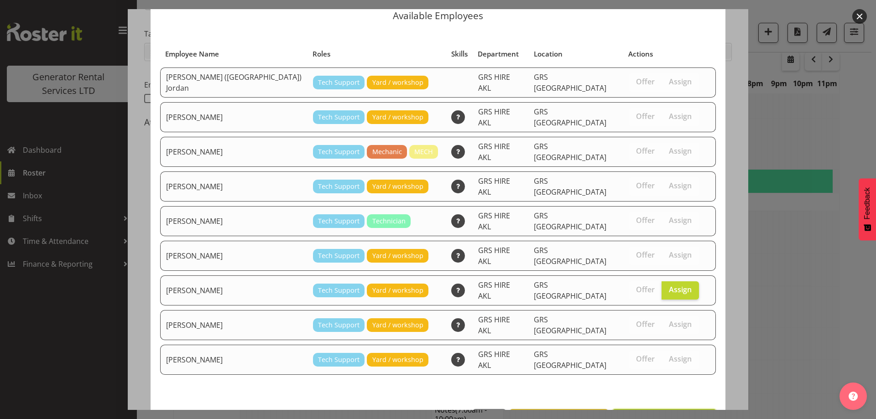
click at [667, 414] on span "Assign [PERSON_NAME]" at bounding box center [664, 419] width 92 height 11
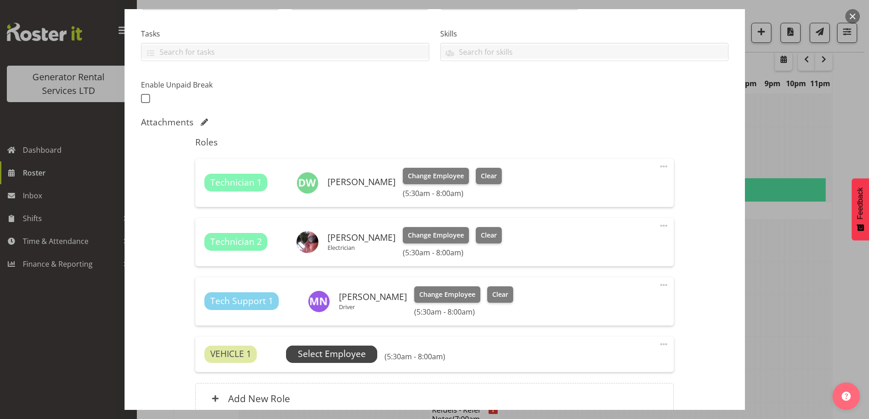
click at [365, 355] on span "Select Employee" at bounding box center [331, 354] width 91 height 17
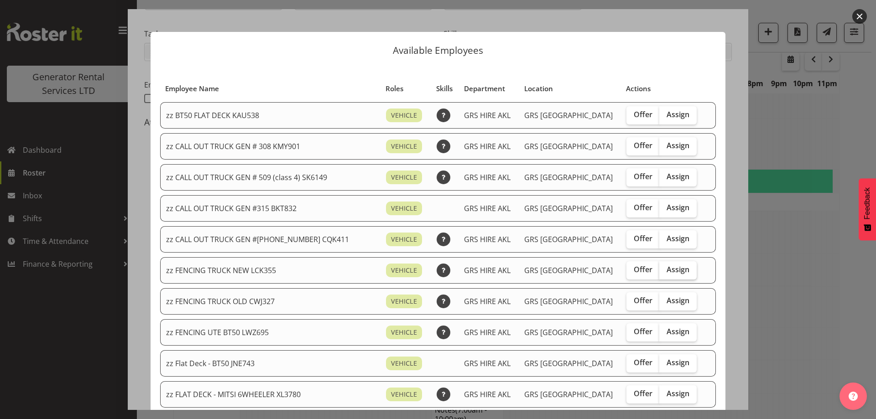
click at [673, 269] on span "Assign" at bounding box center [677, 269] width 23 height 9
click at [665, 269] on input "Assign" at bounding box center [662, 270] width 6 height 6
checkbox input "true"
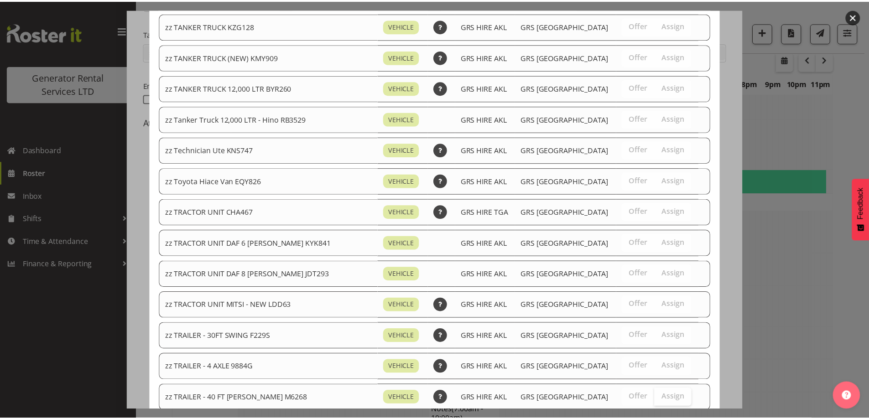
scroll to position [1151, 0]
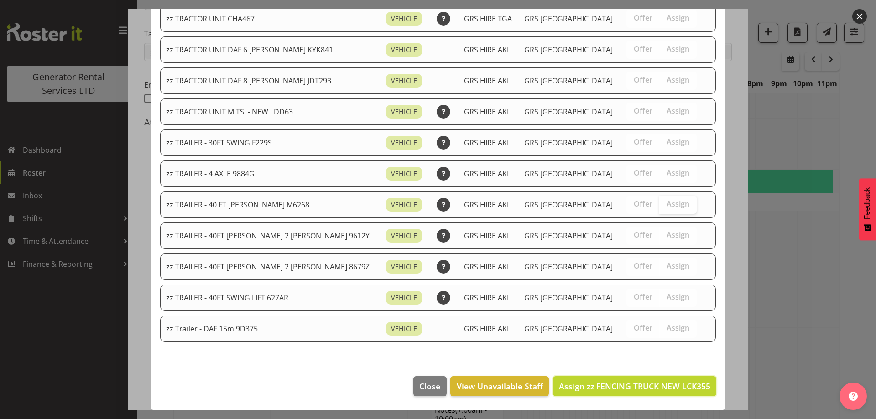
click at [663, 389] on span "Assign zz FENCING TRUCK NEW LCK355" at bounding box center [634, 386] width 151 height 11
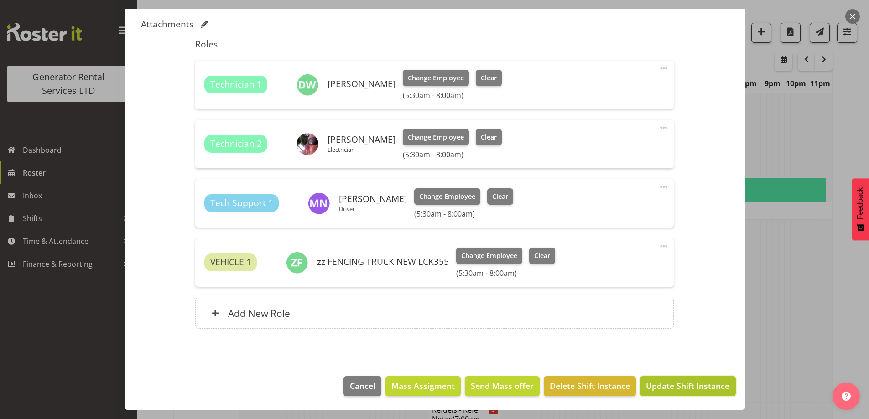
click at [671, 386] on span "Update Shift Instance" at bounding box center [687, 386] width 83 height 12
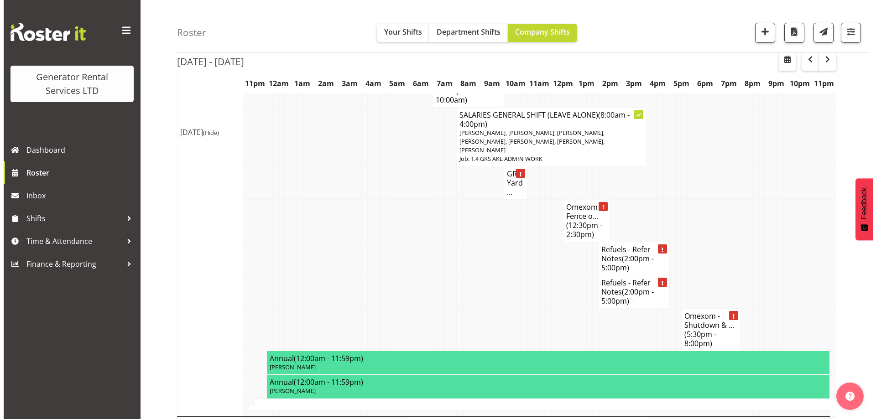
scroll to position [990, 0]
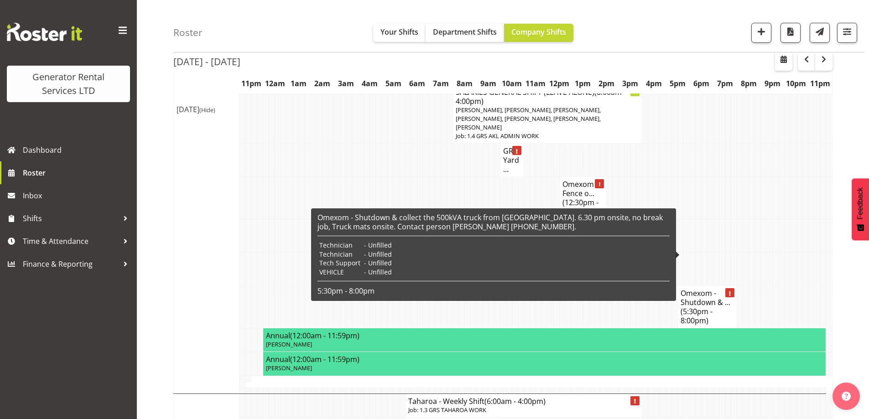
click at [692, 289] on h4 "Omexom - Shutdown & ... (5:30pm - 8:00pm)" at bounding box center [707, 307] width 53 height 36
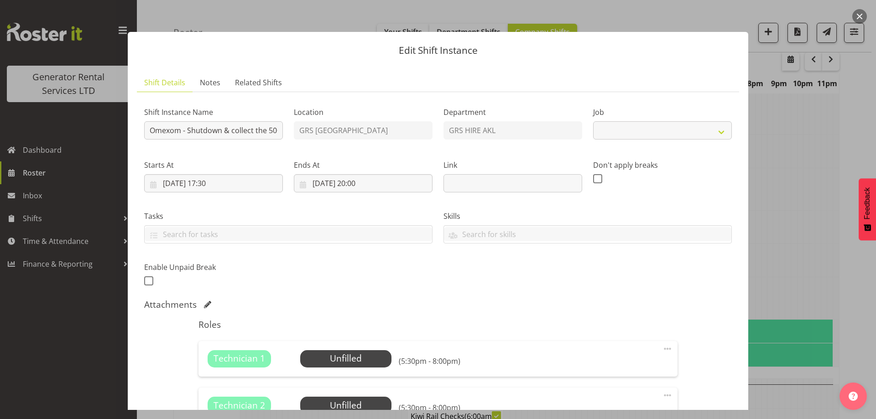
select select "7504"
click at [320, 360] on span "Select Employee" at bounding box center [346, 358] width 68 height 13
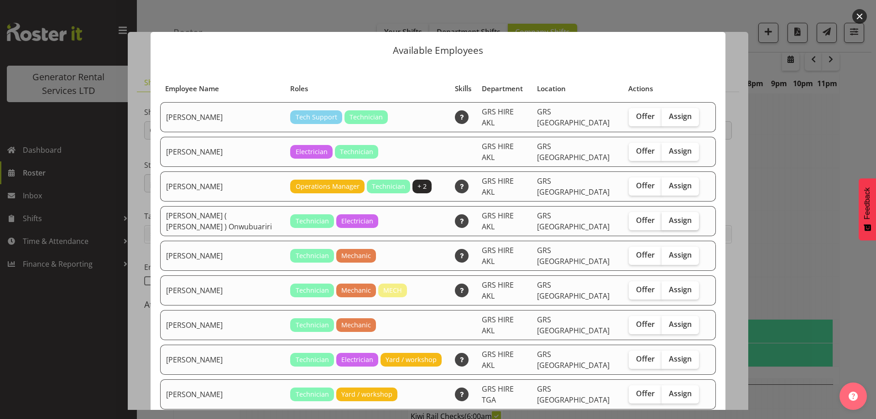
click at [669, 216] on span "Assign" at bounding box center [680, 220] width 23 height 9
click at [667, 218] on input "Assign" at bounding box center [664, 221] width 6 height 6
checkbox input "true"
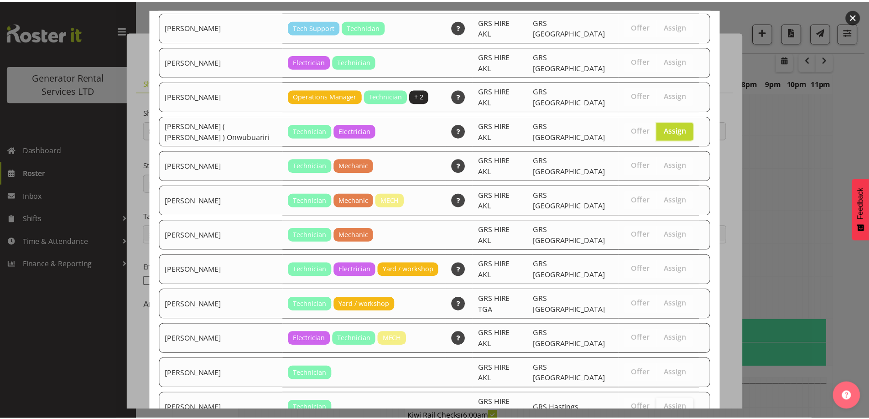
scroll to position [128, 0]
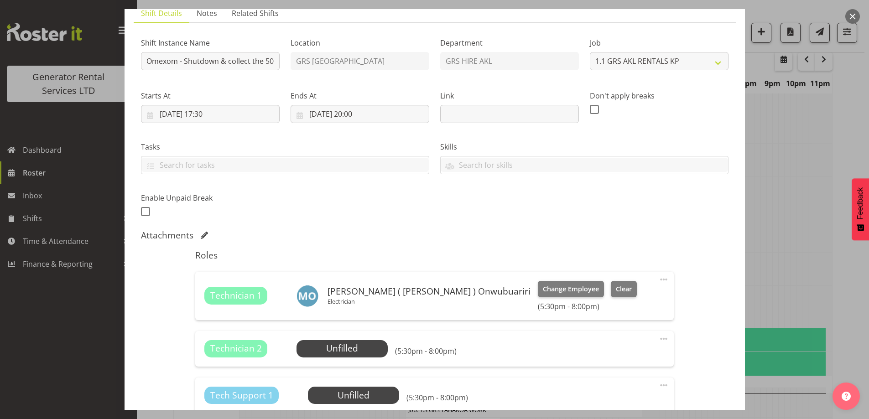
scroll to position [243, 0]
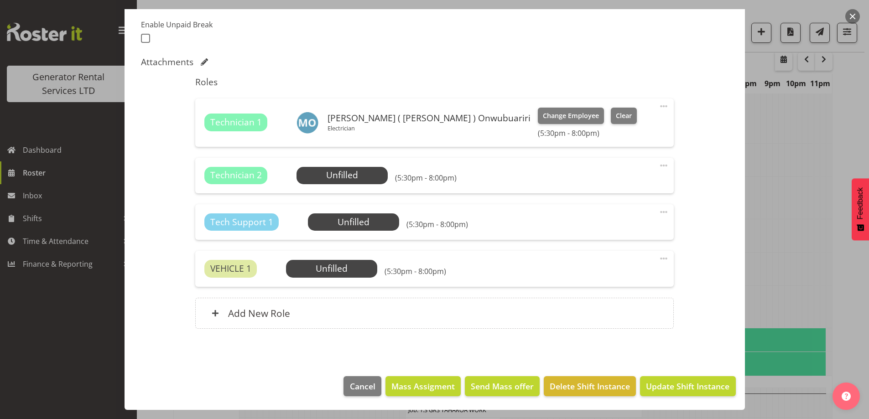
click at [658, 165] on span at bounding box center [663, 165] width 11 height 11
click at [598, 222] on link "Delete" at bounding box center [626, 220] width 88 height 16
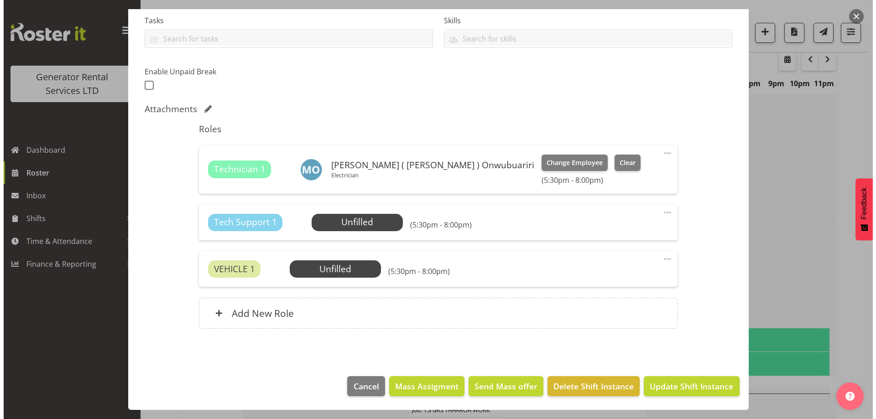
scroll to position [196, 0]
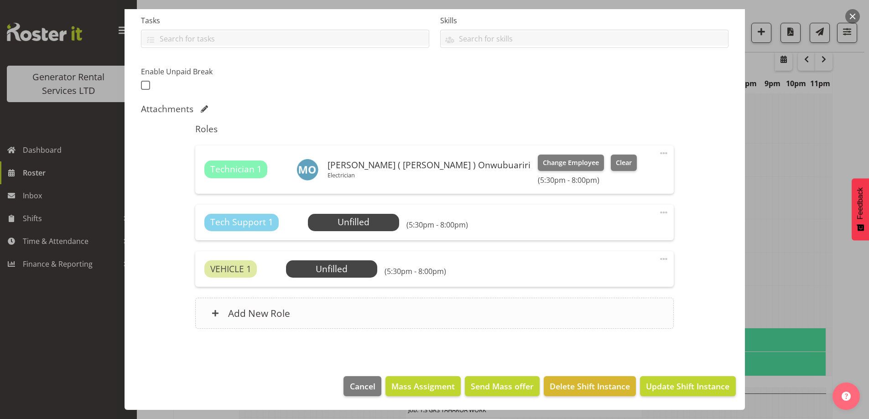
click at [348, 308] on div "Add New Role" at bounding box center [434, 313] width 478 height 31
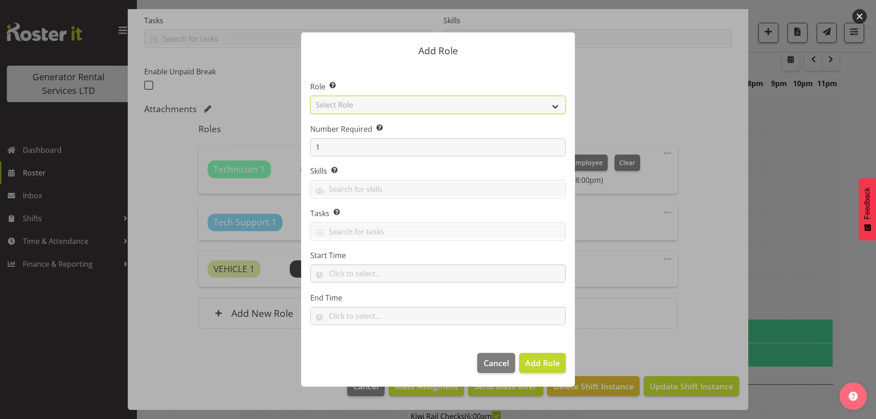
click at [362, 104] on select "Select Role Account Manager Electrician Engineering GM HSEQ manager MECH Mechan…" at bounding box center [437, 105] width 255 height 18
select select "20"
click at [310, 96] on select "Select Role Account Manager Electrician Engineering GM HSEQ manager MECH Mechan…" at bounding box center [437, 105] width 255 height 18
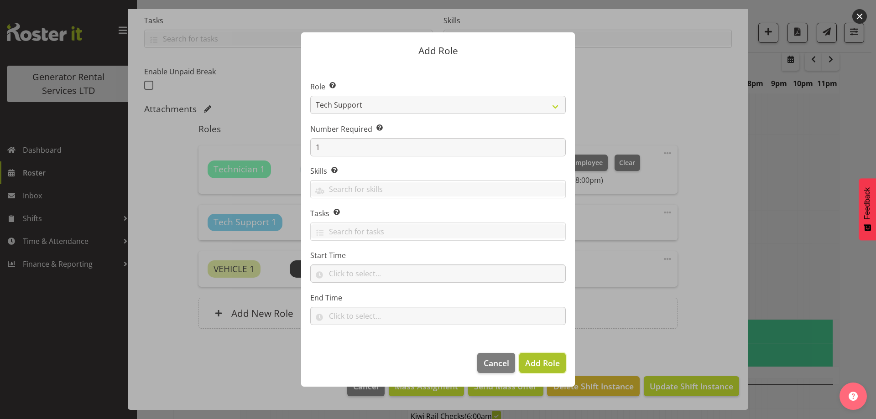
click at [543, 361] on span "Add Role" at bounding box center [542, 363] width 35 height 11
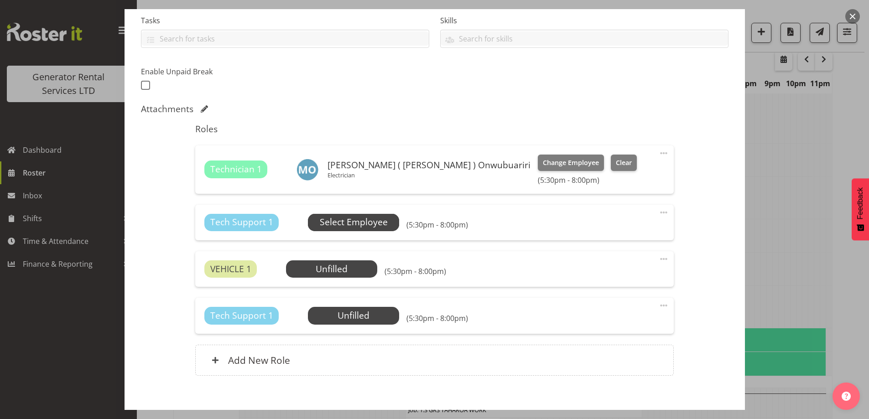
click at [348, 225] on span "Select Employee" at bounding box center [354, 222] width 68 height 13
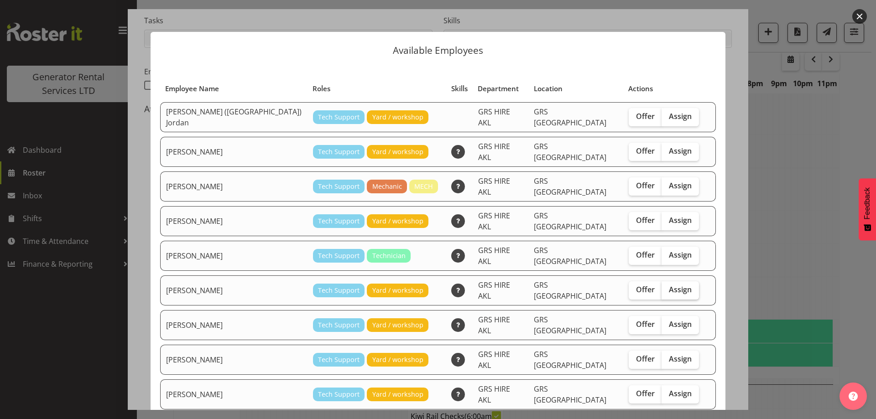
drag, startPoint x: 657, startPoint y: 274, endPoint x: 653, endPoint y: 306, distance: 31.7
click at [661, 281] on label "Assign" at bounding box center [679, 290] width 37 height 18
click at [661, 287] on input "Assign" at bounding box center [664, 290] width 6 height 6
checkbox input "true"
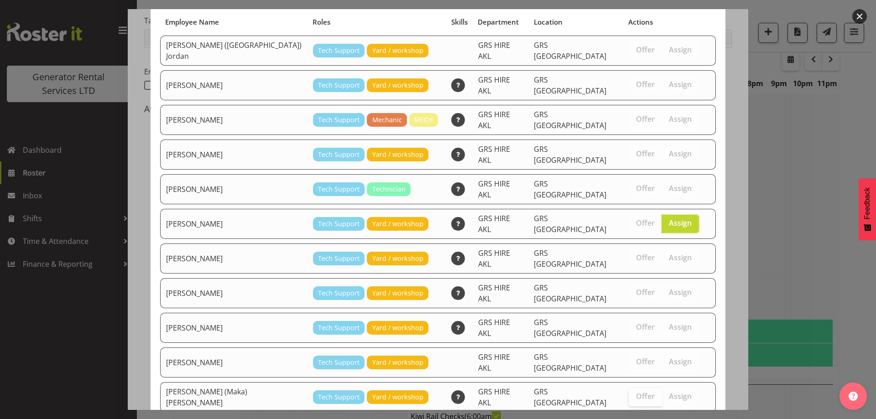
scroll to position [97, 0]
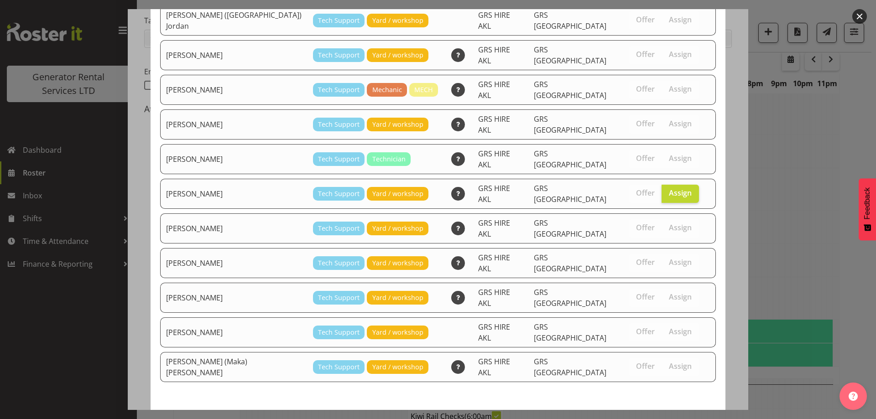
click at [634, 419] on span "Assign [PERSON_NAME]" at bounding box center [664, 426] width 92 height 11
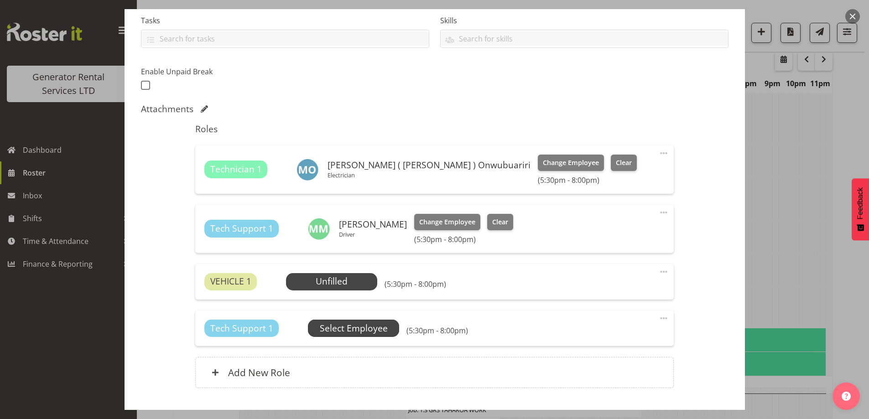
click at [0, 0] on span "Select Employee" at bounding box center [0, 0] width 0 height 0
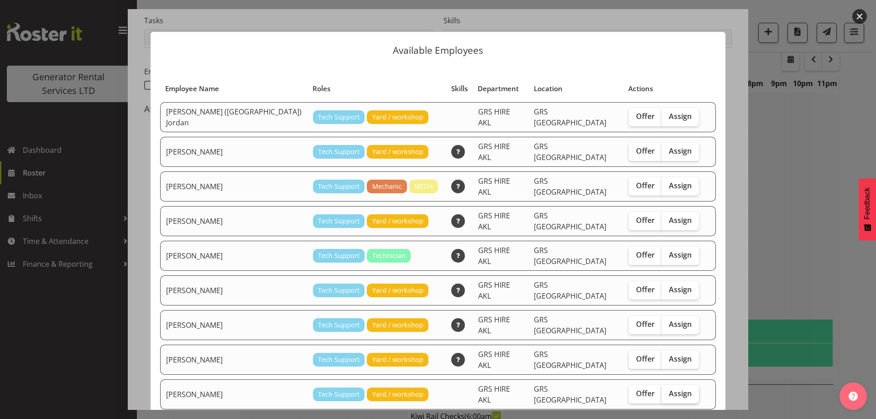
click at [667, 385] on label "Assign" at bounding box center [679, 394] width 37 height 18
click at [667, 391] on input "Assign" at bounding box center [664, 394] width 6 height 6
checkbox input "true"
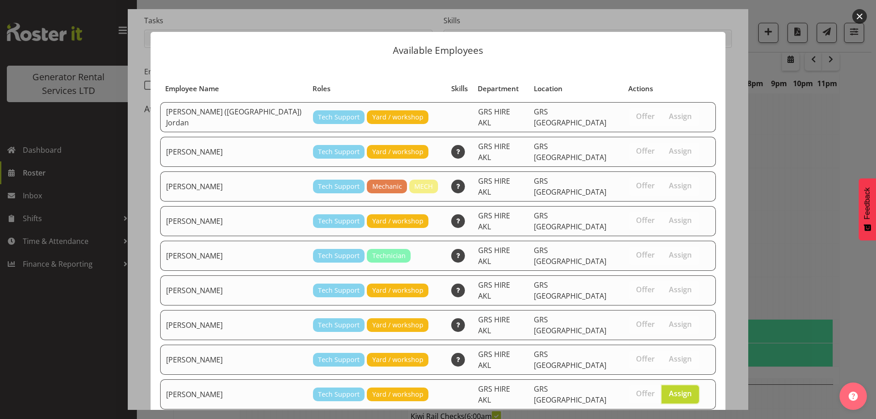
scroll to position [66, 0]
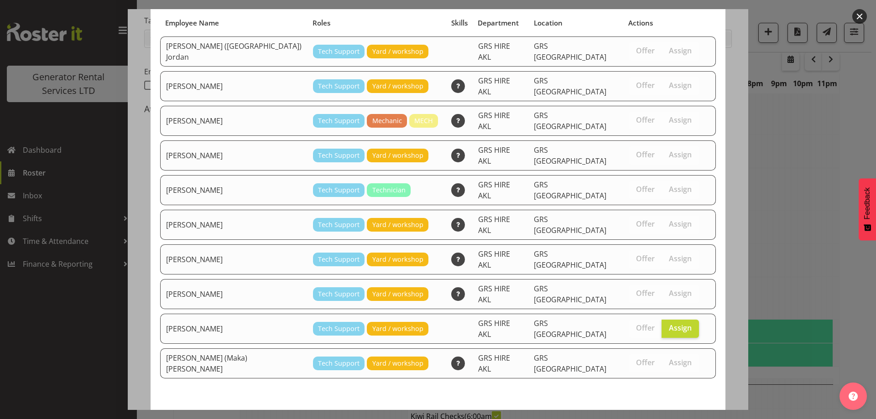
click at [651, 417] on span "Assign [PERSON_NAME]" at bounding box center [664, 422] width 92 height 11
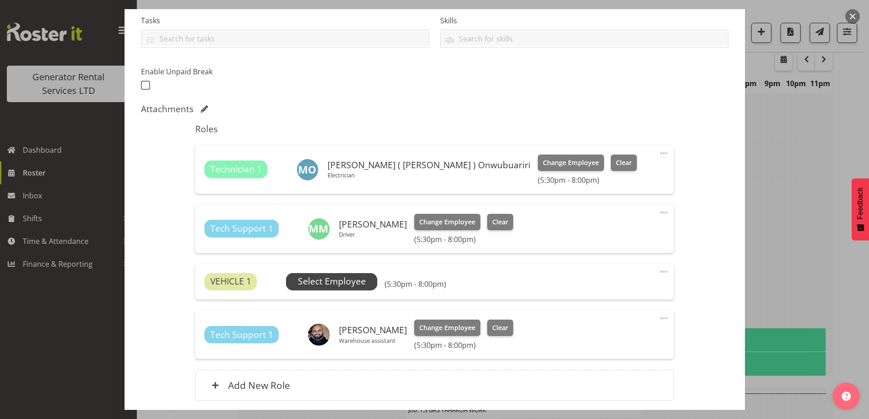
click at [343, 283] on span "Select Employee" at bounding box center [332, 281] width 68 height 13
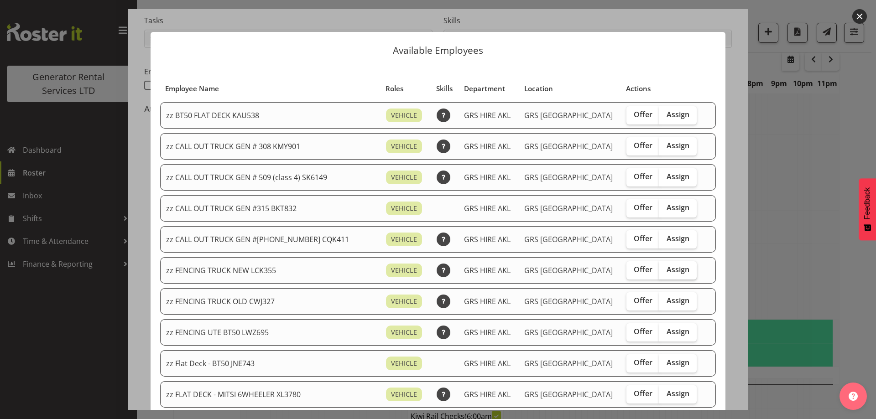
drag, startPoint x: 662, startPoint y: 268, endPoint x: 658, endPoint y: 274, distance: 7.2
click at [666, 269] on span "Assign" at bounding box center [677, 269] width 23 height 9
click at [661, 269] on input "Assign" at bounding box center [662, 270] width 6 height 6
checkbox input "true"
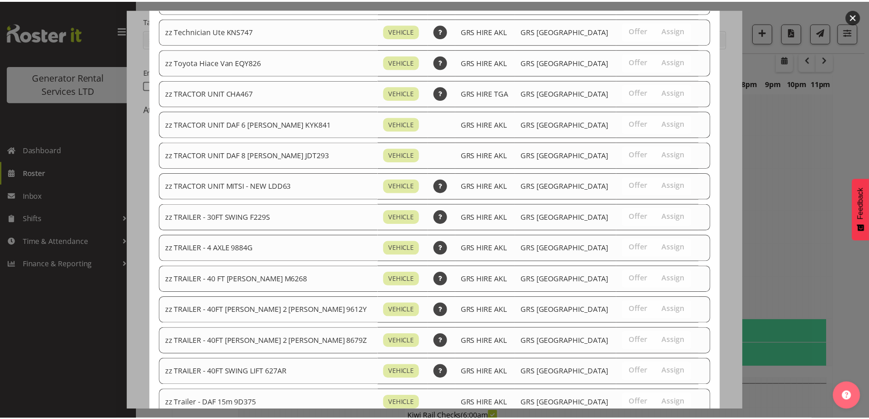
scroll to position [1151, 0]
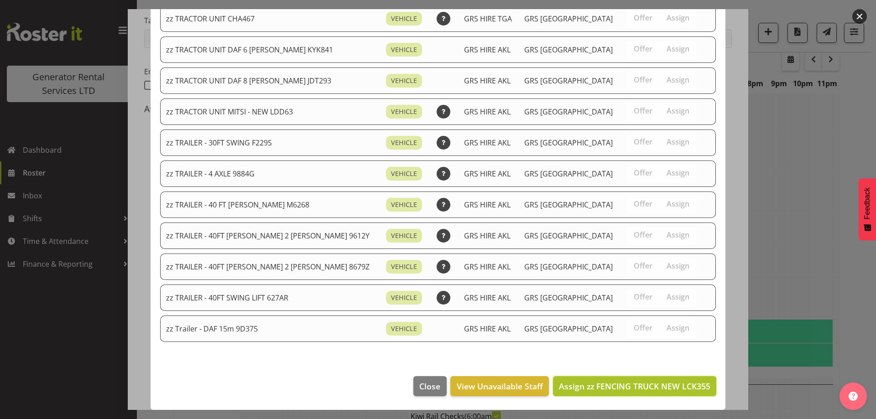
click at [671, 388] on span "Assign zz FENCING TRUCK NEW LCK355" at bounding box center [634, 386] width 151 height 11
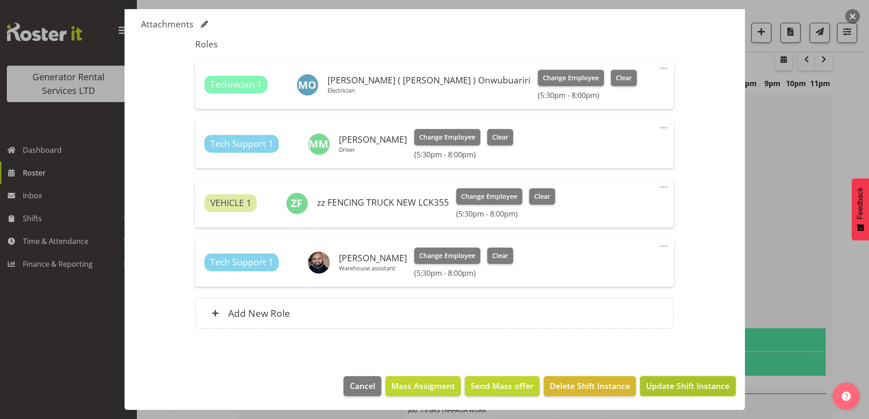
click at [677, 384] on span "Update Shift Instance" at bounding box center [687, 386] width 83 height 12
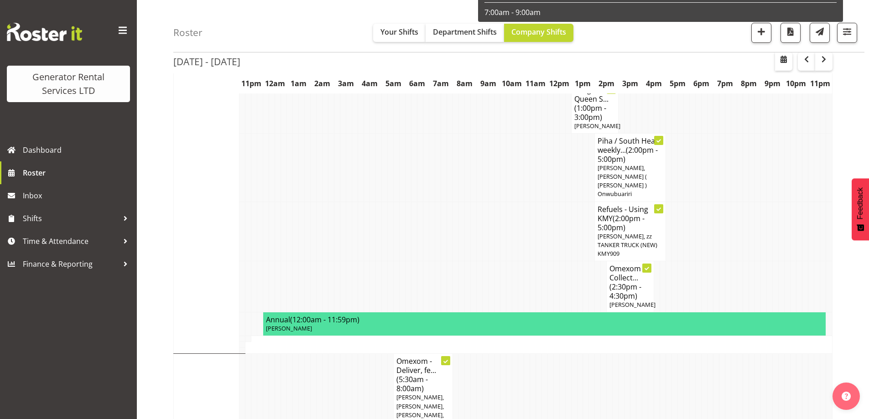
scroll to position [625, 0]
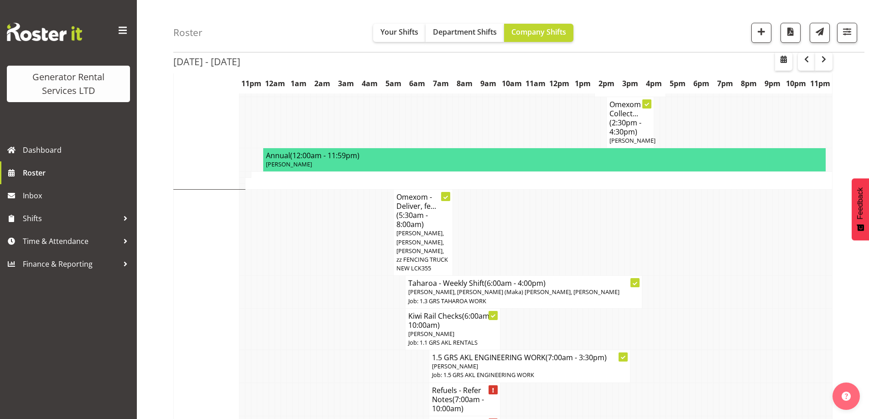
click at [361, 350] on td at bounding box center [361, 366] width 6 height 32
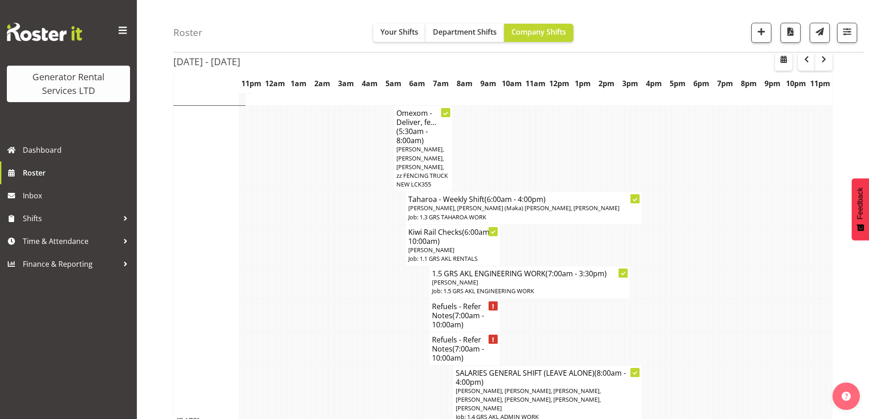
scroll to position [853, 0]
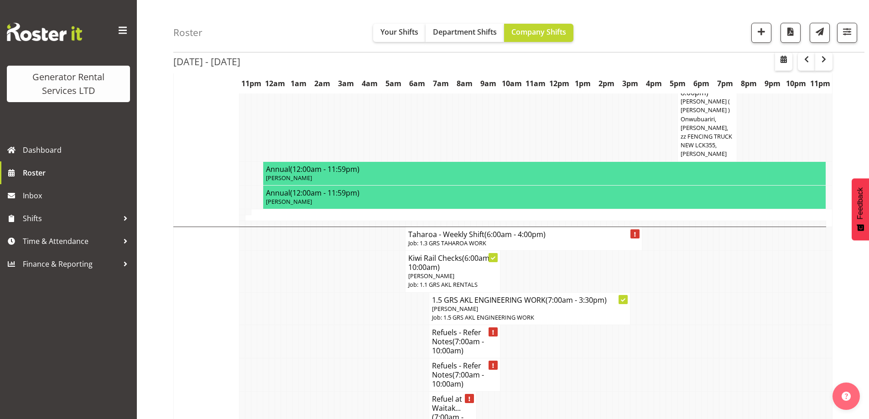
click at [357, 358] on td at bounding box center [355, 374] width 6 height 33
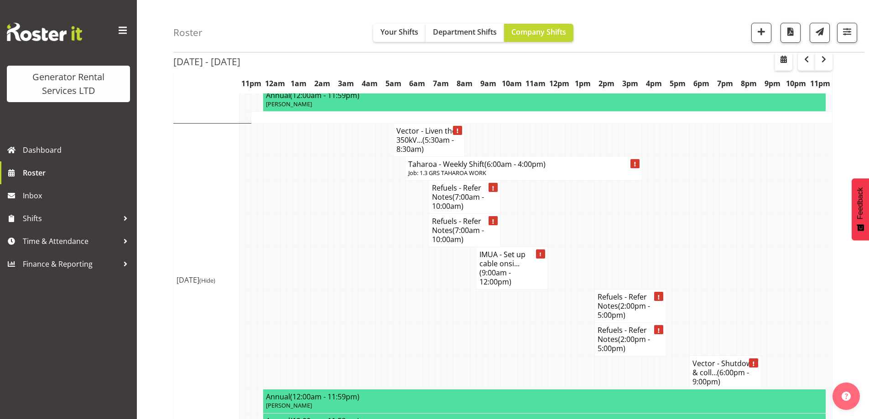
scroll to position [1902, 0]
